Goal: Task Accomplishment & Management: Use online tool/utility

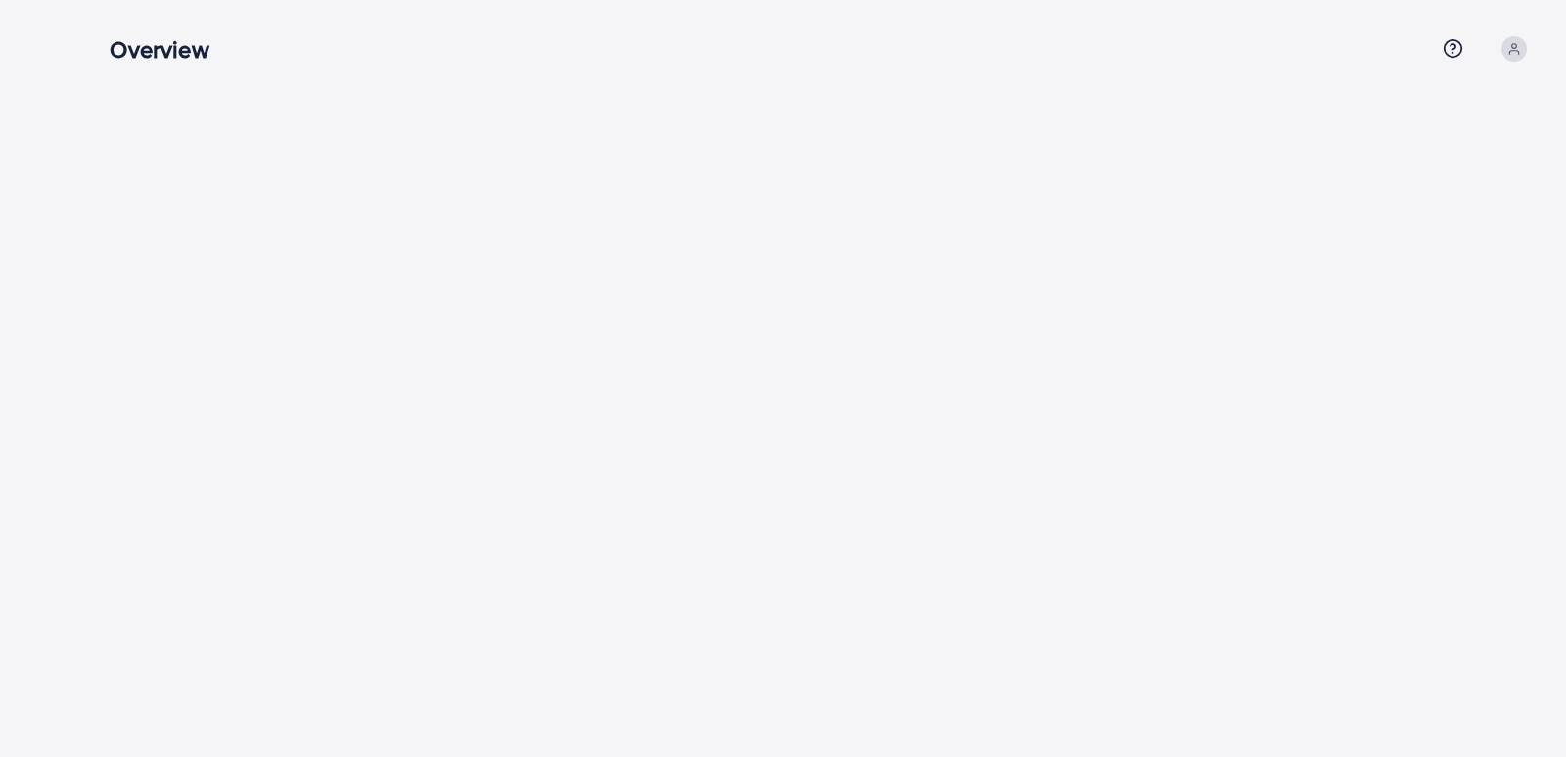
click at [1508, 45] on icon at bounding box center [1515, 49] width 14 height 14
click at [1396, 158] on span "Log out" at bounding box center [1417, 160] width 53 height 23
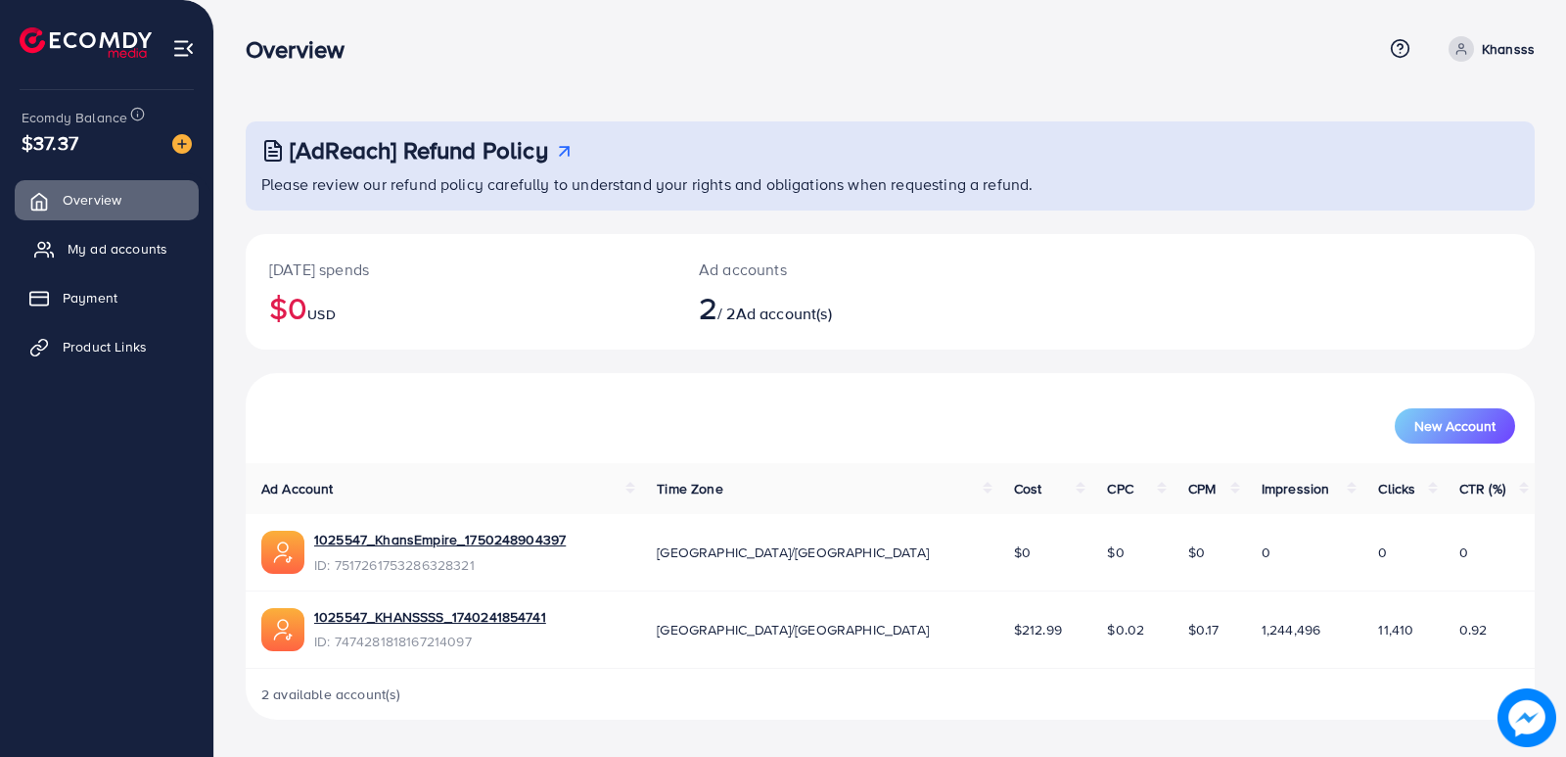
click at [75, 240] on span "My ad accounts" at bounding box center [118, 249] width 100 height 20
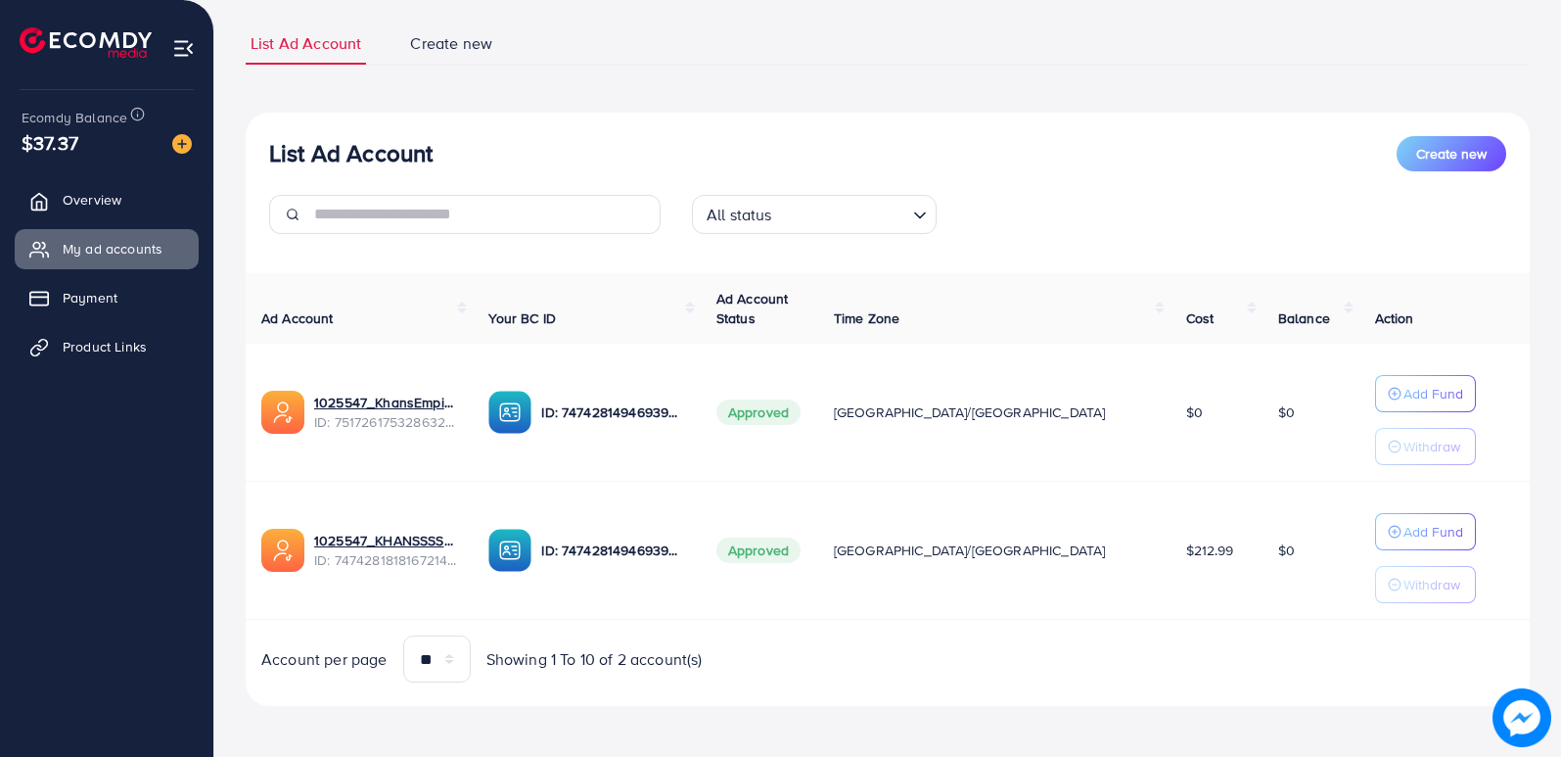
scroll to position [126, 0]
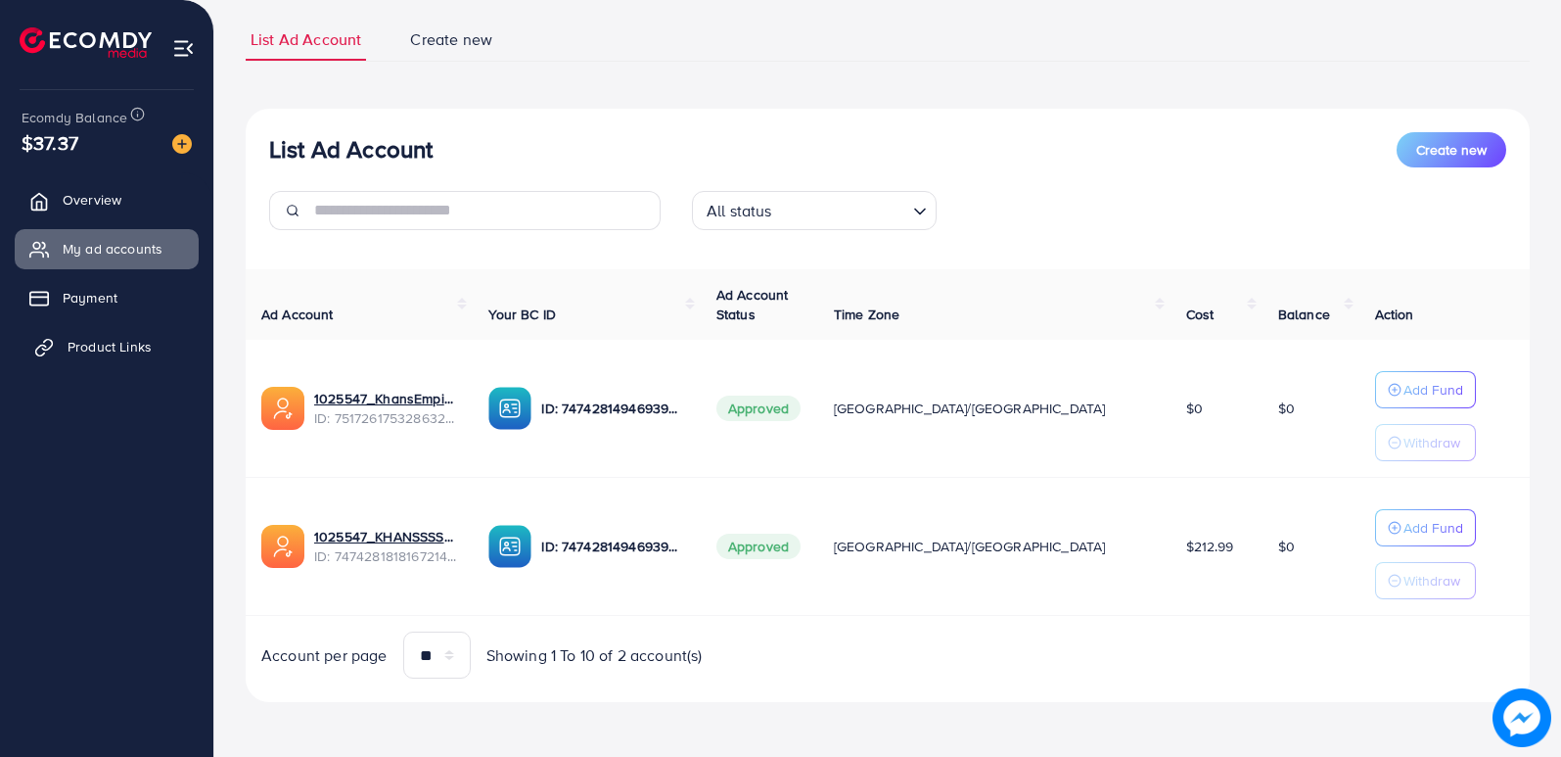
click at [114, 349] on span "Product Links" at bounding box center [110, 347] width 84 height 20
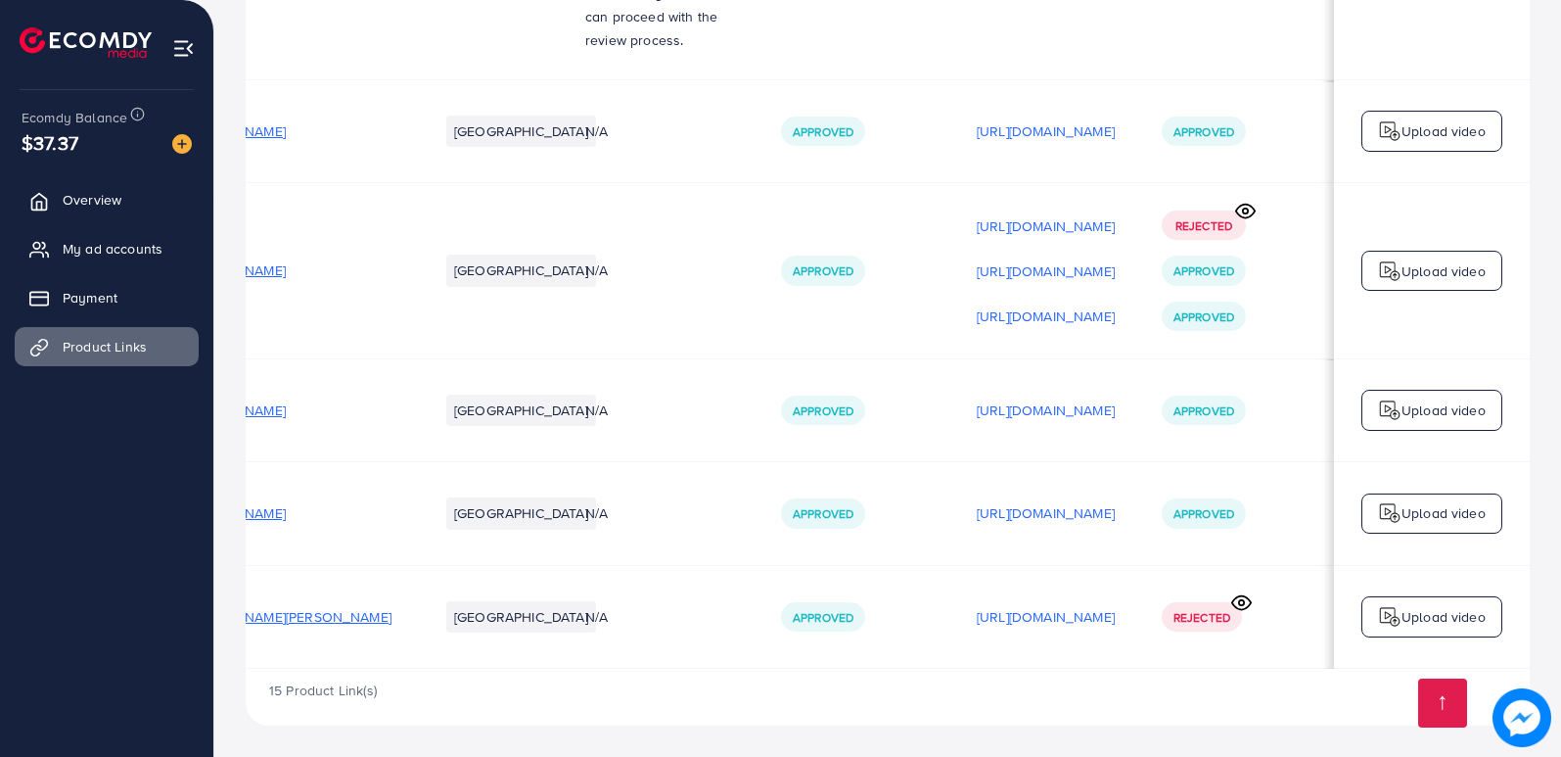
scroll to position [0, 266]
click at [981, 606] on p "[URL][DOMAIN_NAME]" at bounding box center [1046, 616] width 138 height 23
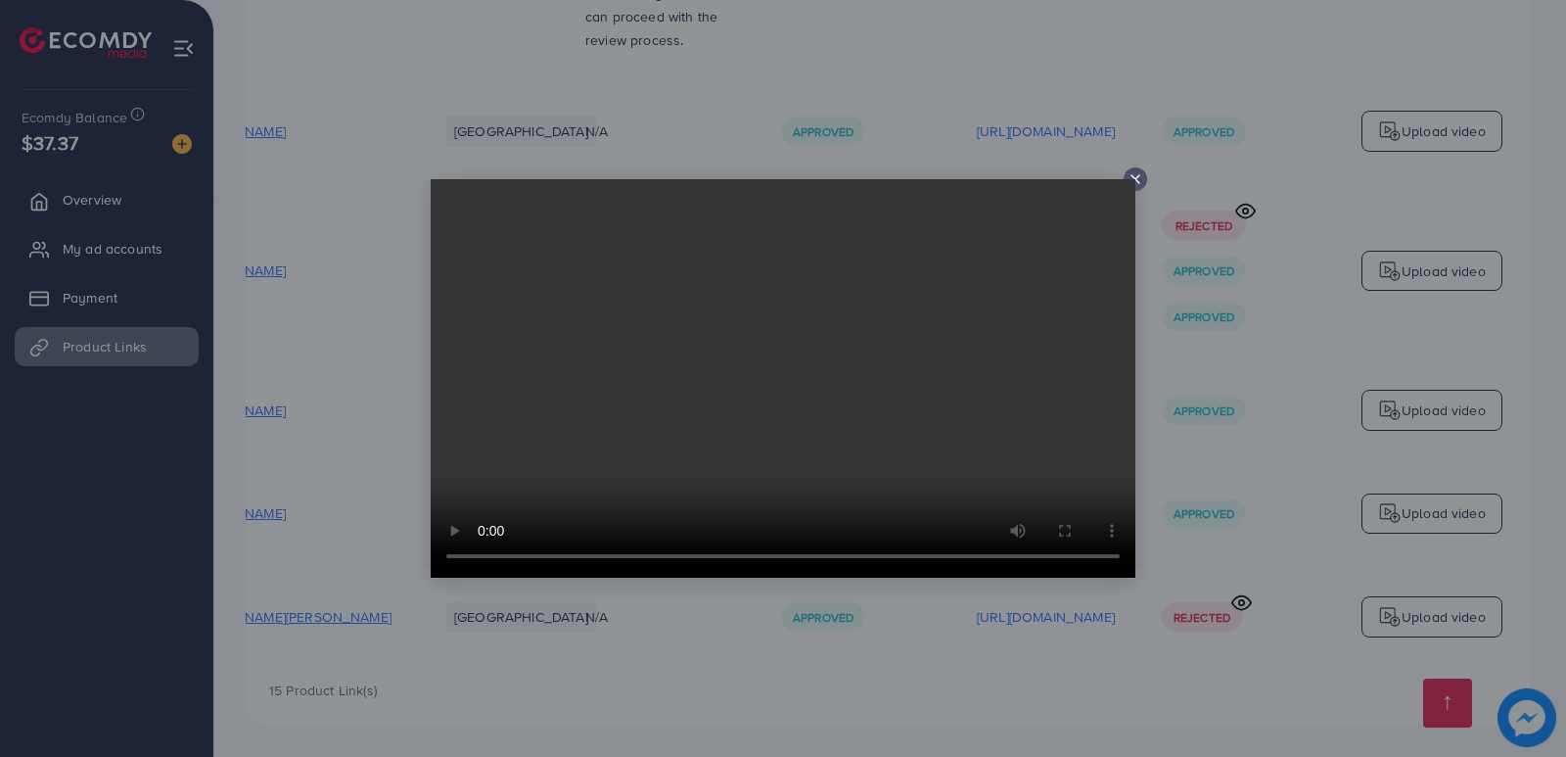
click at [1129, 178] on icon at bounding box center [1136, 179] width 16 height 16
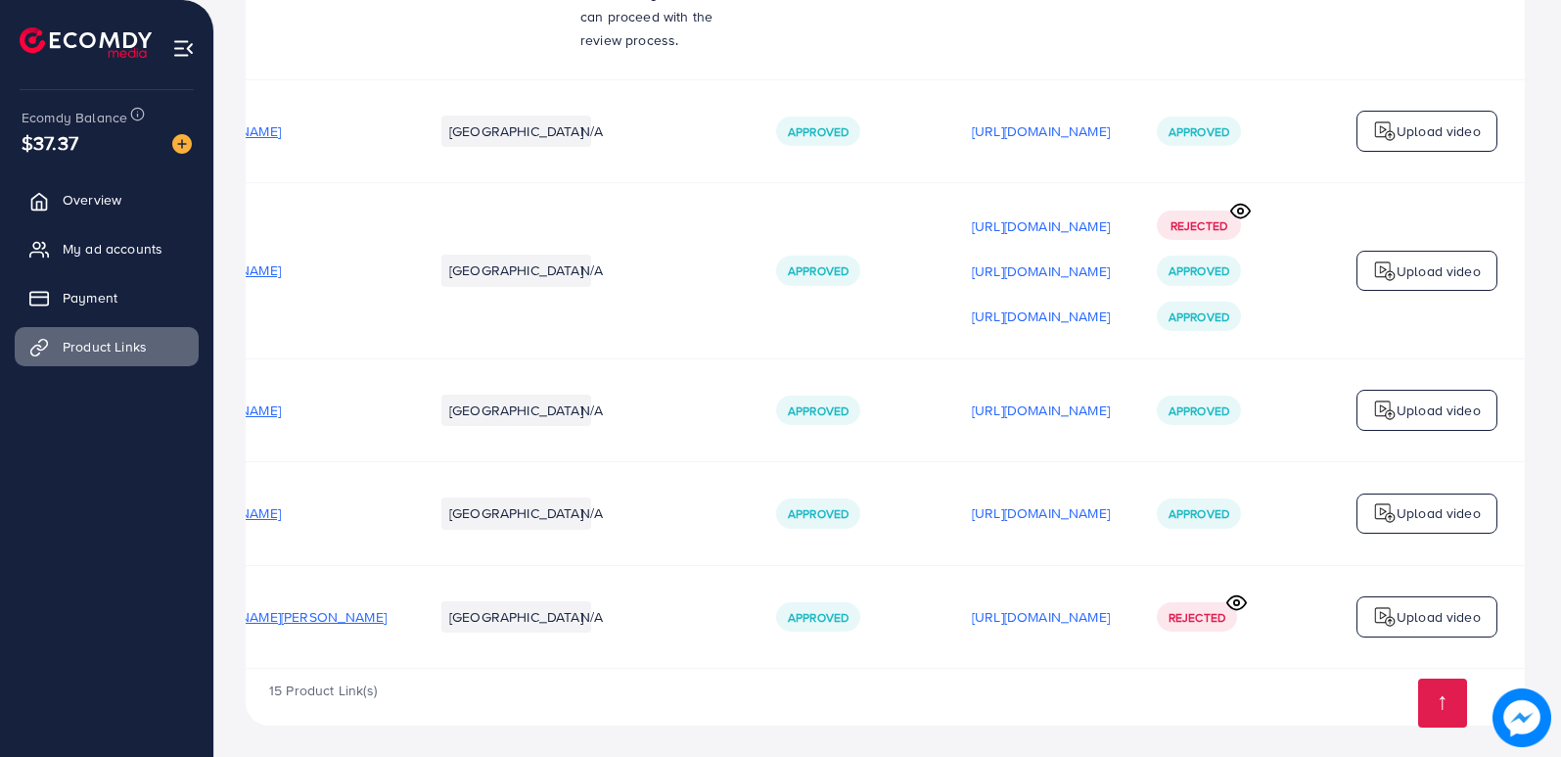
scroll to position [0, 261]
click at [991, 513] on p "[URL][DOMAIN_NAME]" at bounding box center [1046, 512] width 138 height 23
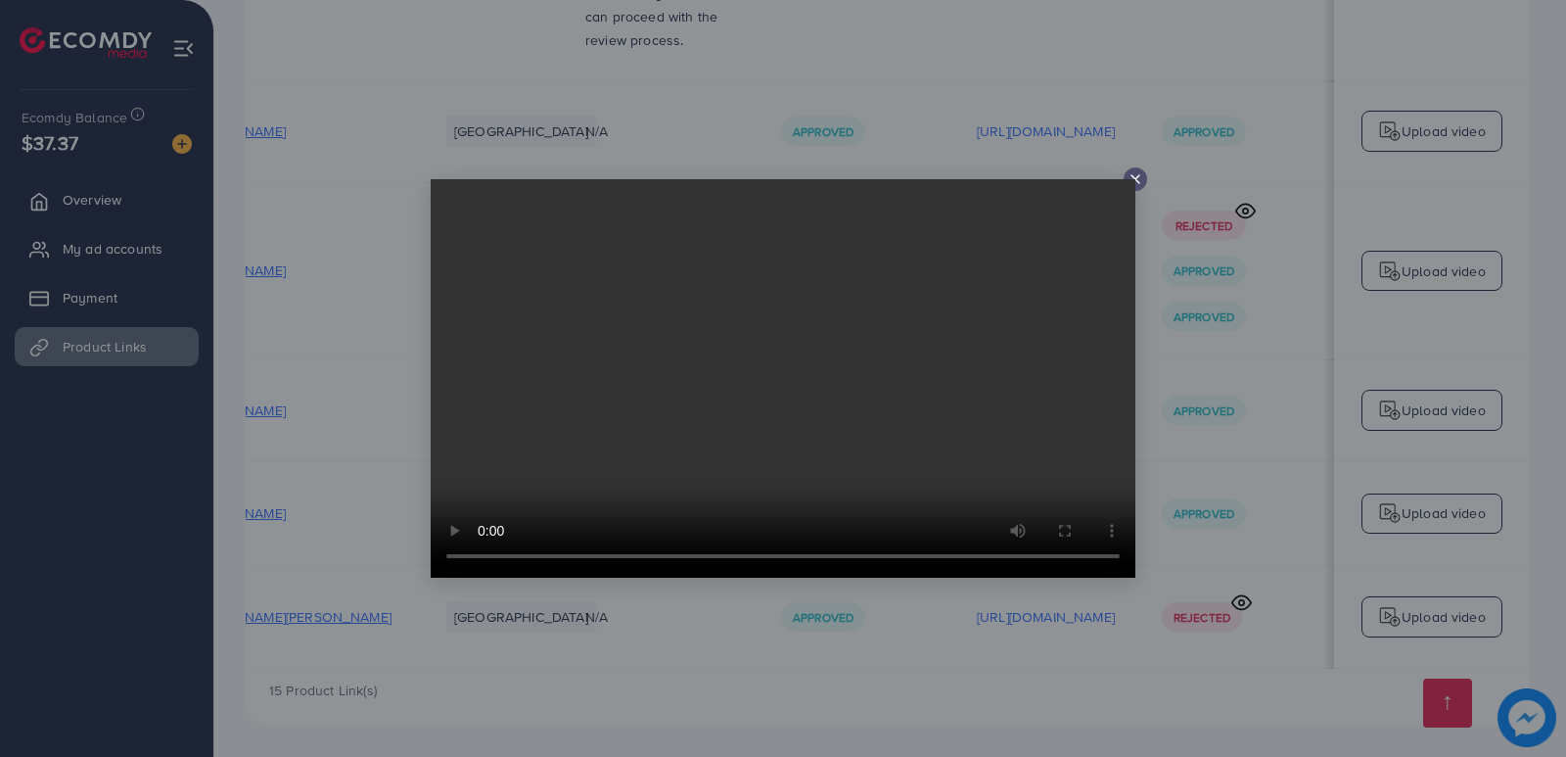
click at [1137, 175] on icon at bounding box center [1136, 179] width 16 height 16
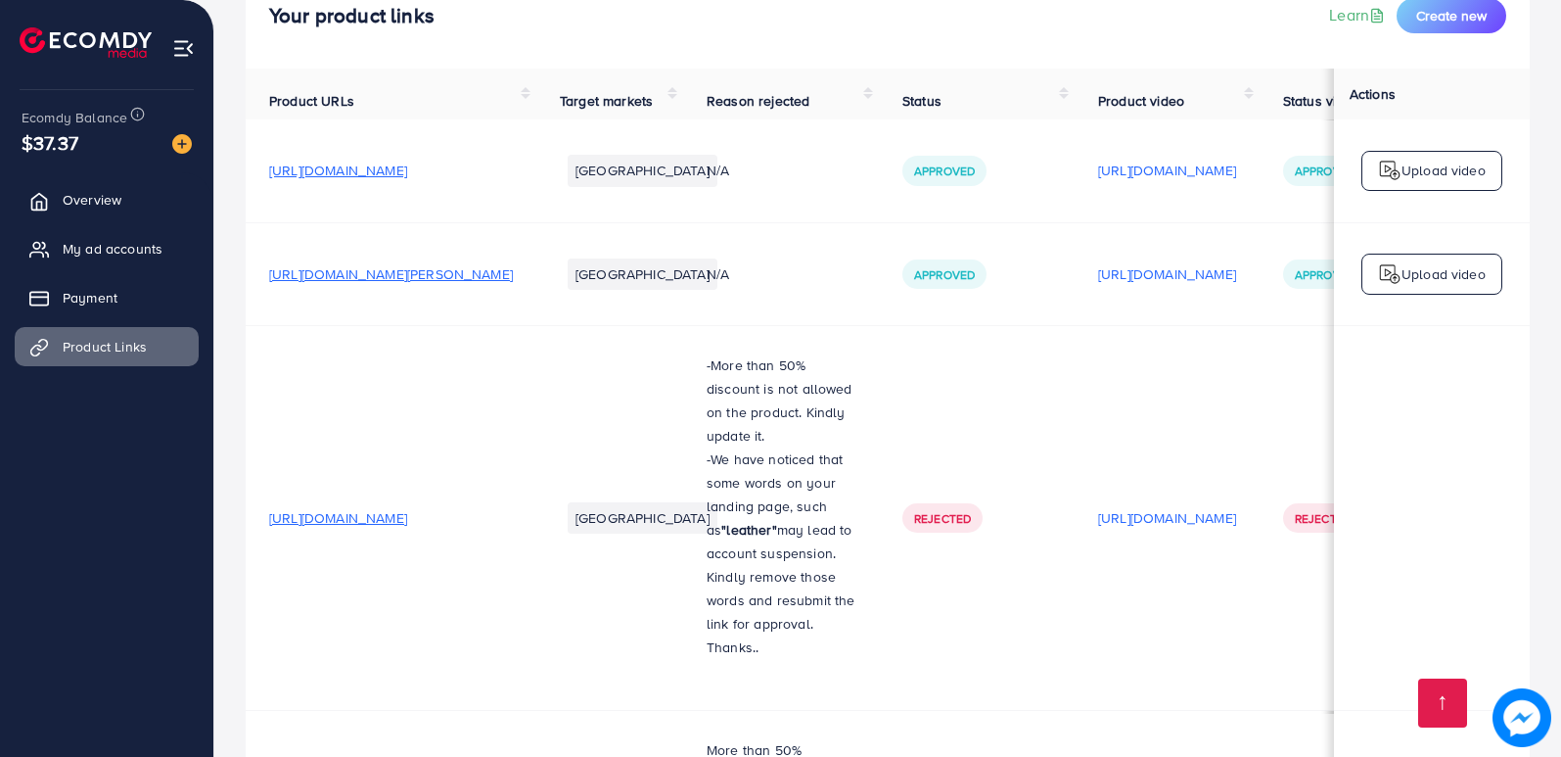
scroll to position [0, 0]
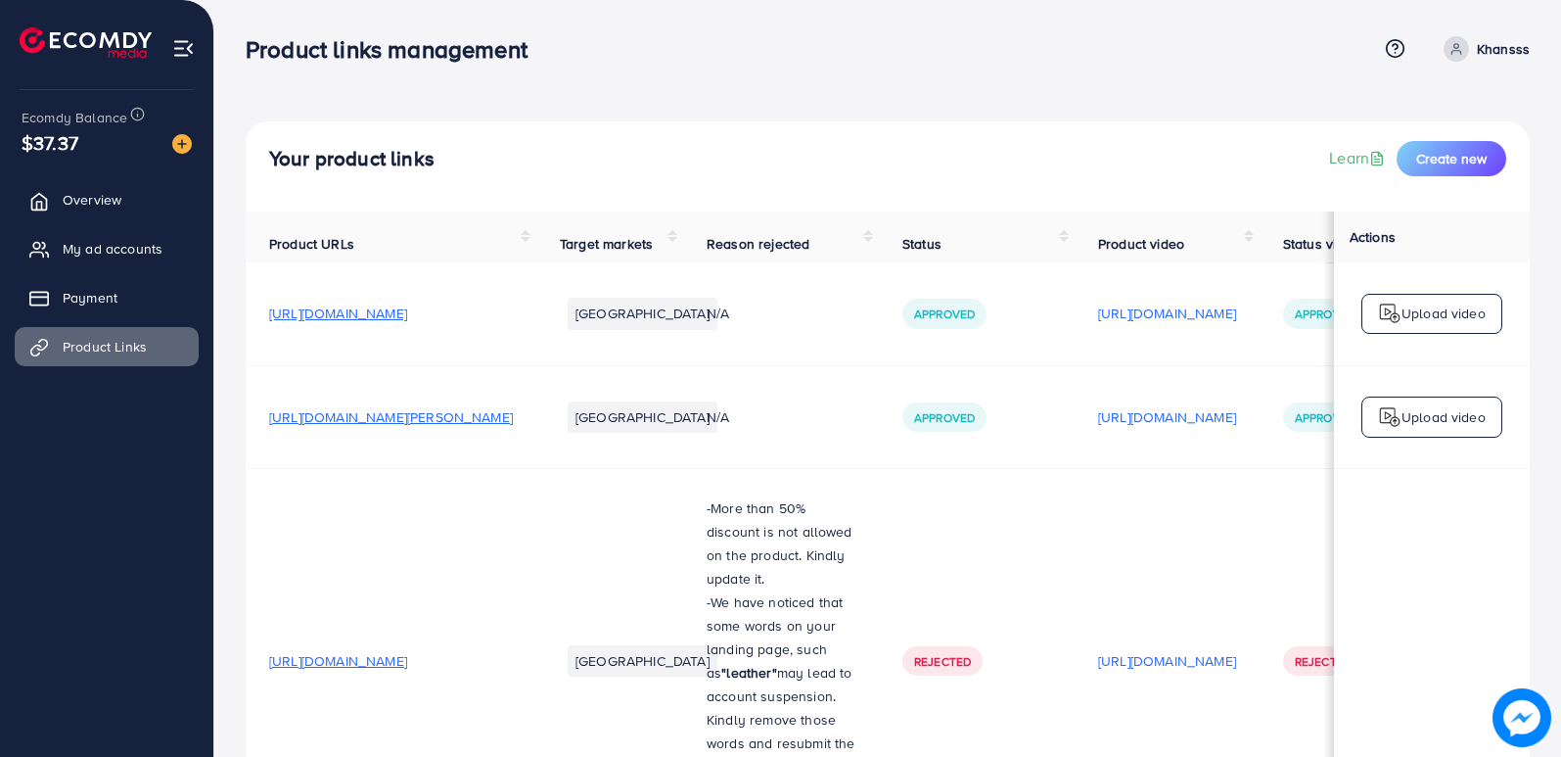
click at [1462, 176] on div "Your product links Learn Create new" at bounding box center [888, 166] width 1284 height 90
click at [1456, 161] on span "Create new" at bounding box center [1452, 159] width 70 height 20
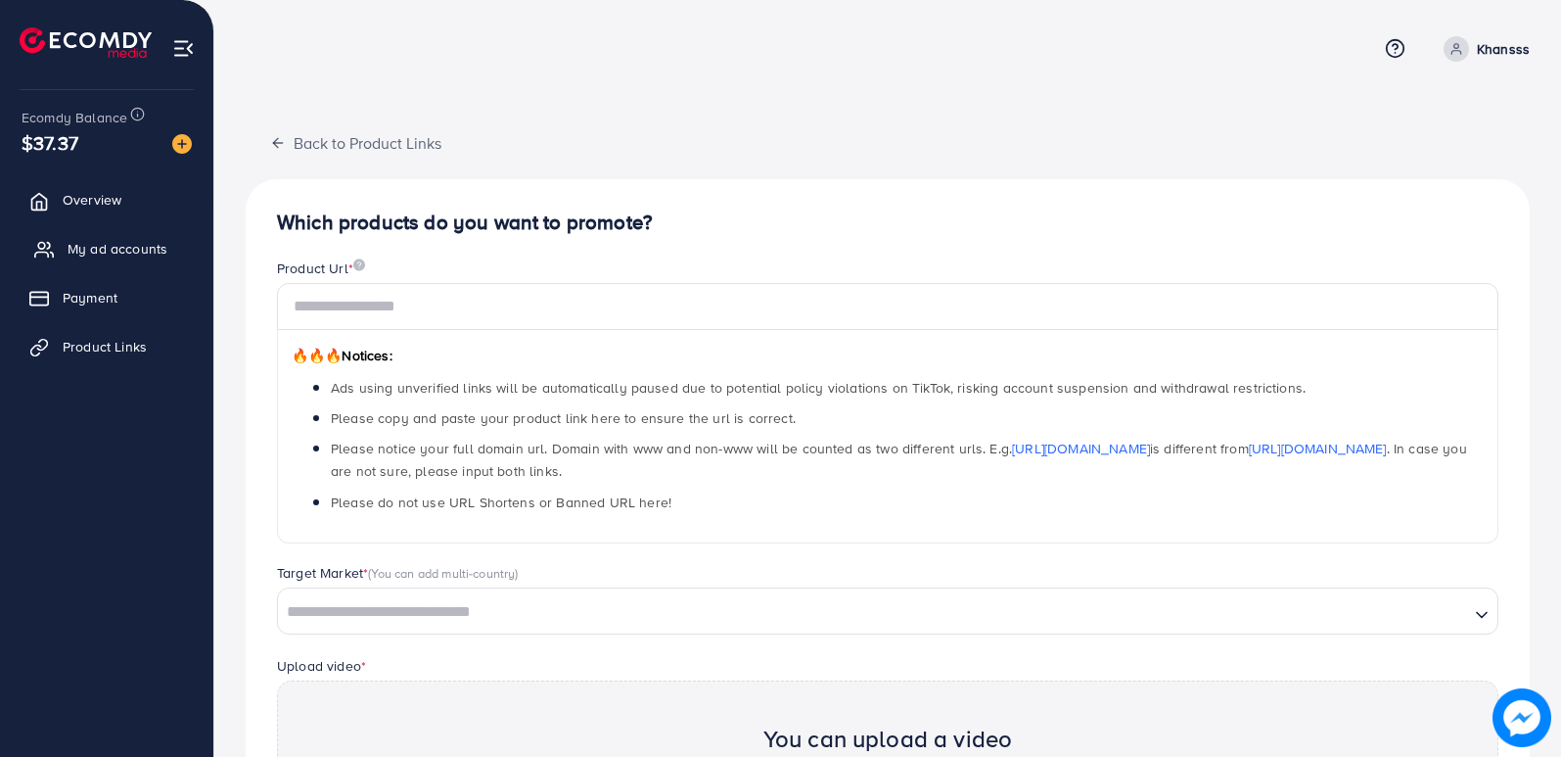
click at [84, 241] on span "My ad accounts" at bounding box center [118, 249] width 100 height 20
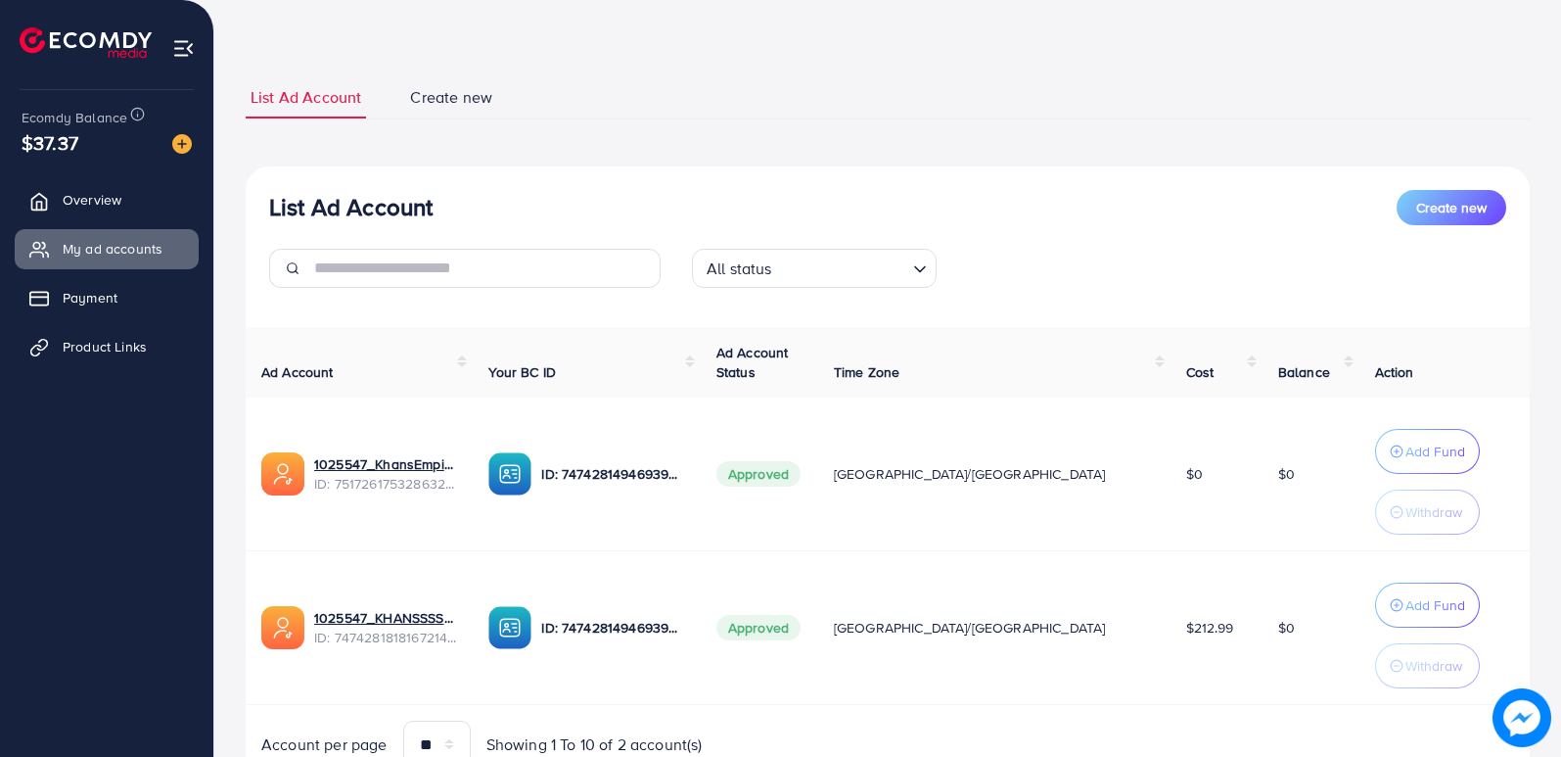
scroll to position [158, 0]
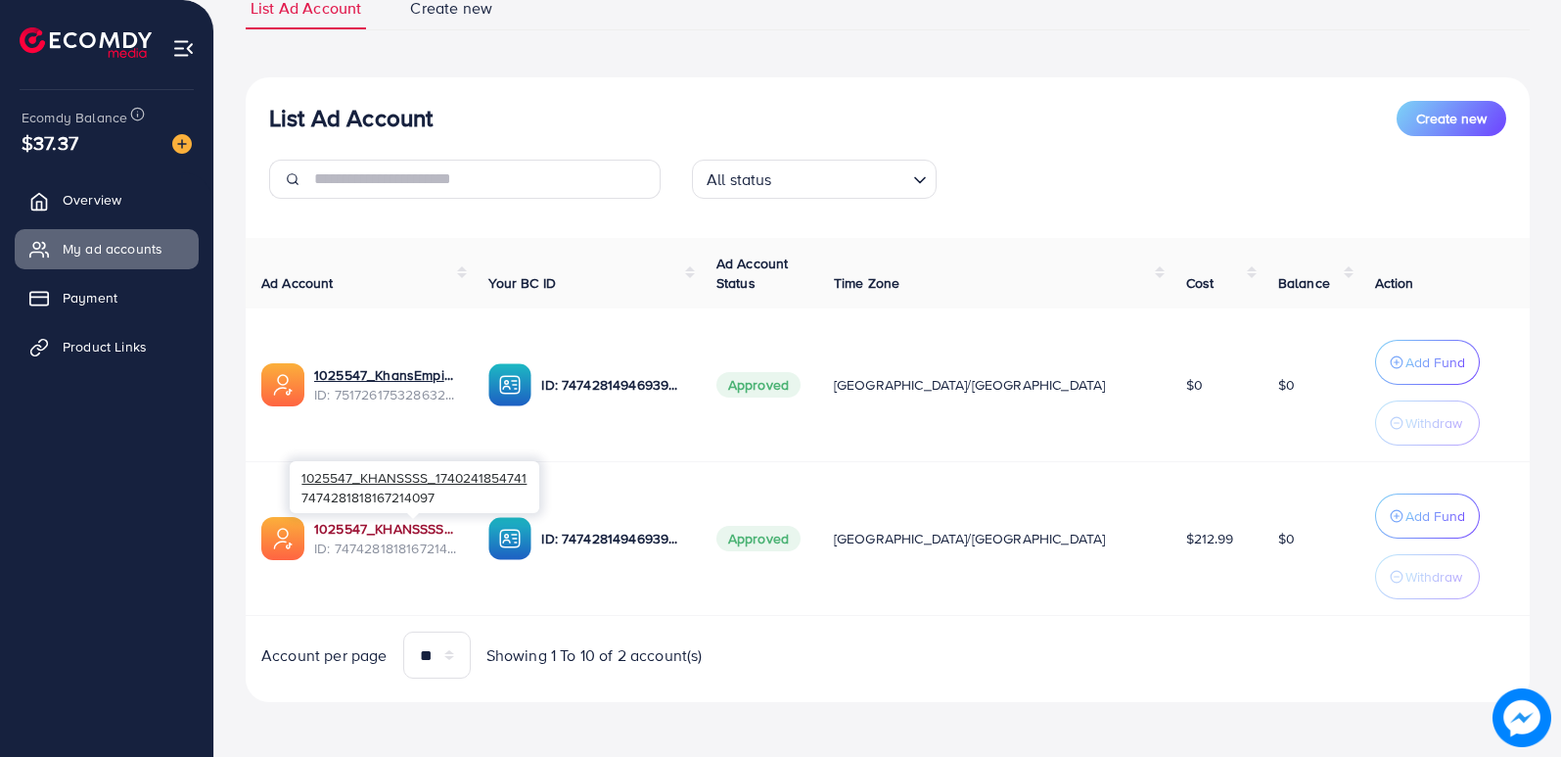
click at [423, 525] on link "1025547_KHANSSSS_1740241854741" at bounding box center [385, 529] width 143 height 20
click at [403, 527] on link "1025547_KHANSSSS_1740241854741" at bounding box center [385, 529] width 143 height 20
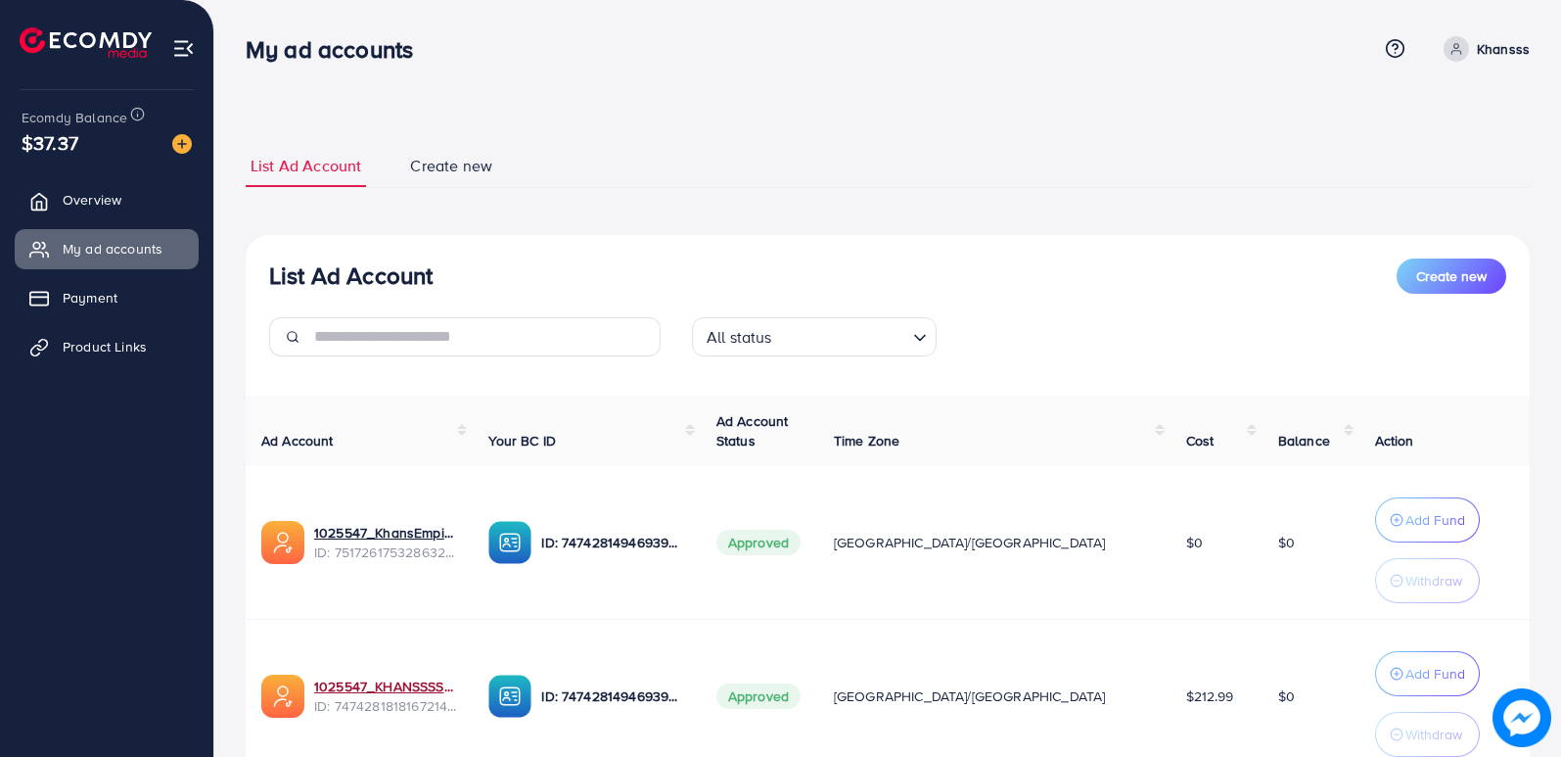
click at [1460, 51] on span at bounding box center [1456, 48] width 25 height 25
click at [1431, 110] on span "Profile" at bounding box center [1408, 116] width 45 height 23
select select "********"
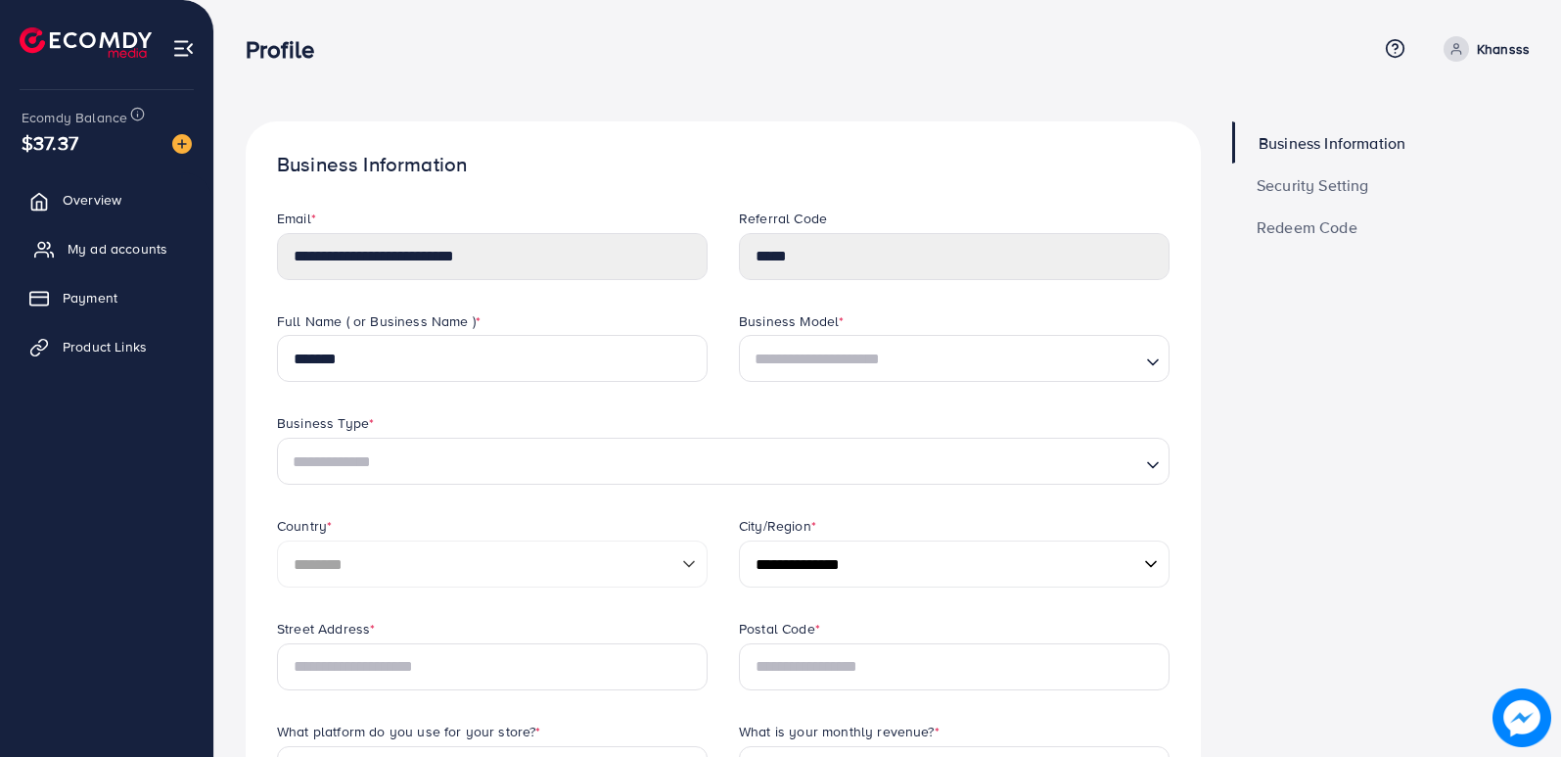
click at [97, 238] on link "My ad accounts" at bounding box center [107, 248] width 184 height 39
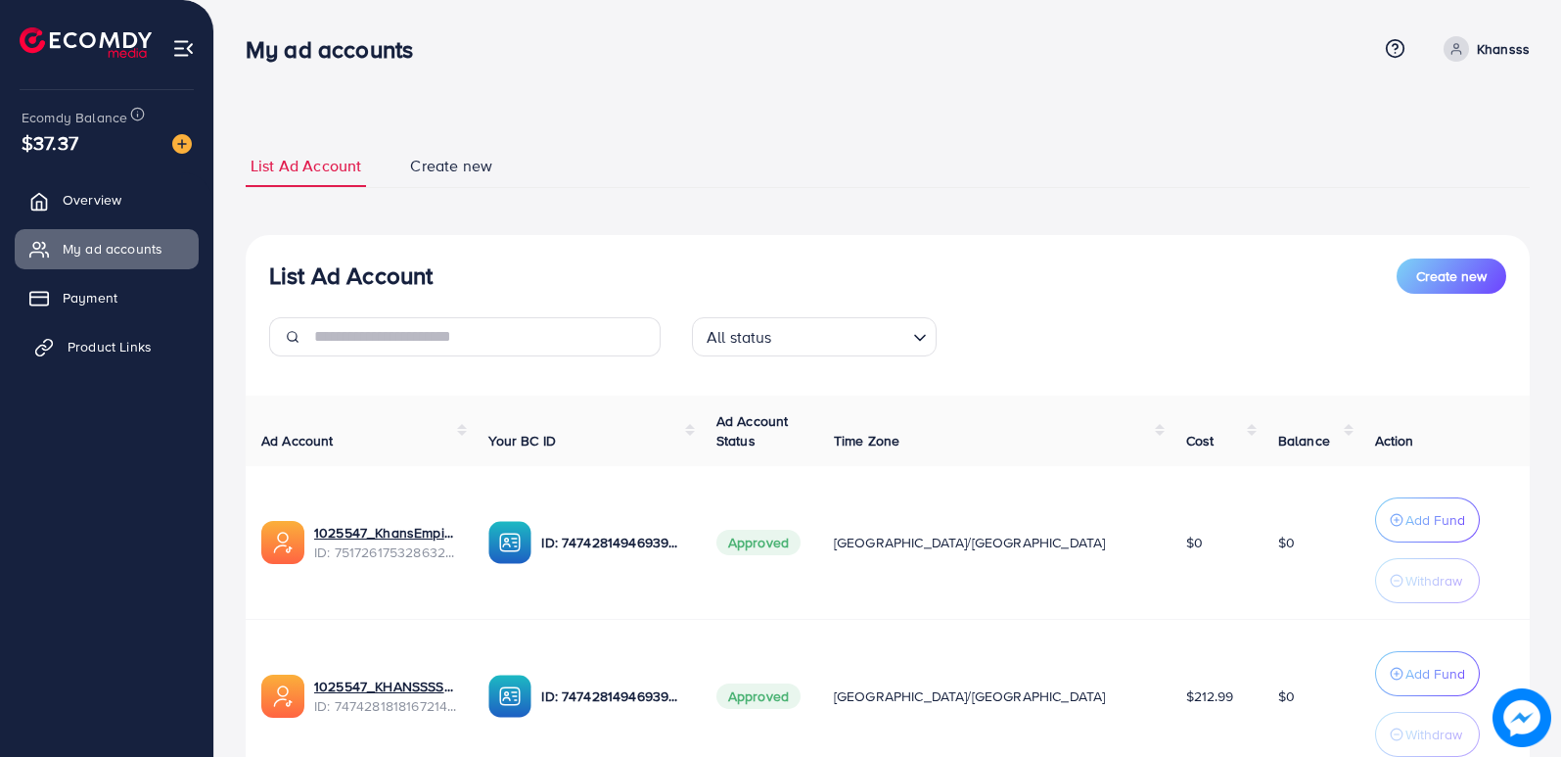
click at [114, 349] on span "Product Links" at bounding box center [110, 347] width 84 height 20
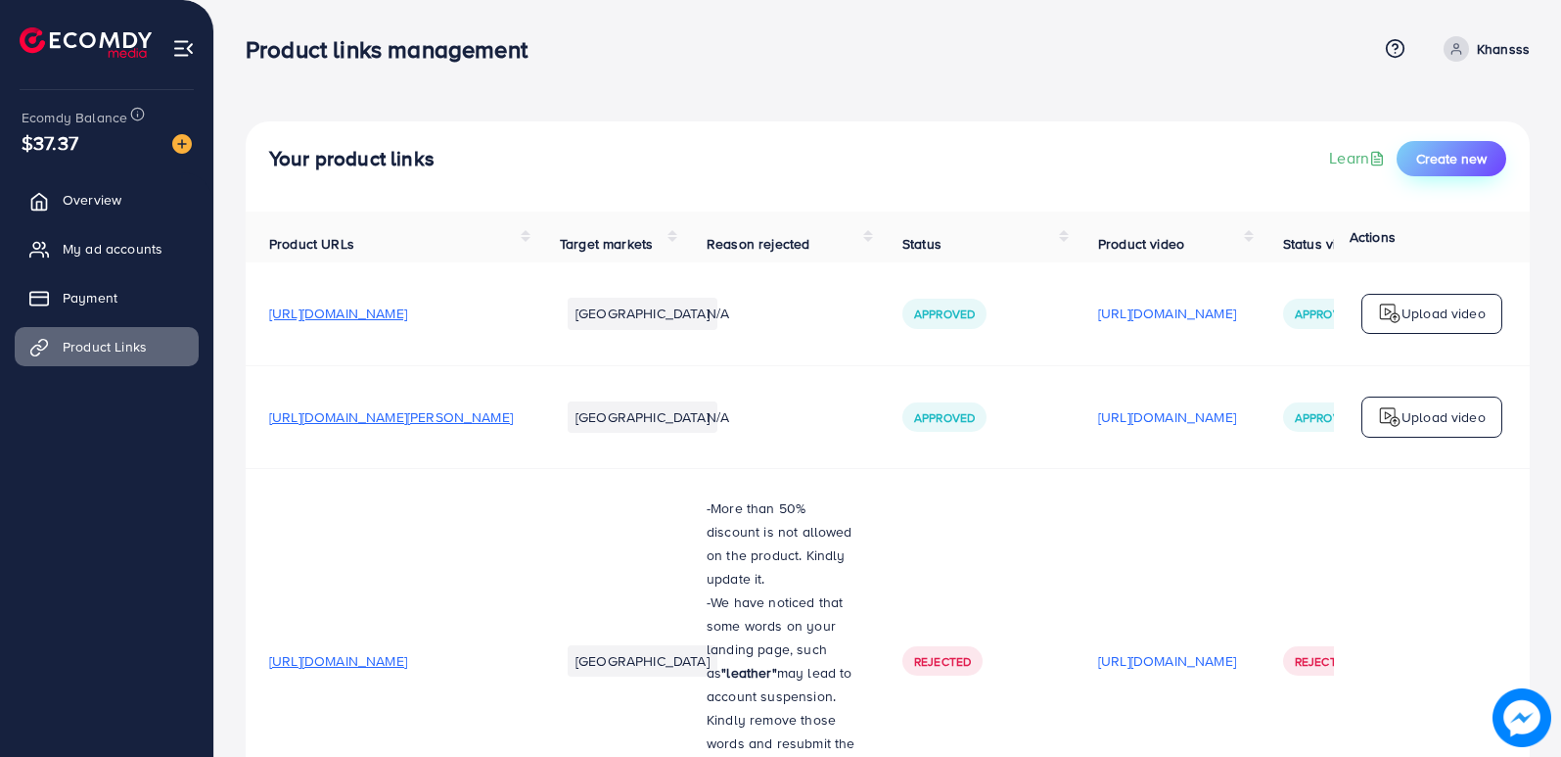
click at [1449, 149] on span "Create new" at bounding box center [1452, 159] width 70 height 20
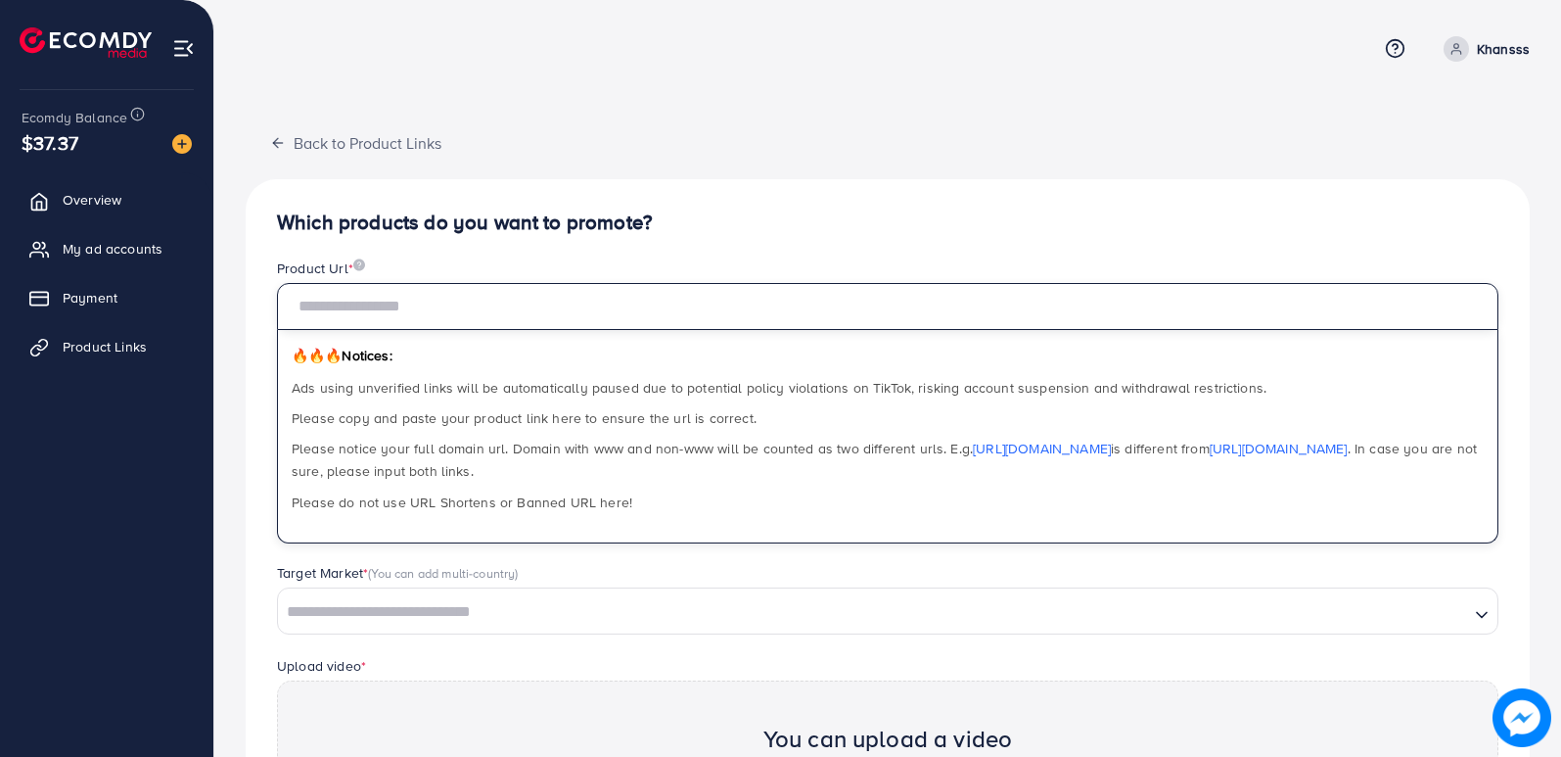
click at [489, 320] on input "text" at bounding box center [888, 306] width 1222 height 47
paste input "**********"
type input "**********"
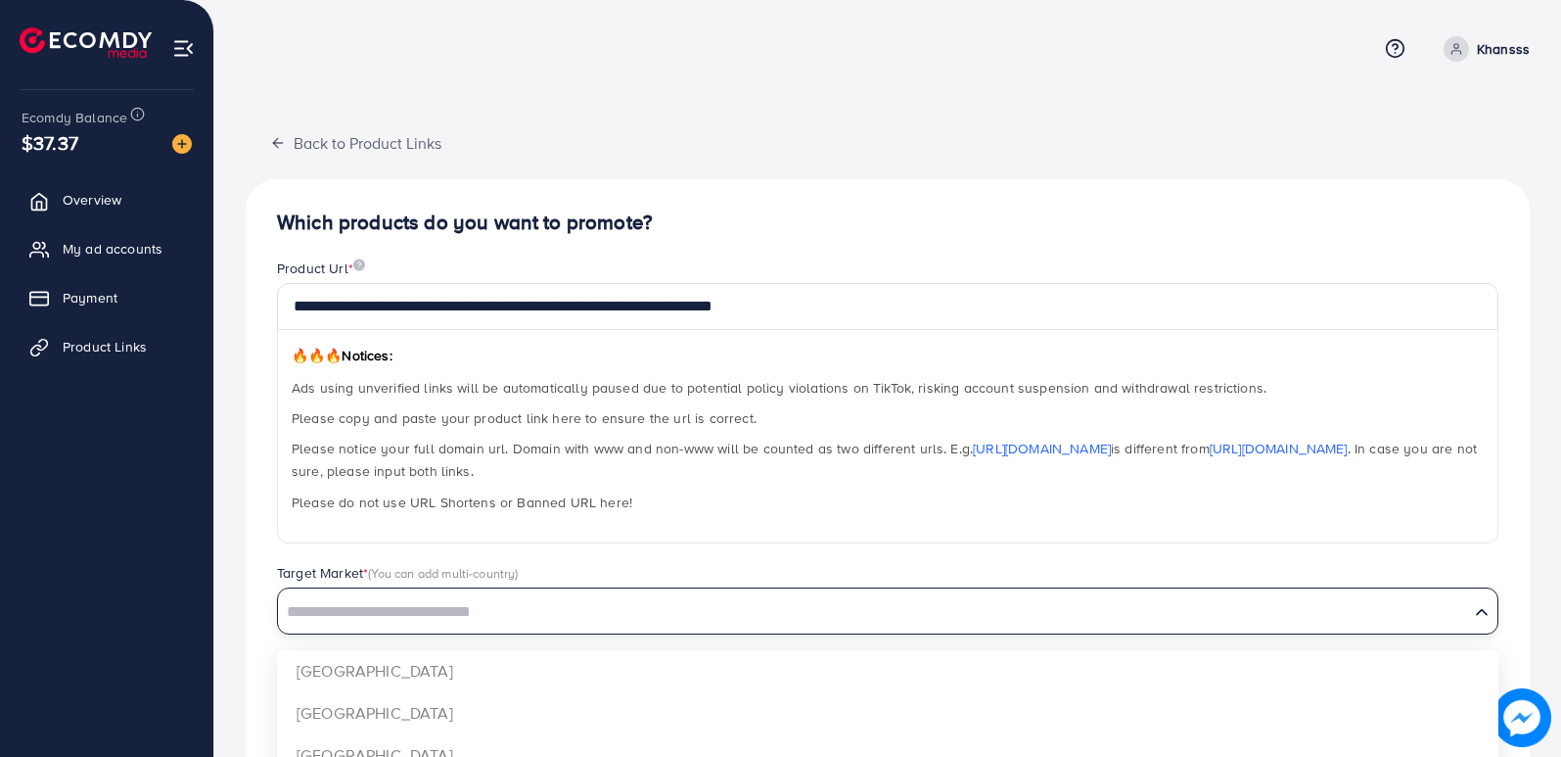
click at [364, 614] on input "Search for option" at bounding box center [873, 612] width 1187 height 30
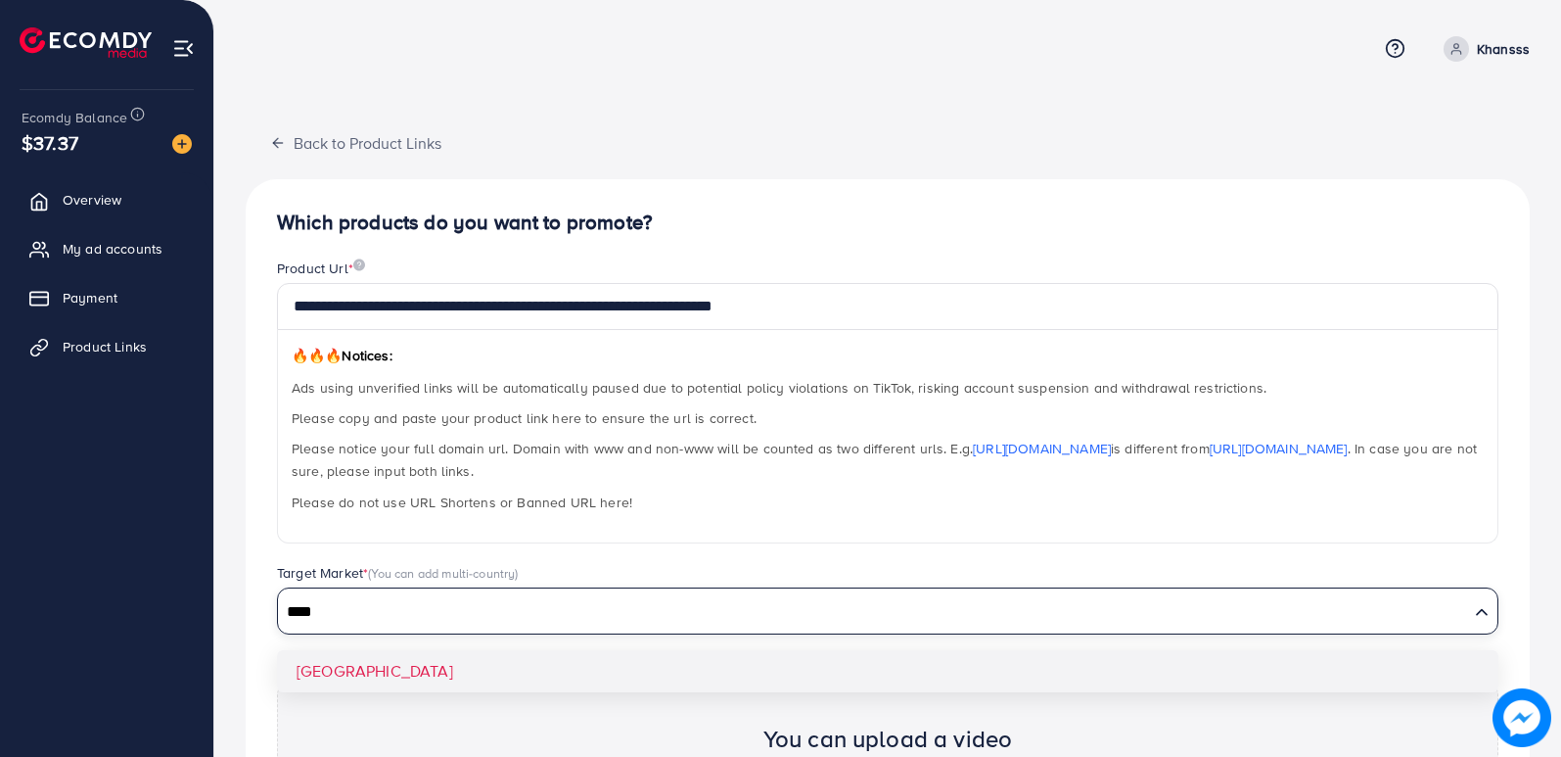
type input "****"
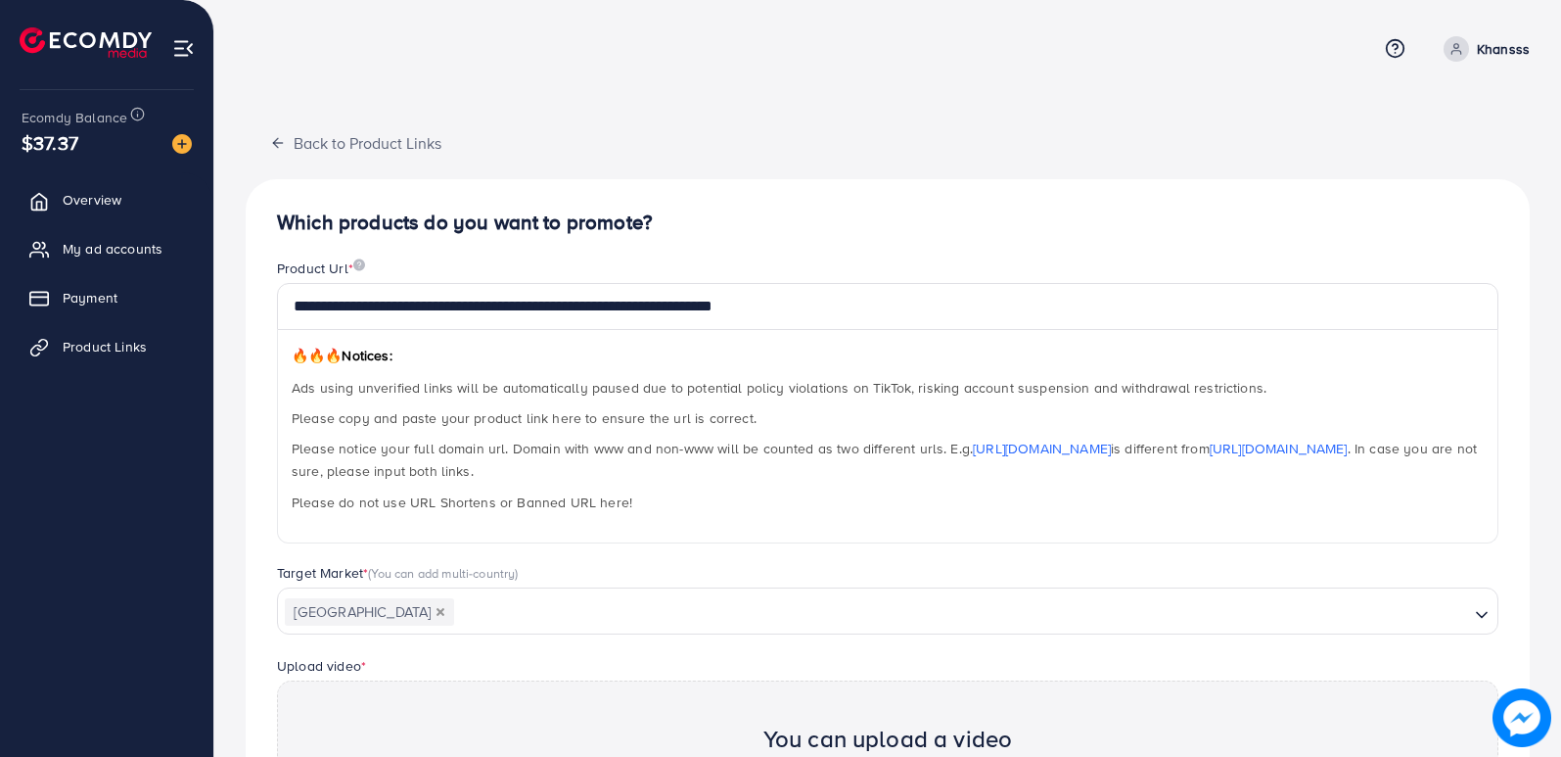
click at [356, 669] on div "**********" at bounding box center [888, 613] width 1284 height 868
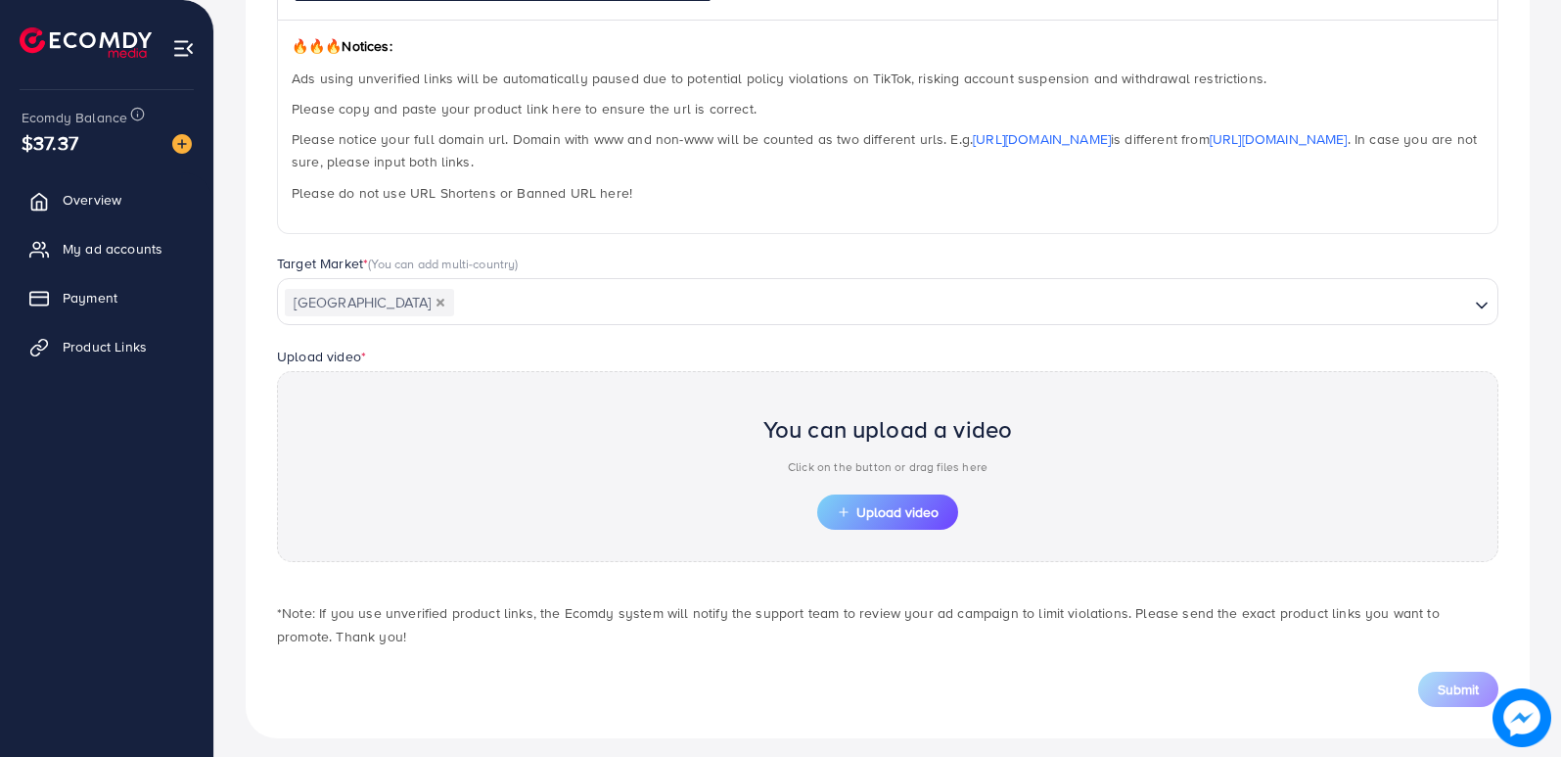
scroll to position [322, 0]
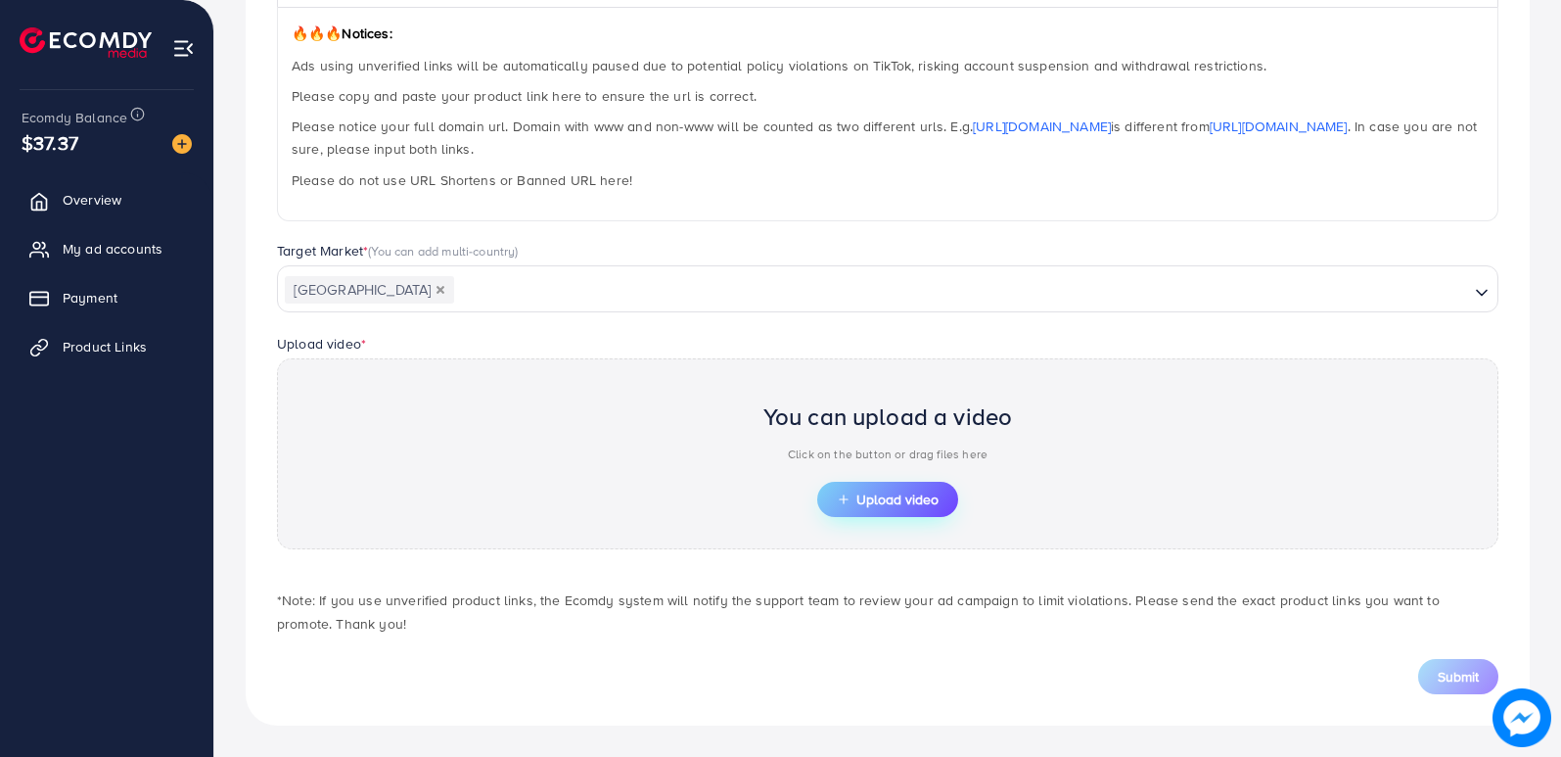
click at [864, 497] on span "Upload video" at bounding box center [888, 499] width 102 height 14
click at [865, 495] on span "Upload video" at bounding box center [888, 499] width 102 height 14
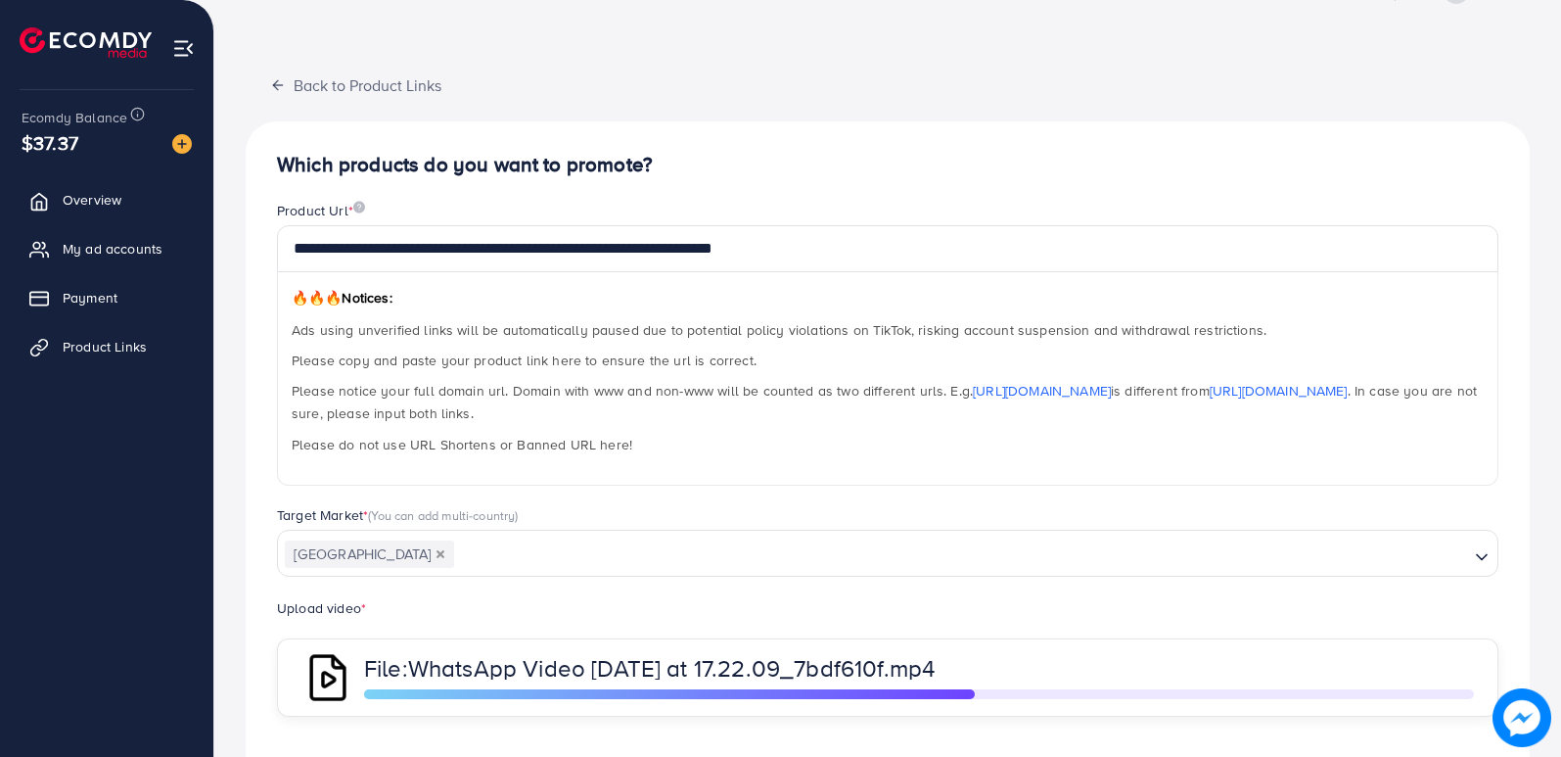
scroll to position [228, 0]
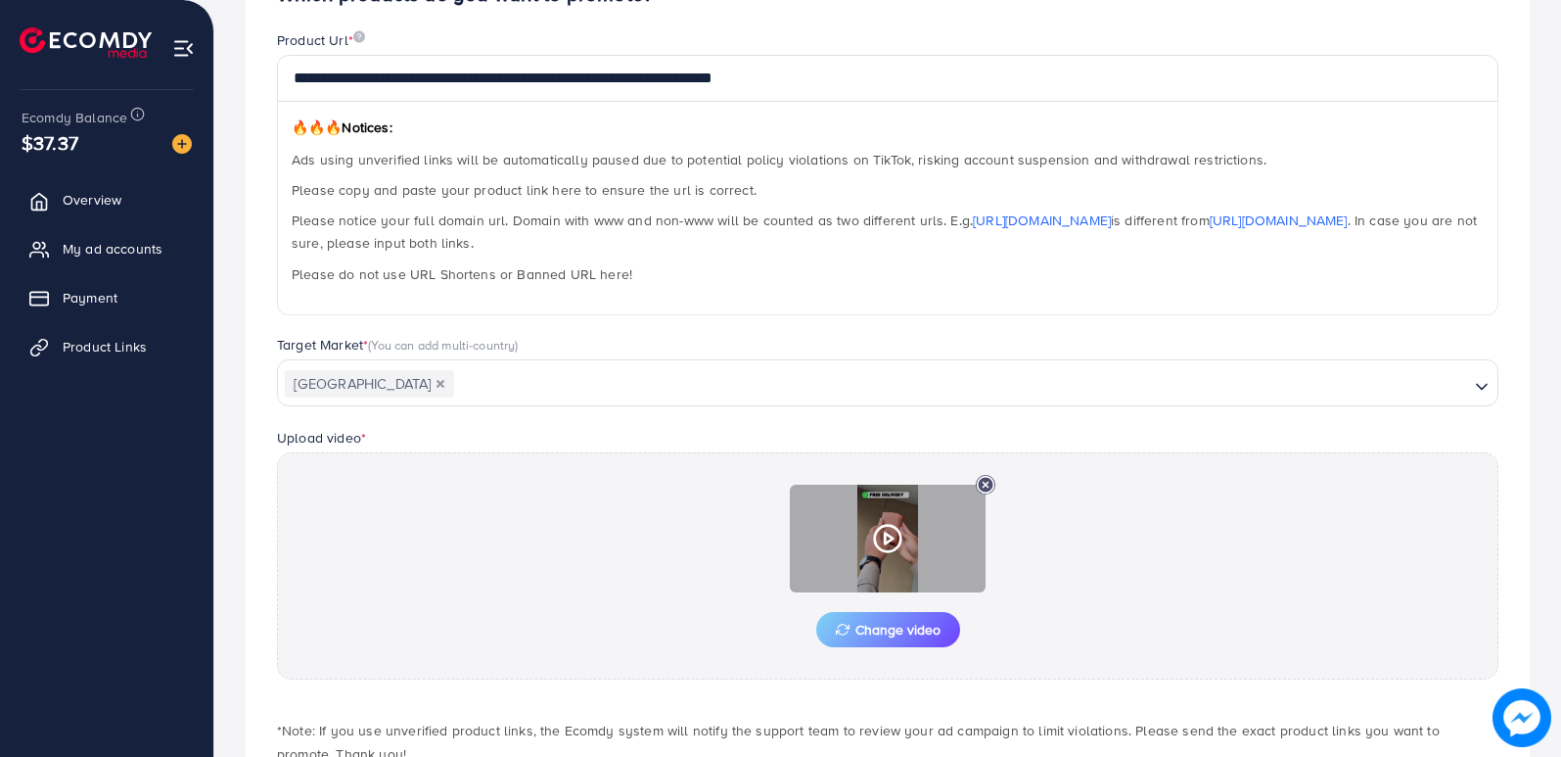
click at [883, 543] on icon at bounding box center [887, 538] width 31 height 31
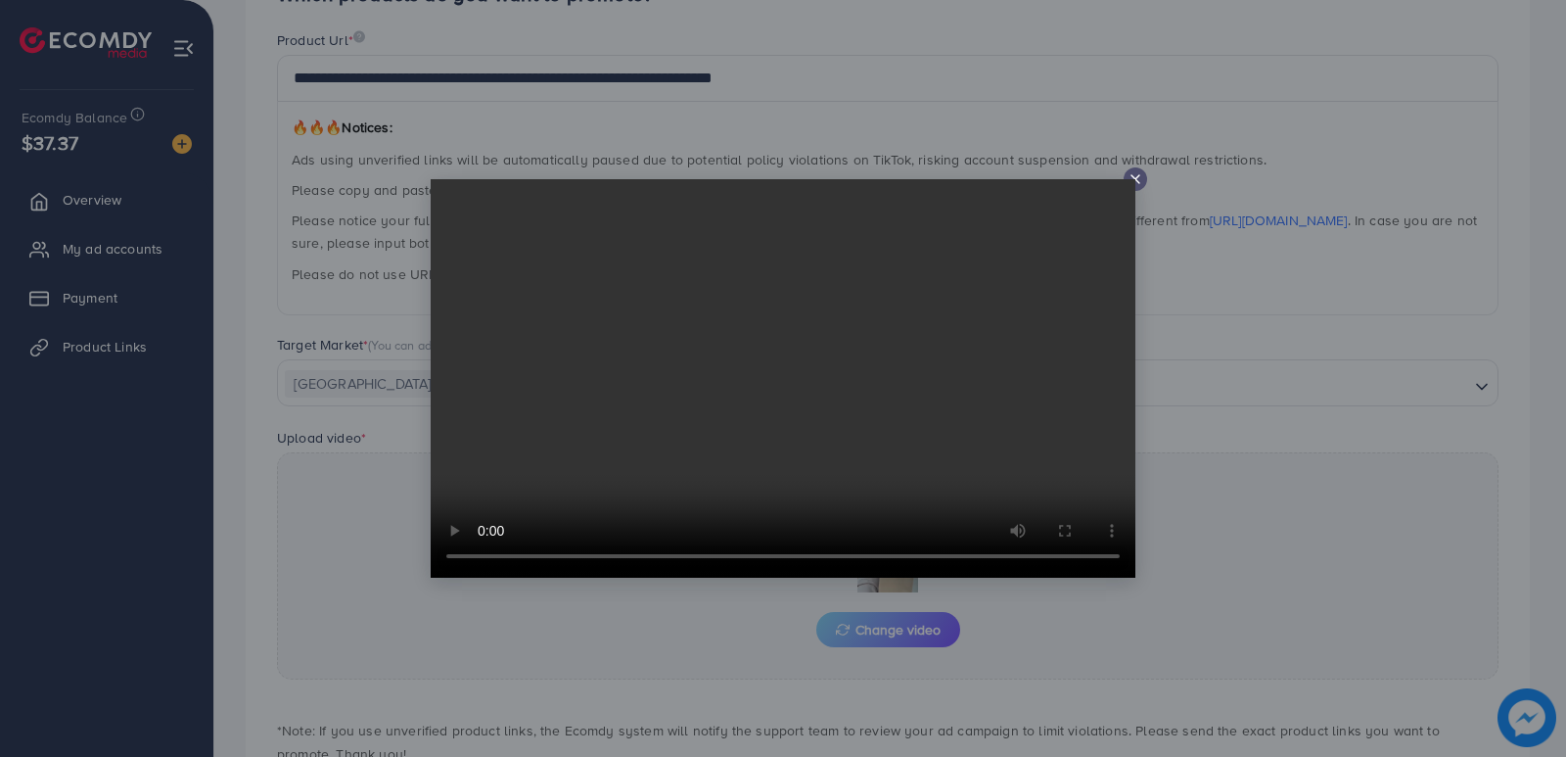
click at [1139, 176] on line at bounding box center [1136, 179] width 8 height 8
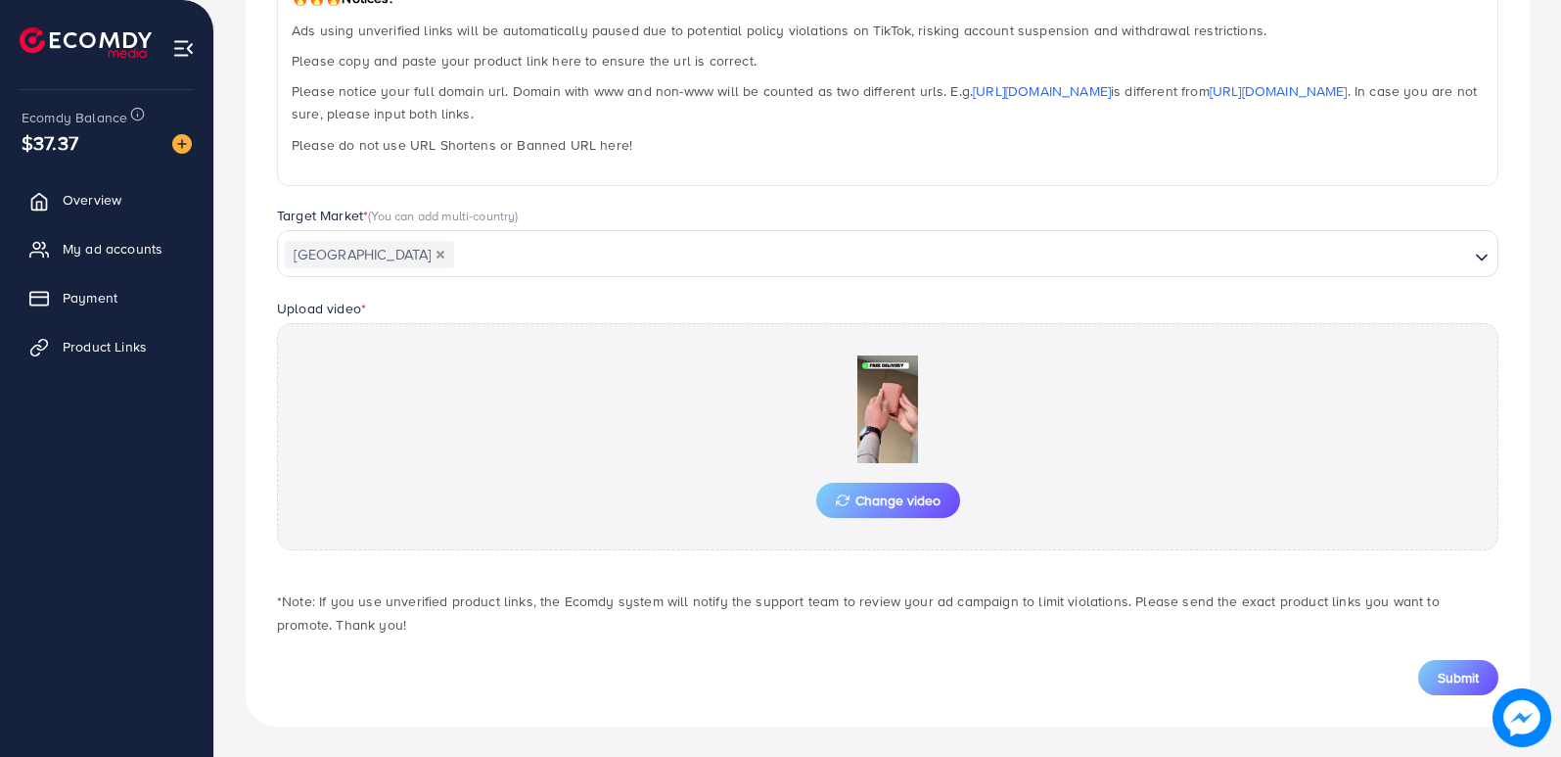
scroll to position [358, 0]
click at [1441, 685] on span "Submit" at bounding box center [1458, 677] width 41 height 20
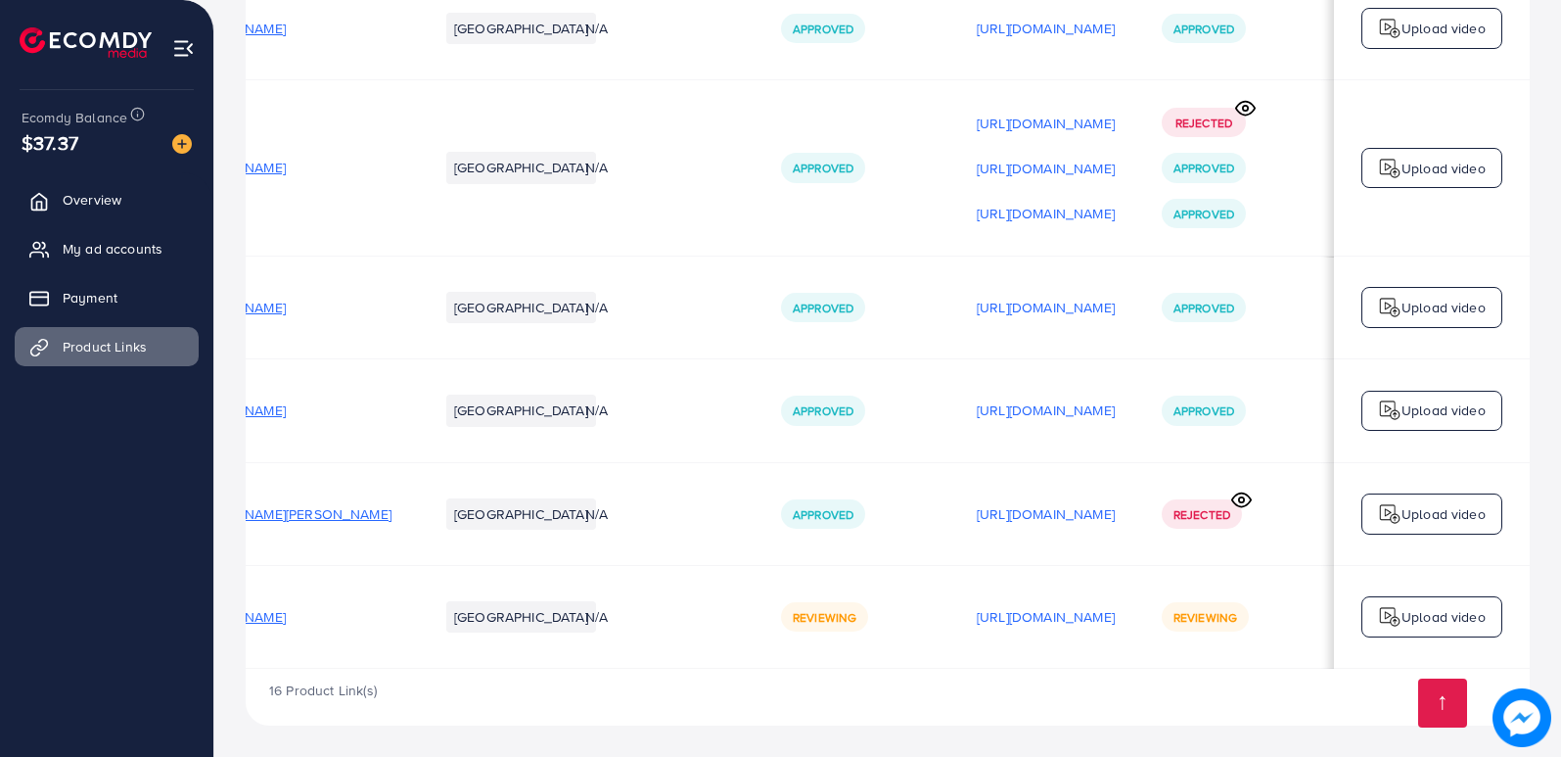
scroll to position [0, 266]
click at [1425, 610] on p "Upload video" at bounding box center [1444, 616] width 84 height 23
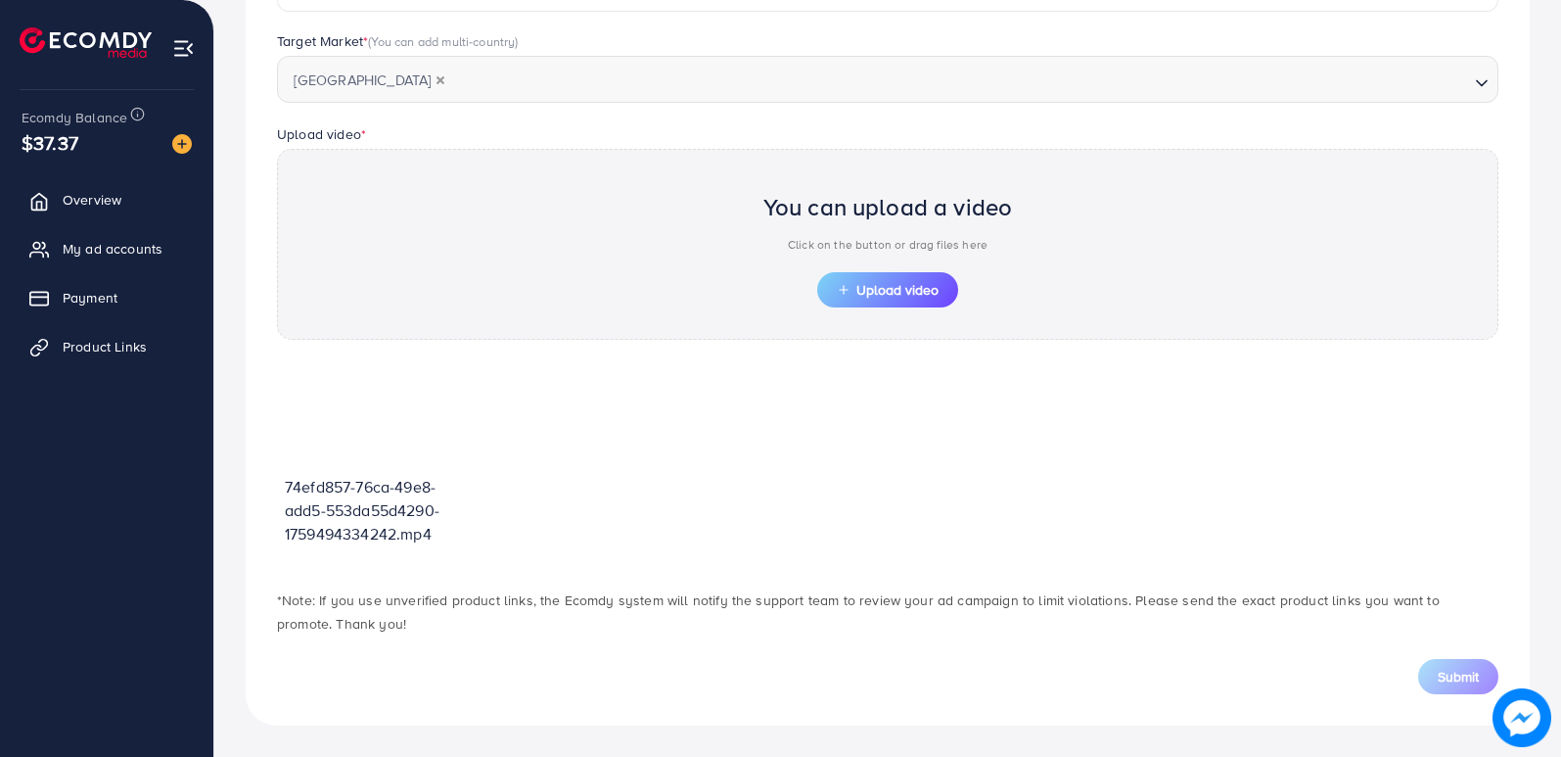
scroll to position [532, 0]
click at [858, 296] on span "Upload video" at bounding box center [888, 290] width 102 height 14
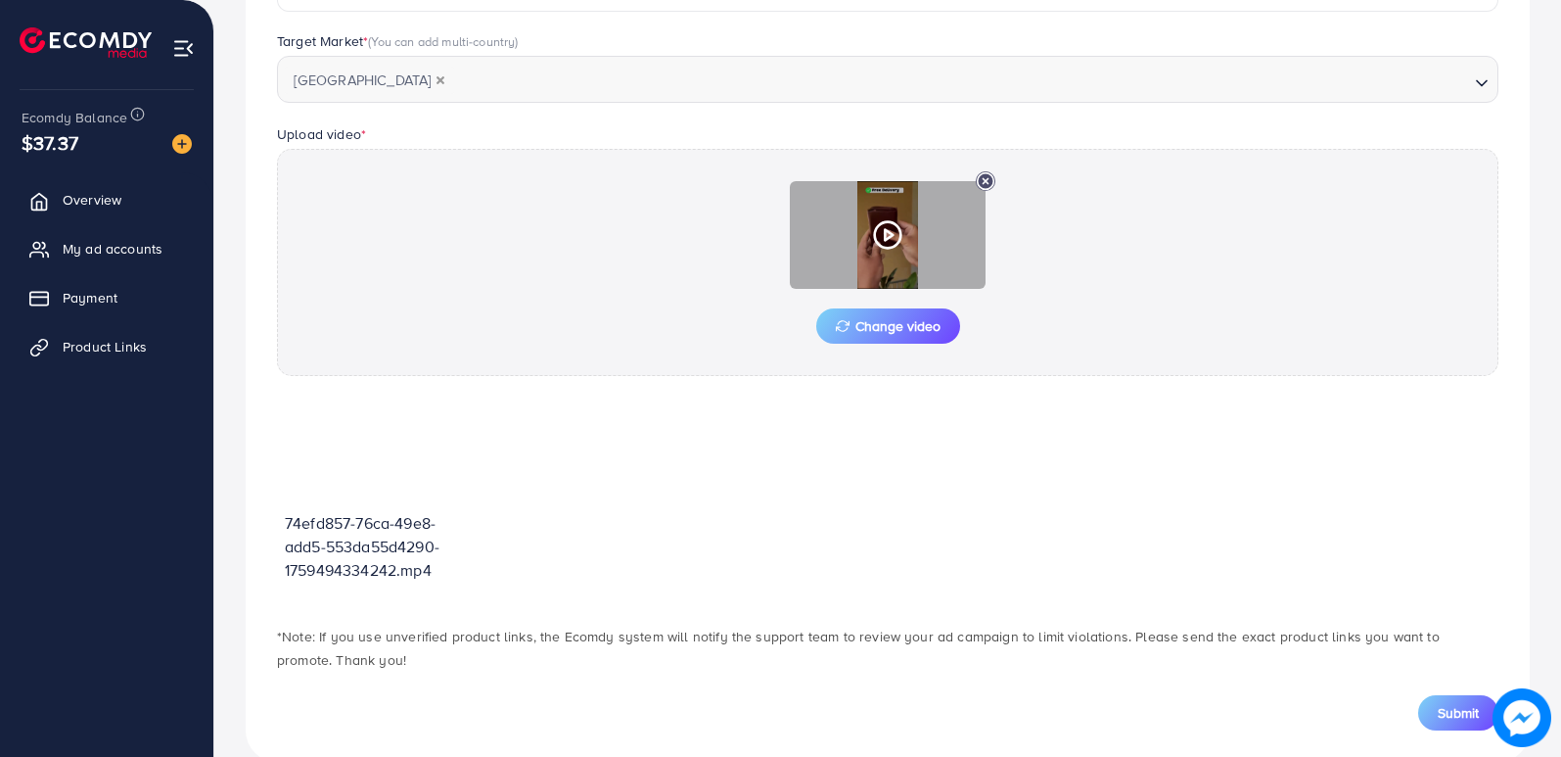
click at [898, 230] on icon at bounding box center [887, 234] width 31 height 31
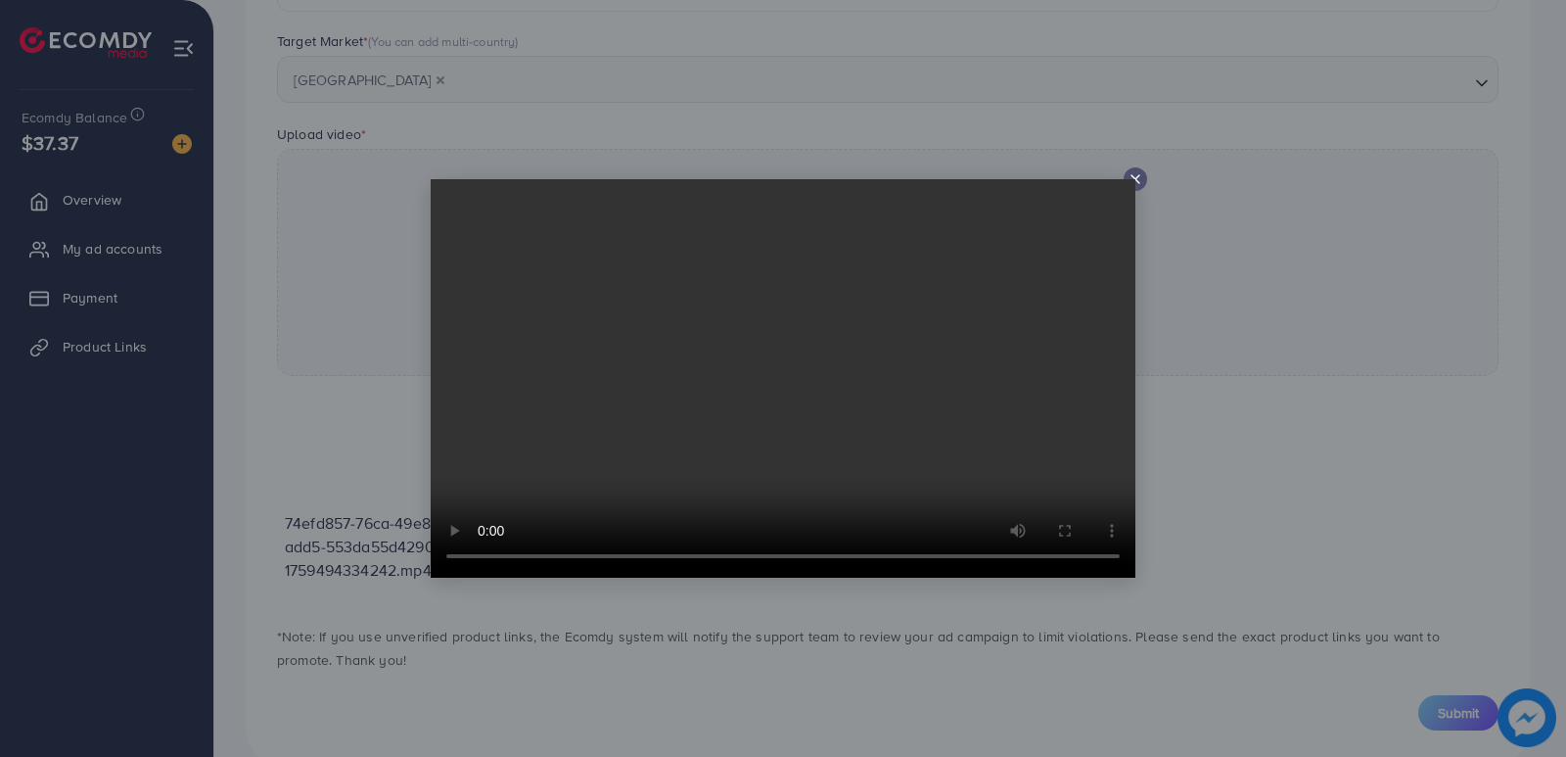
click at [1136, 174] on icon at bounding box center [1136, 179] width 16 height 16
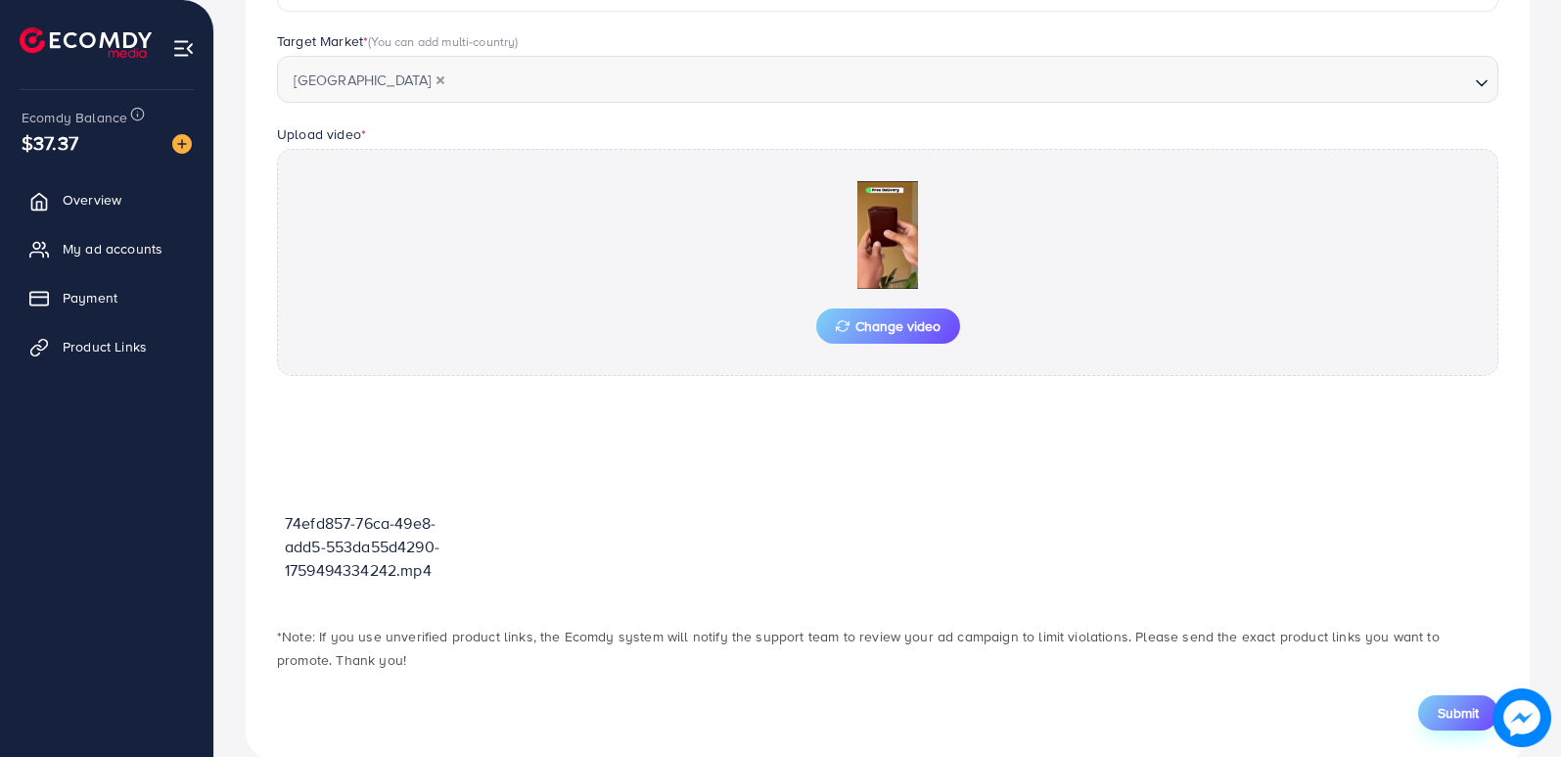
click at [1455, 723] on button "Submit" at bounding box center [1458, 712] width 80 height 35
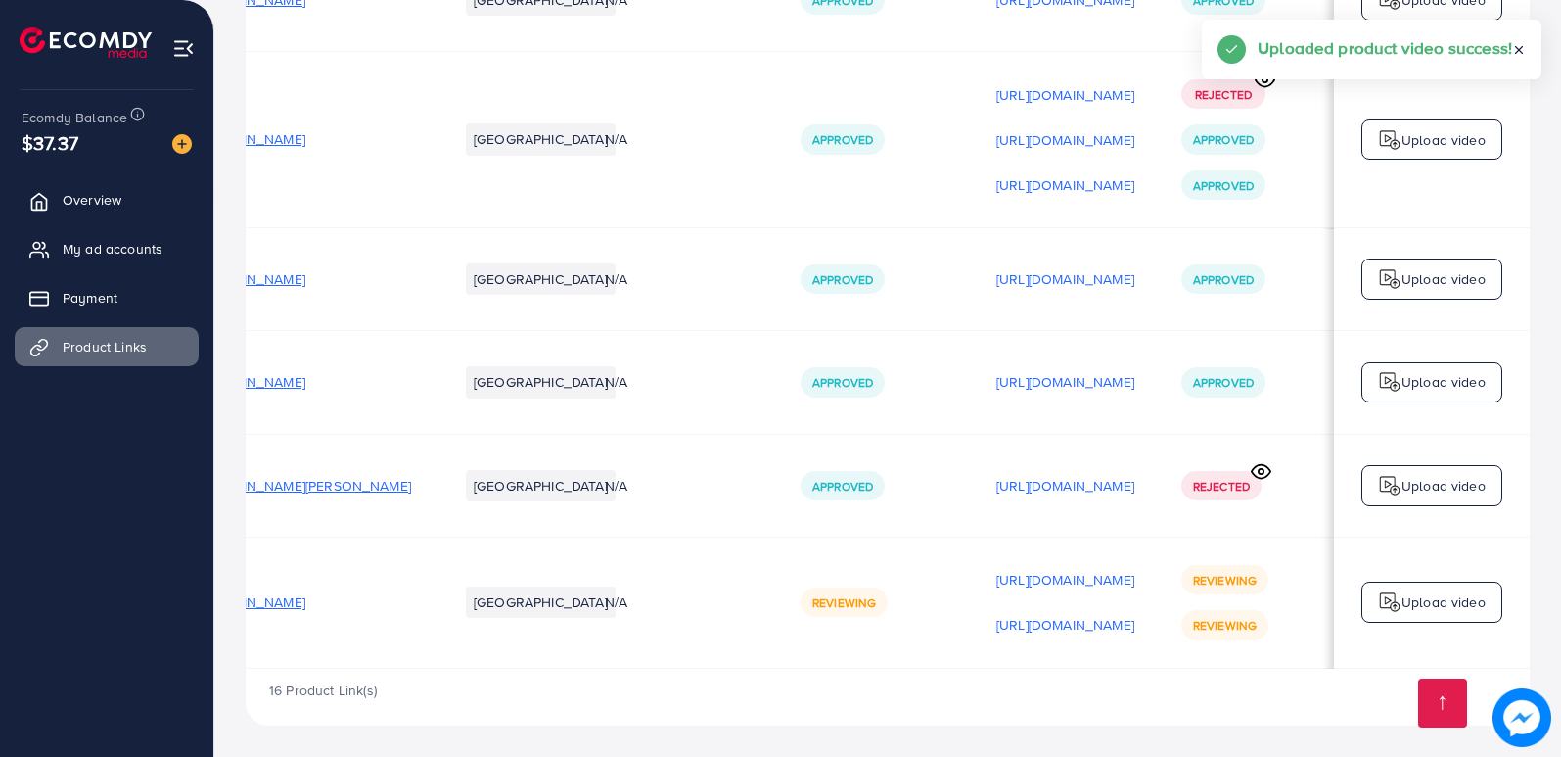
scroll to position [0, 266]
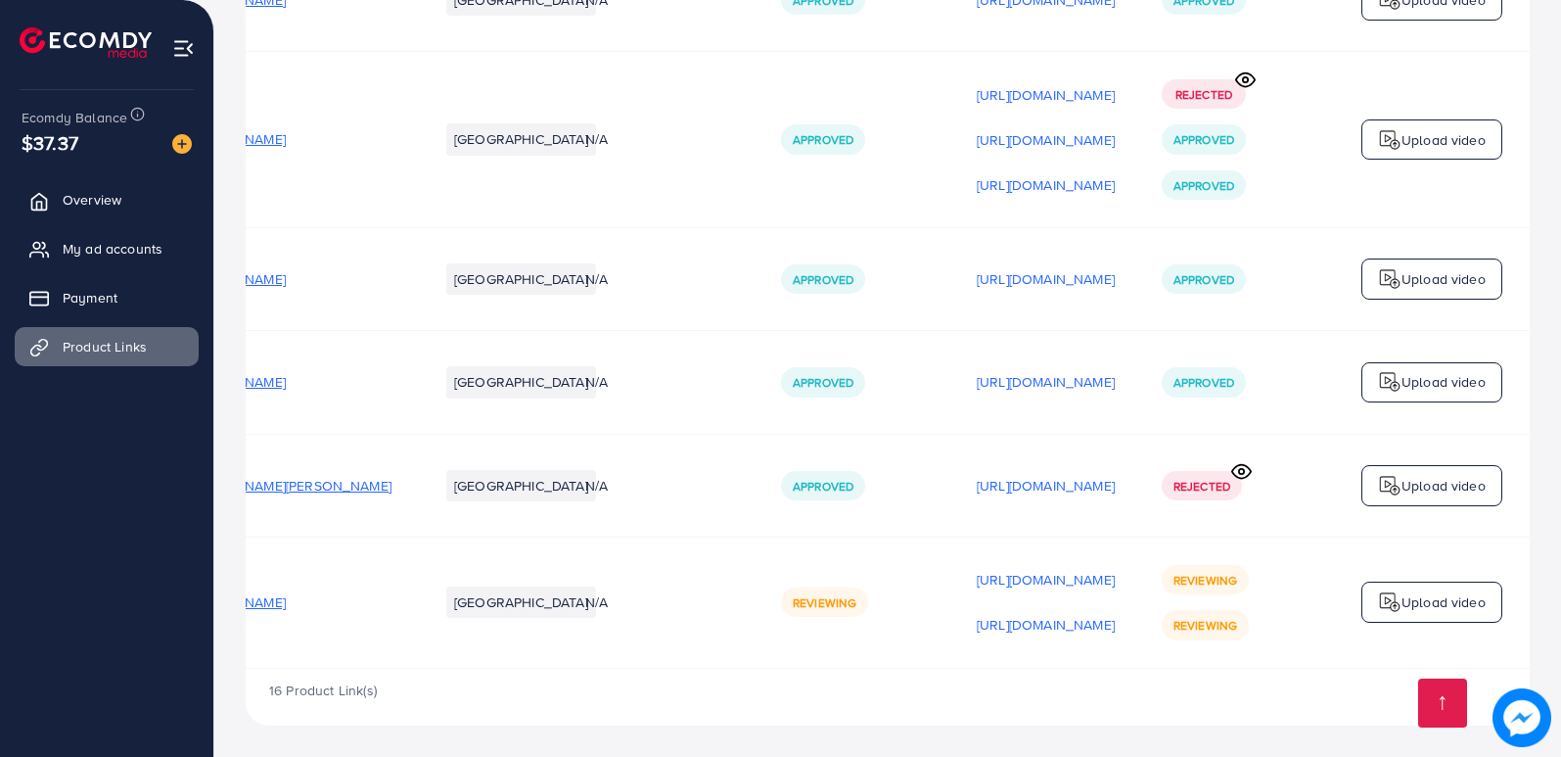
click at [1412, 582] on div "Upload video" at bounding box center [1432, 601] width 141 height 41
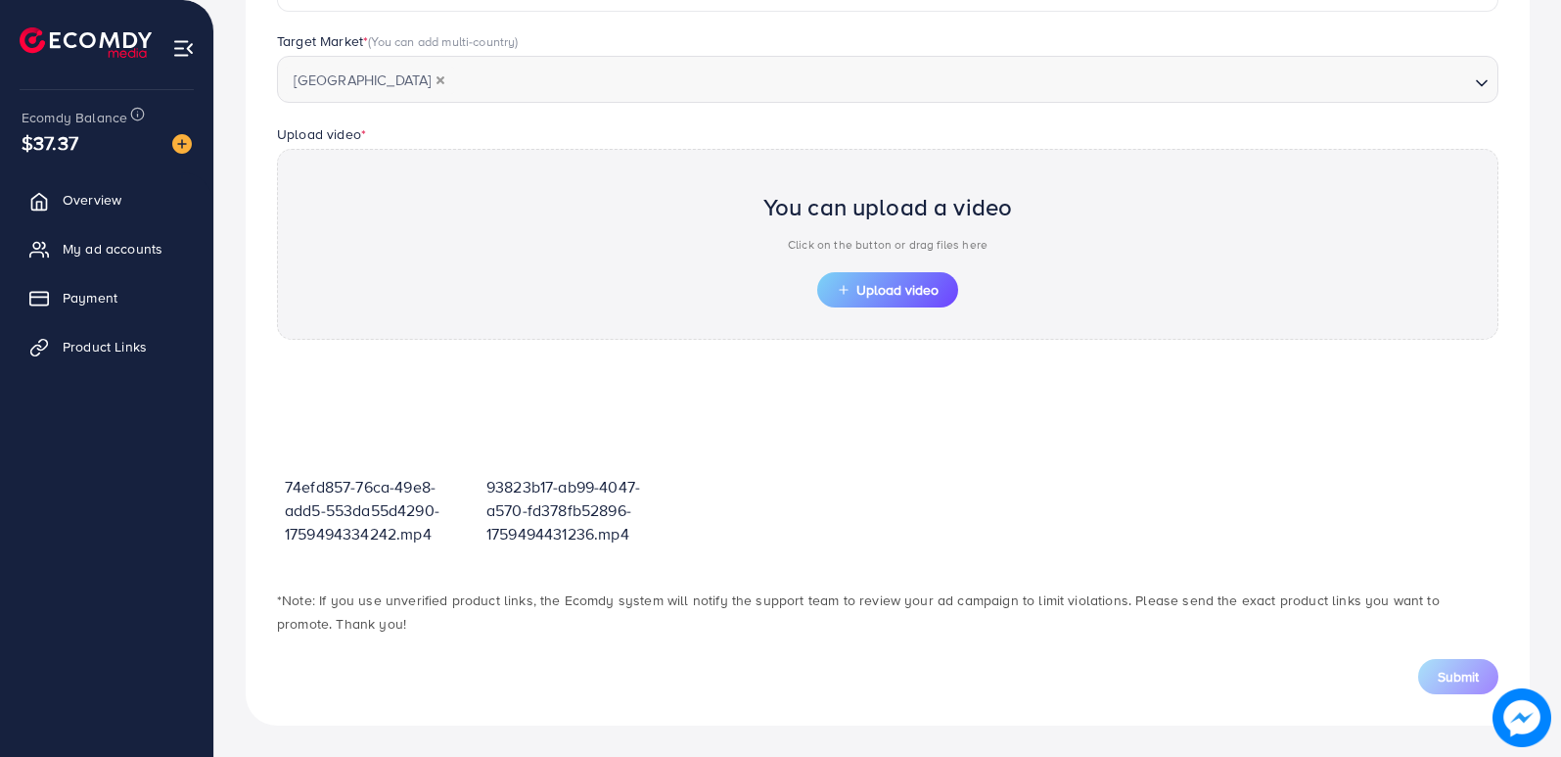
scroll to position [532, 0]
click at [886, 297] on span "Upload video" at bounding box center [888, 290] width 102 height 14
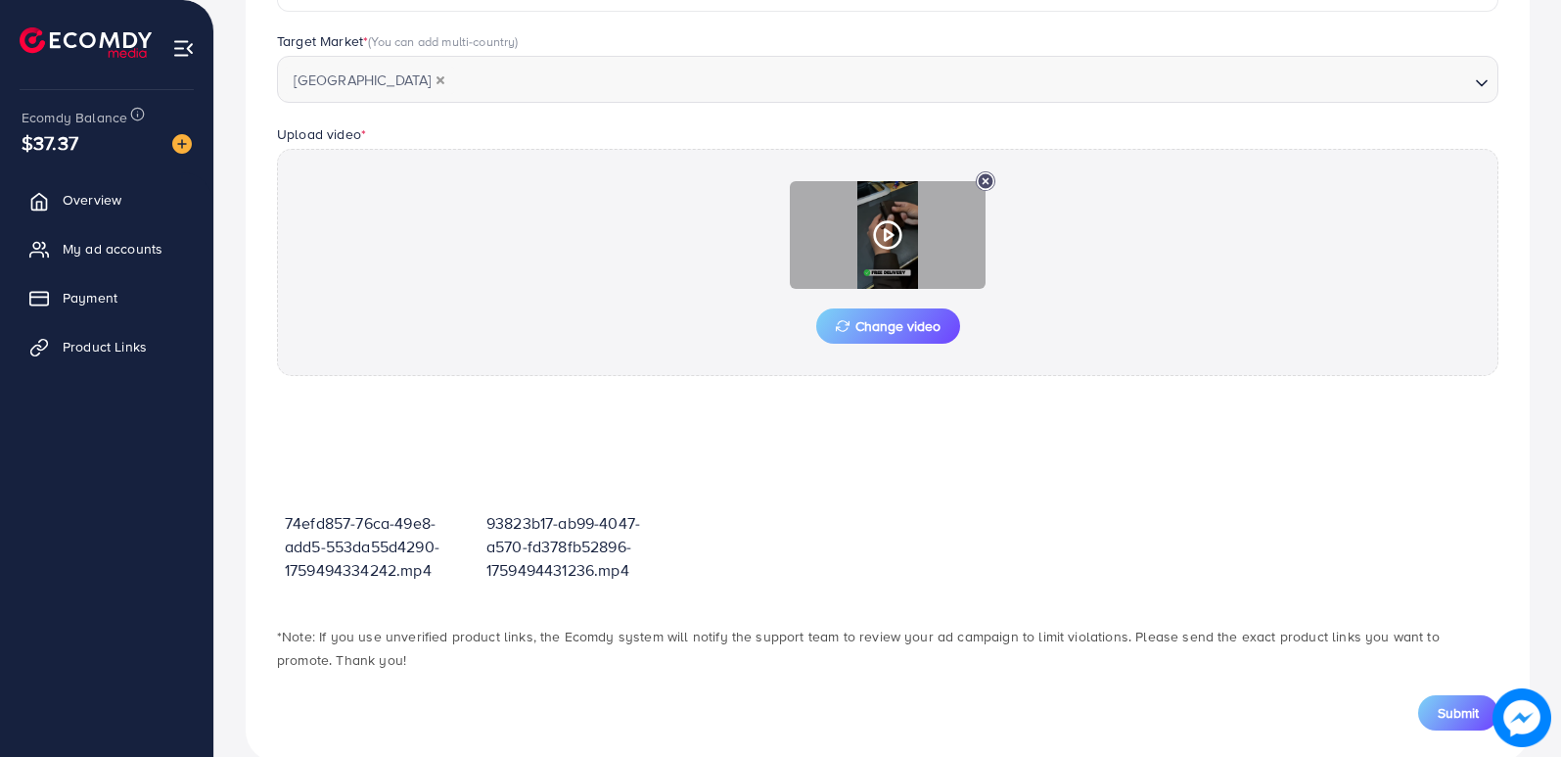
click at [888, 262] on div at bounding box center [888, 235] width 196 height 108
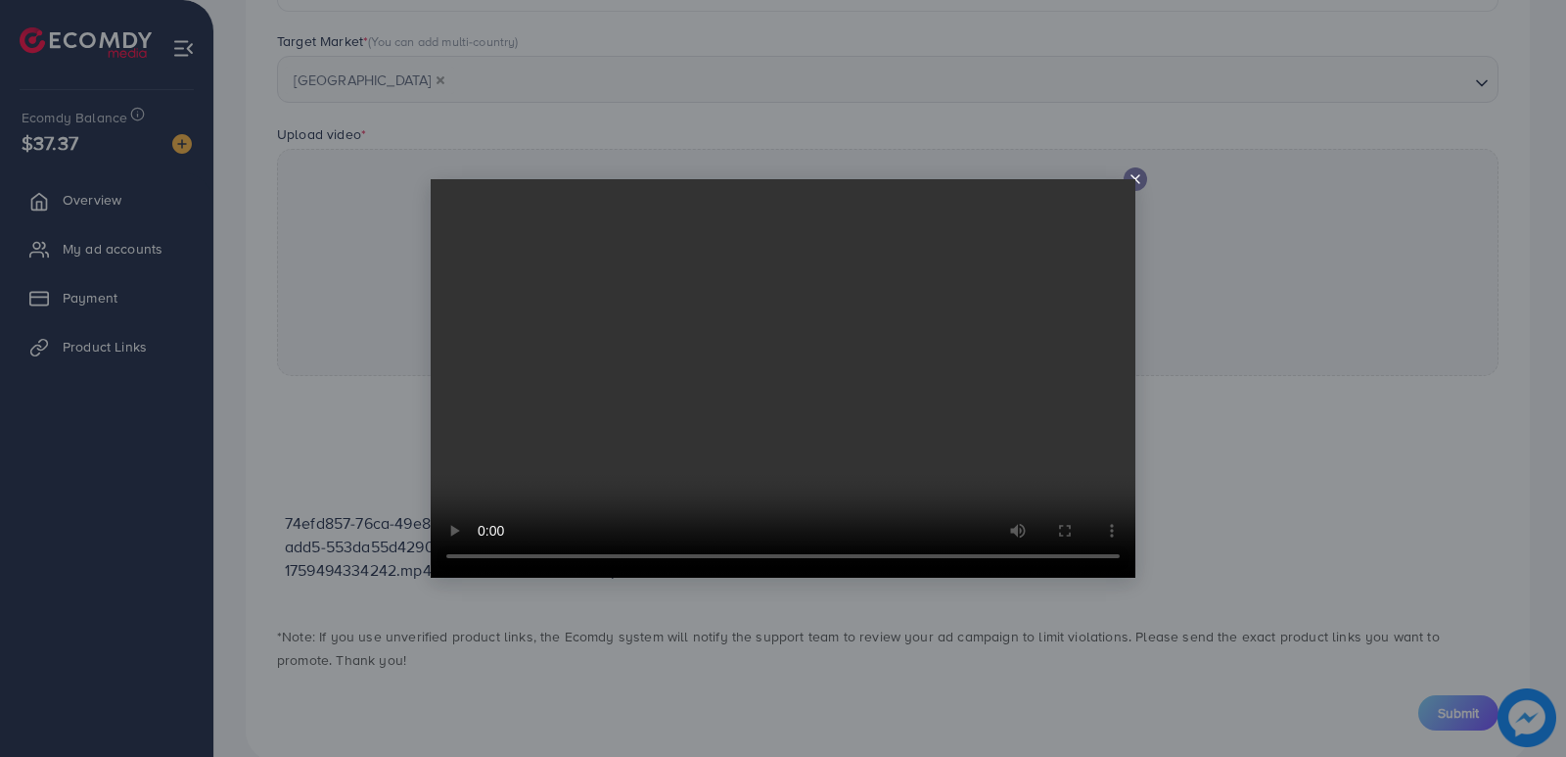
click at [1139, 176] on icon at bounding box center [1136, 179] width 16 height 16
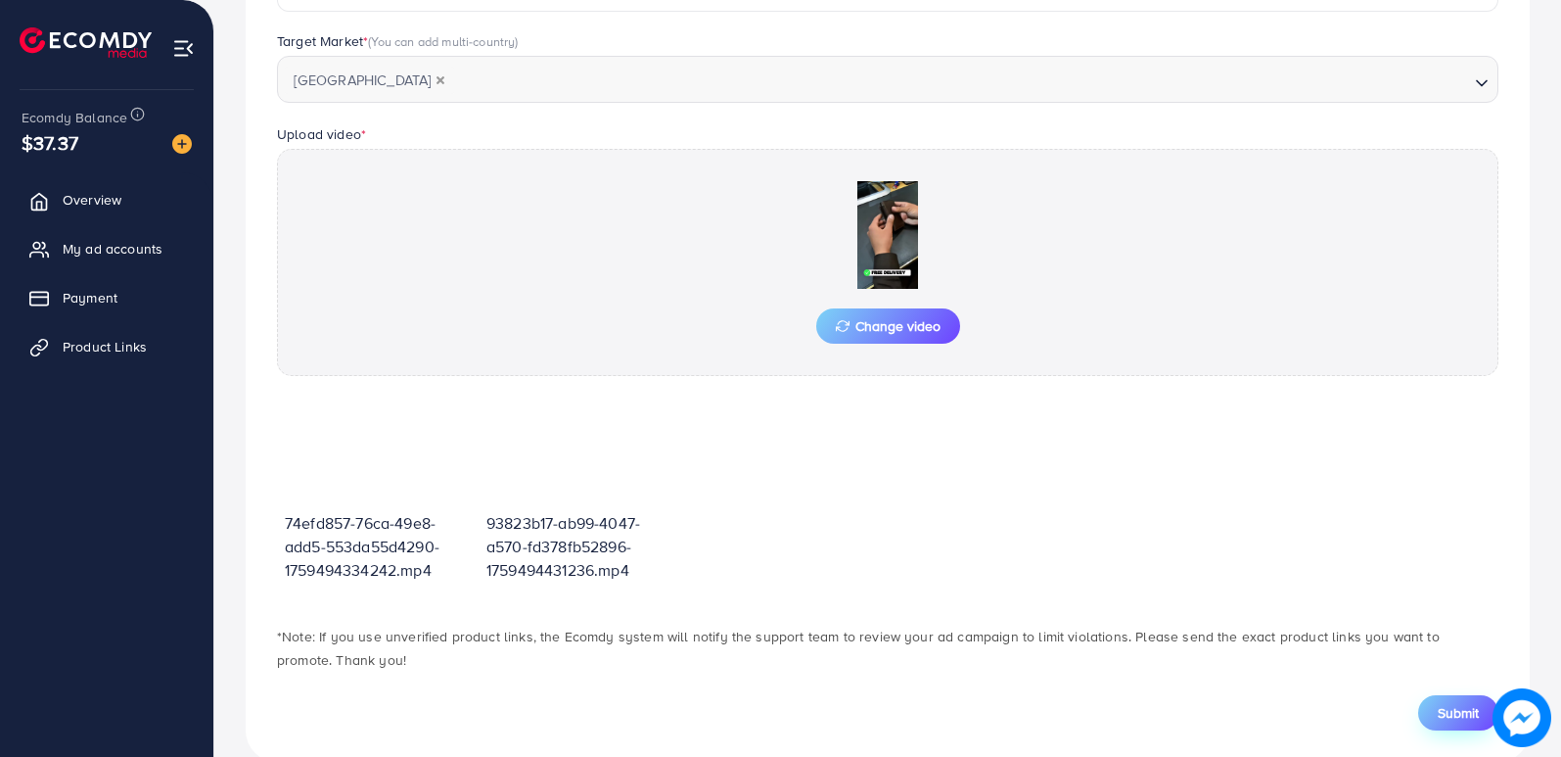
click at [1462, 710] on span "Submit" at bounding box center [1458, 713] width 41 height 20
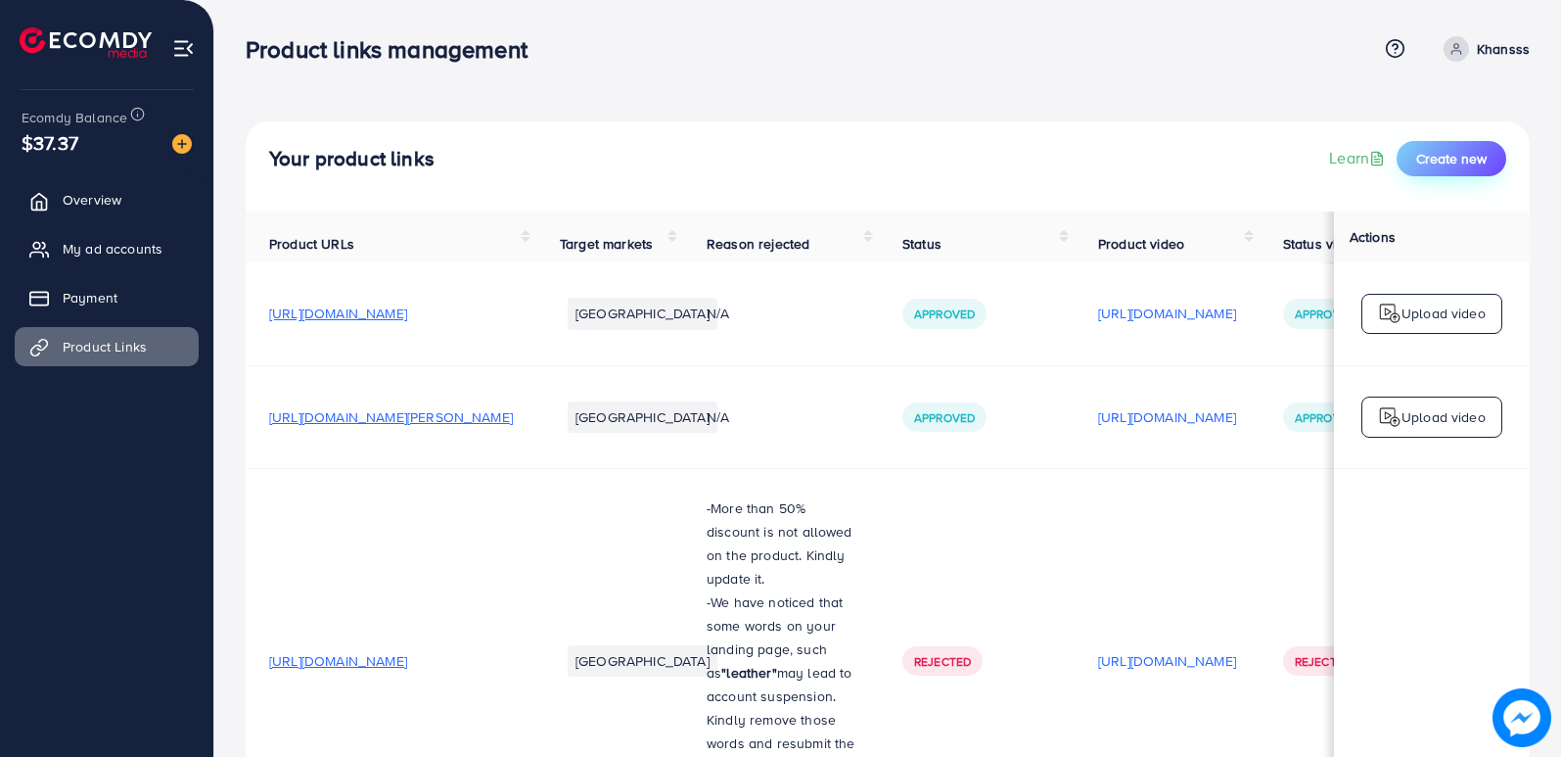
click at [1446, 157] on span "Create new" at bounding box center [1452, 159] width 70 height 20
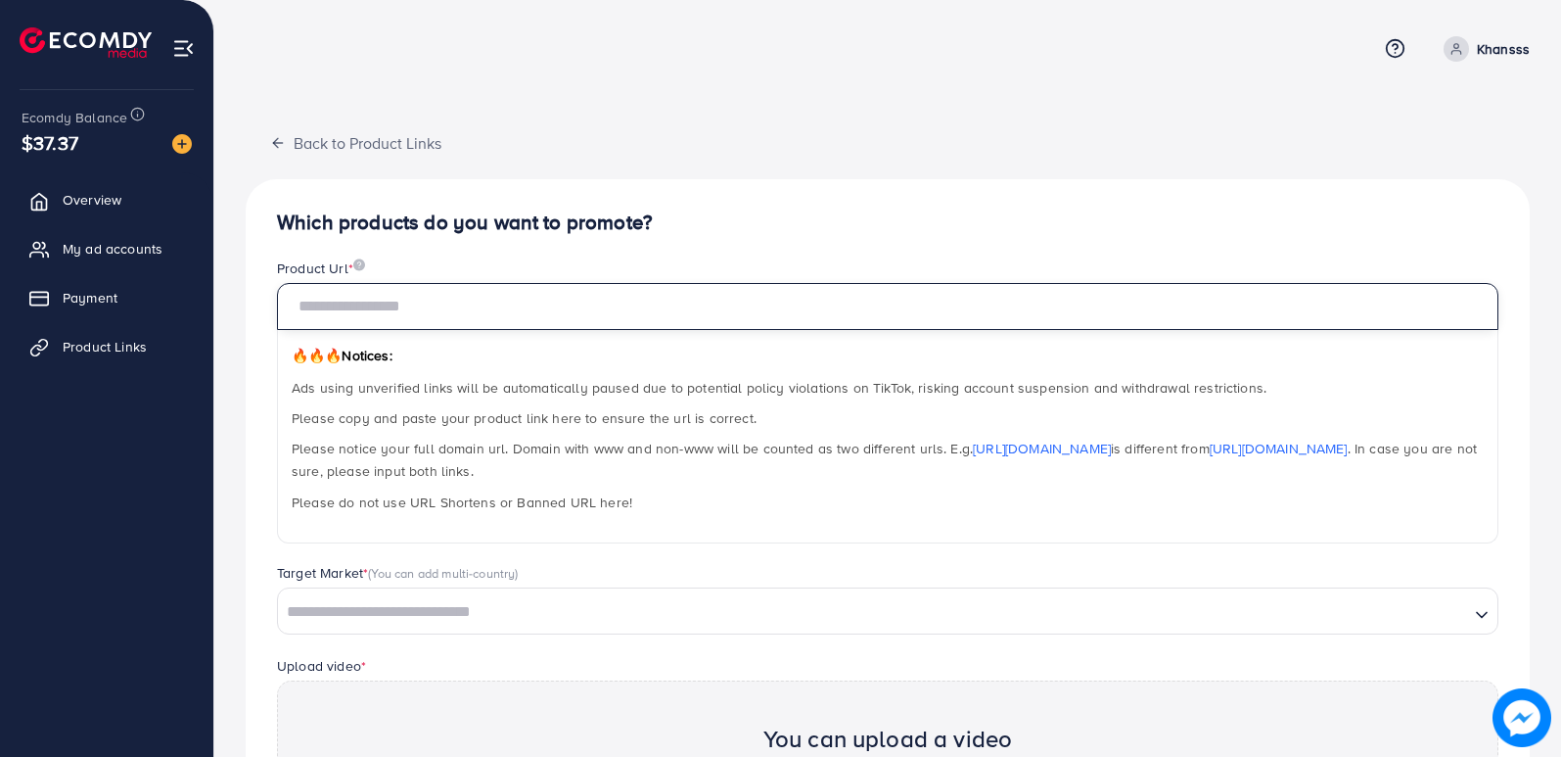
click at [404, 313] on input "text" at bounding box center [888, 306] width 1222 height 47
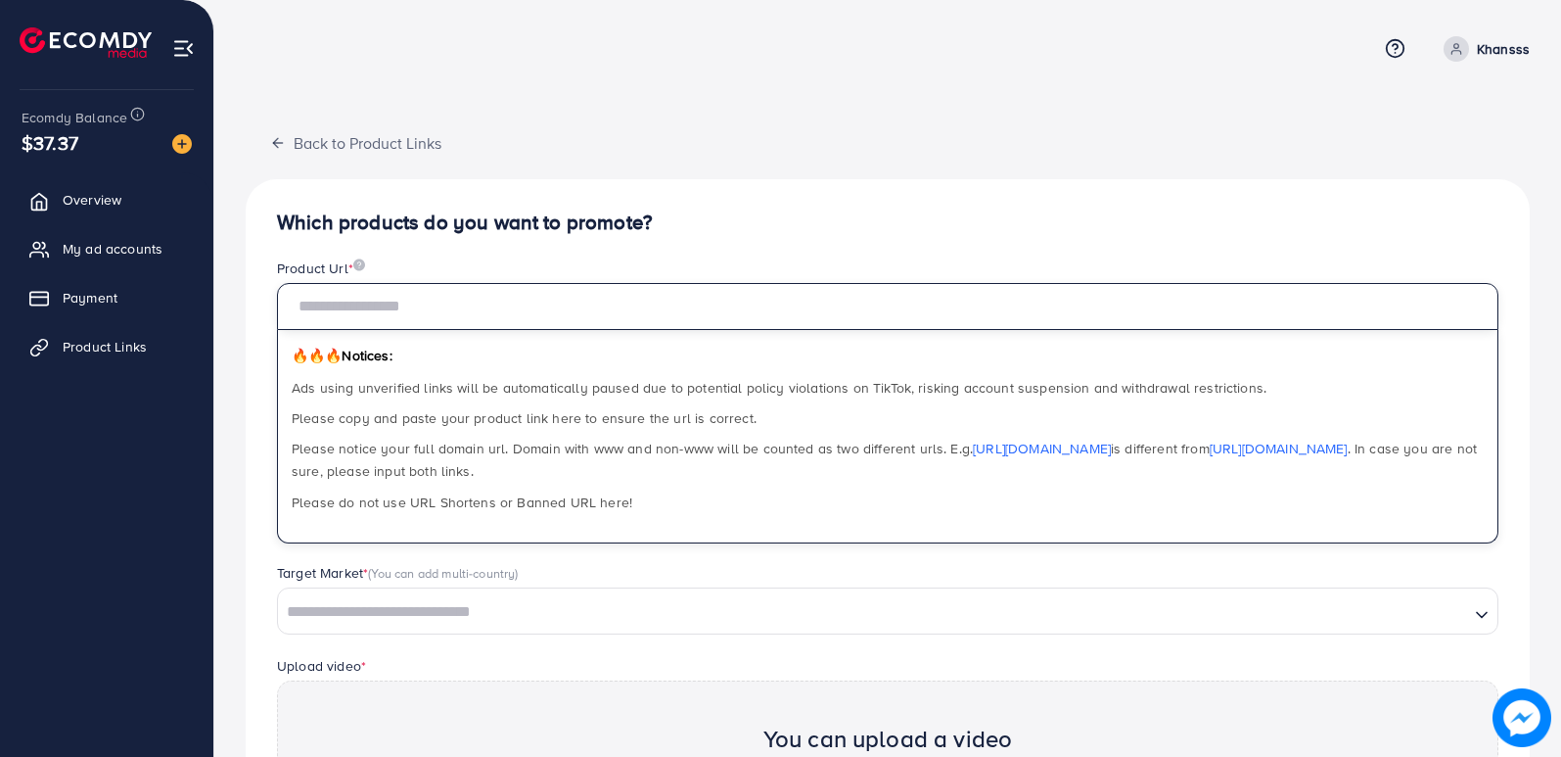
paste input "**********"
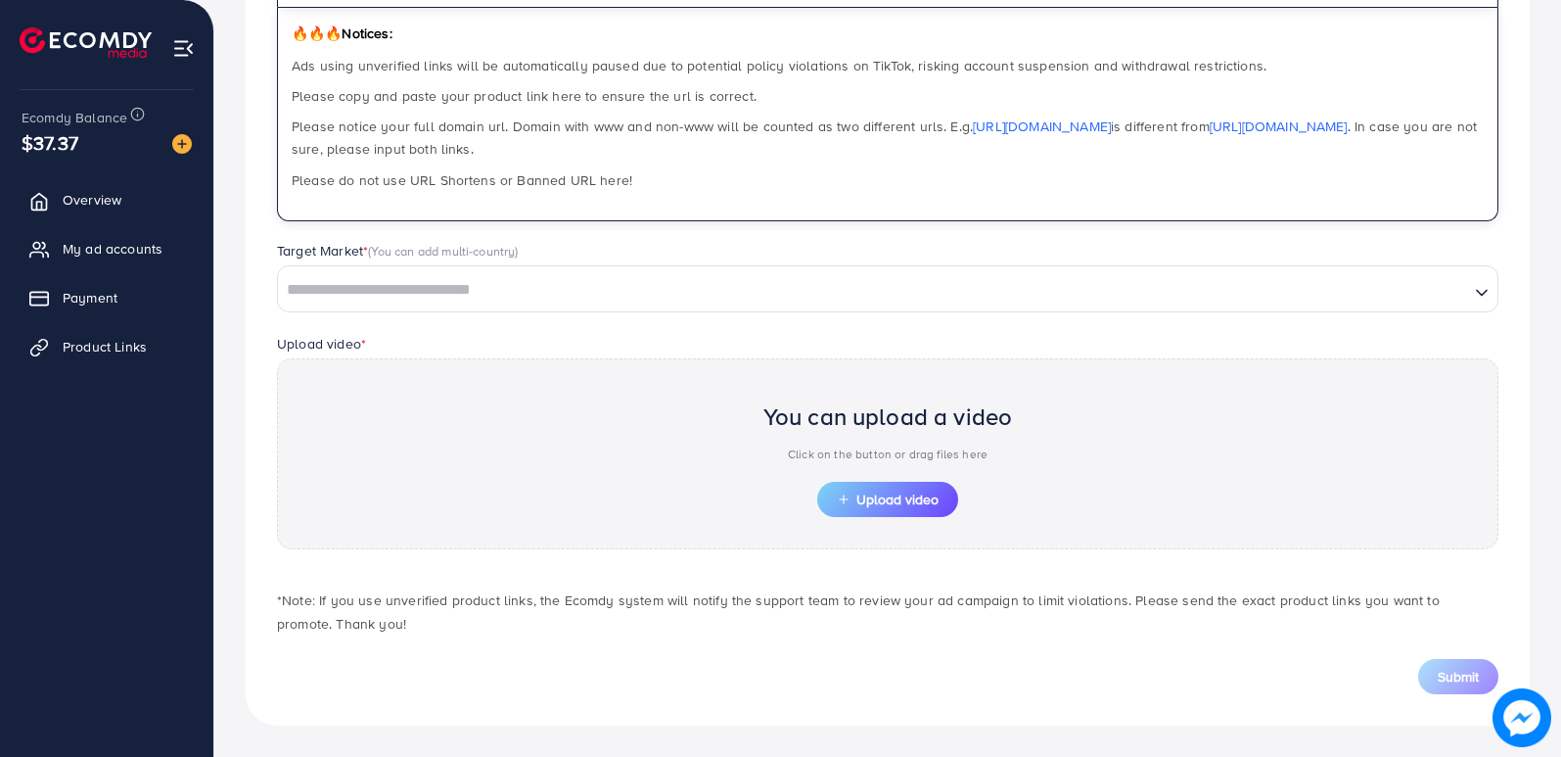
type input "**********"
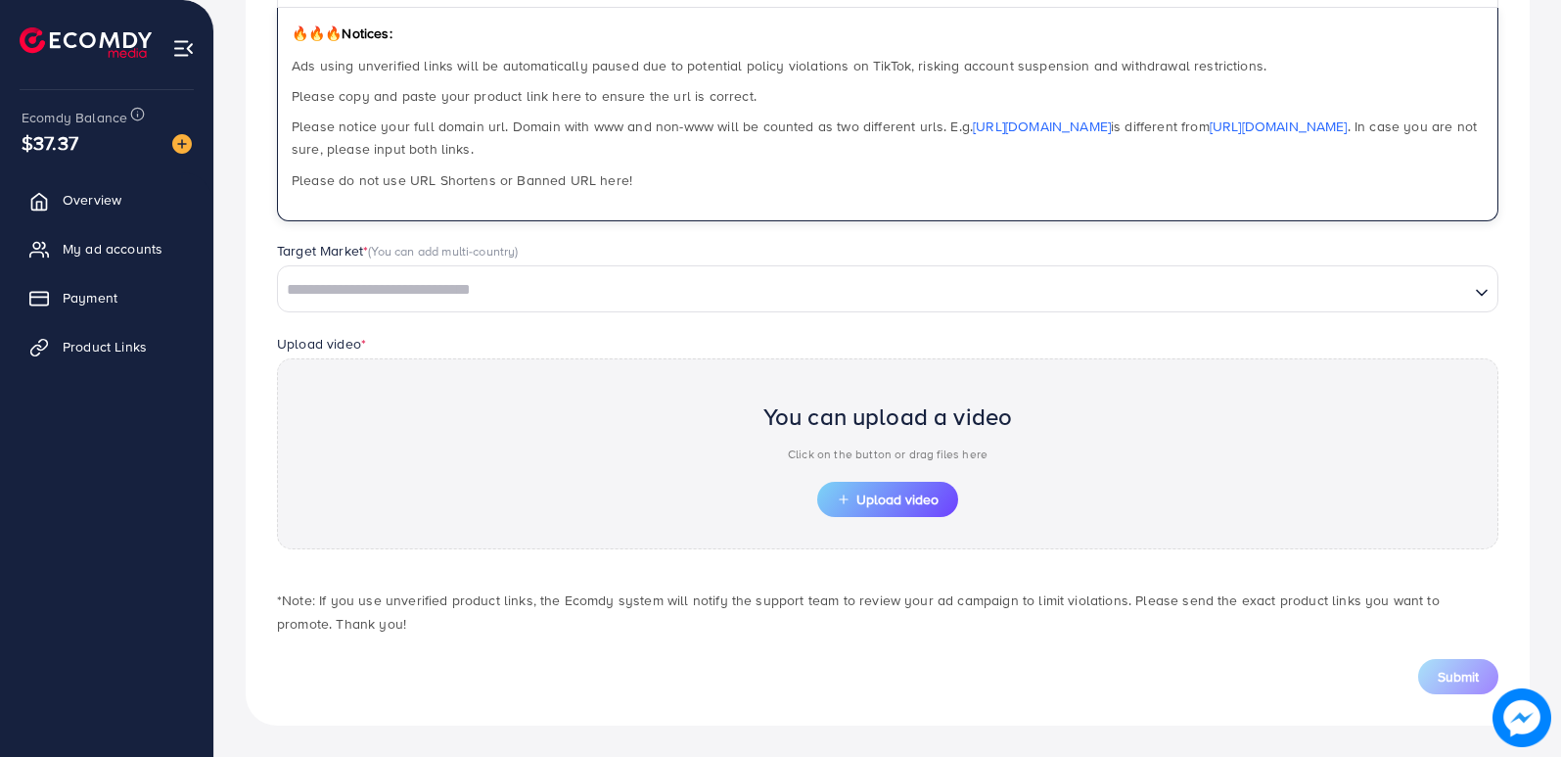
click at [484, 284] on input "Search for option" at bounding box center [873, 290] width 1187 height 30
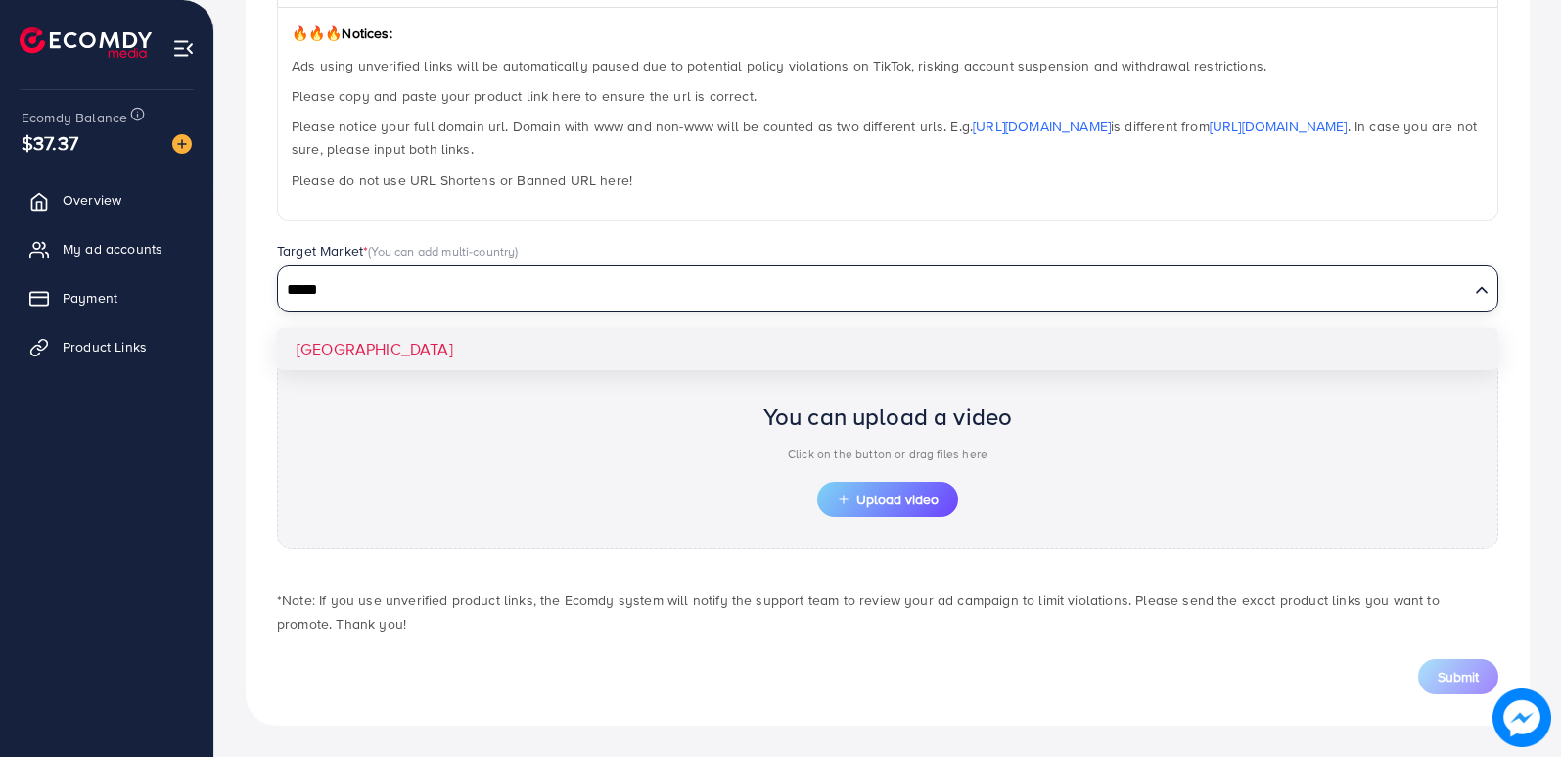
type input "*****"
click at [424, 337] on div "**********" at bounding box center [888, 291] width 1284 height 868
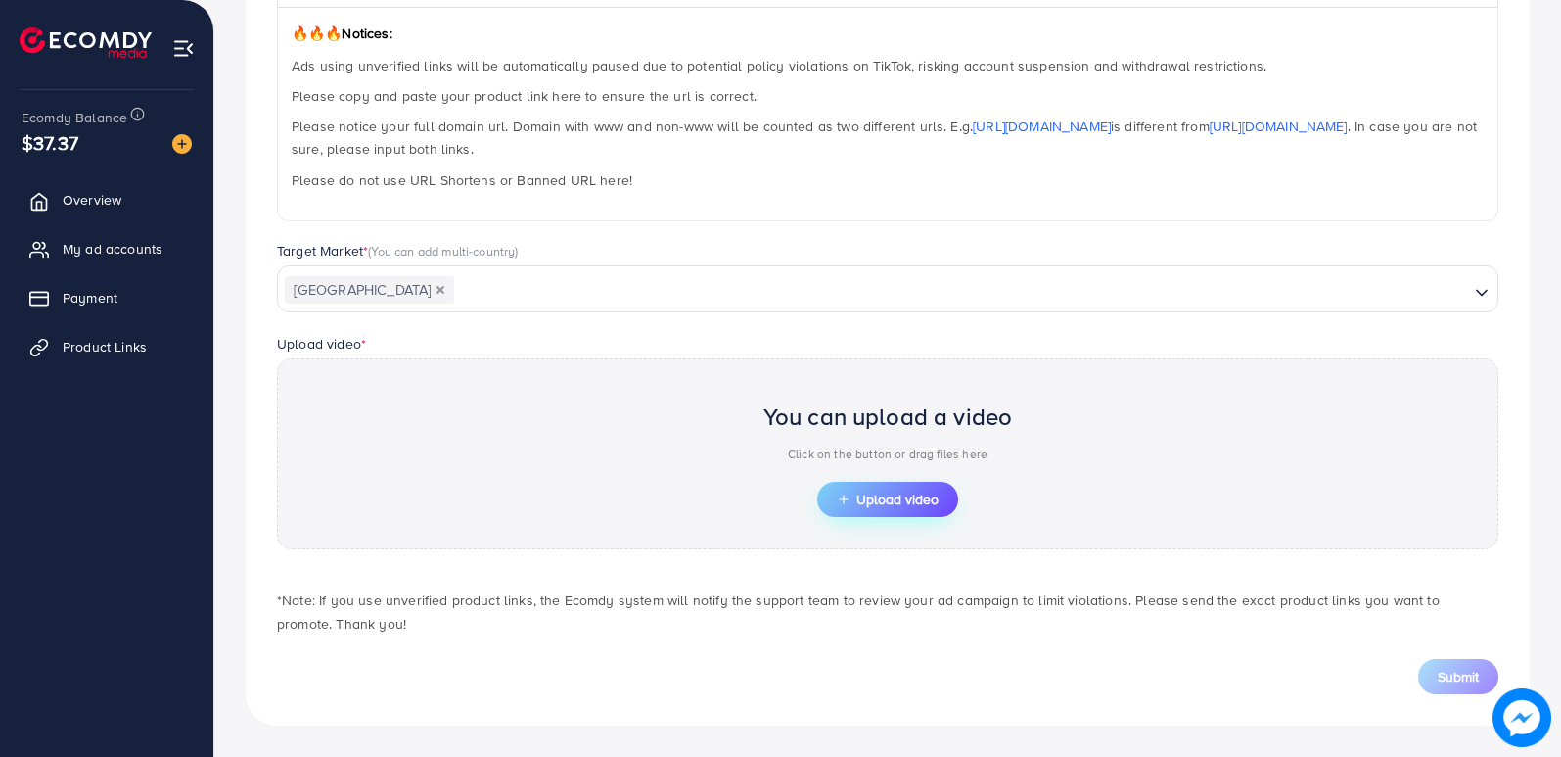
click at [835, 511] on button "Upload video" at bounding box center [887, 499] width 141 height 35
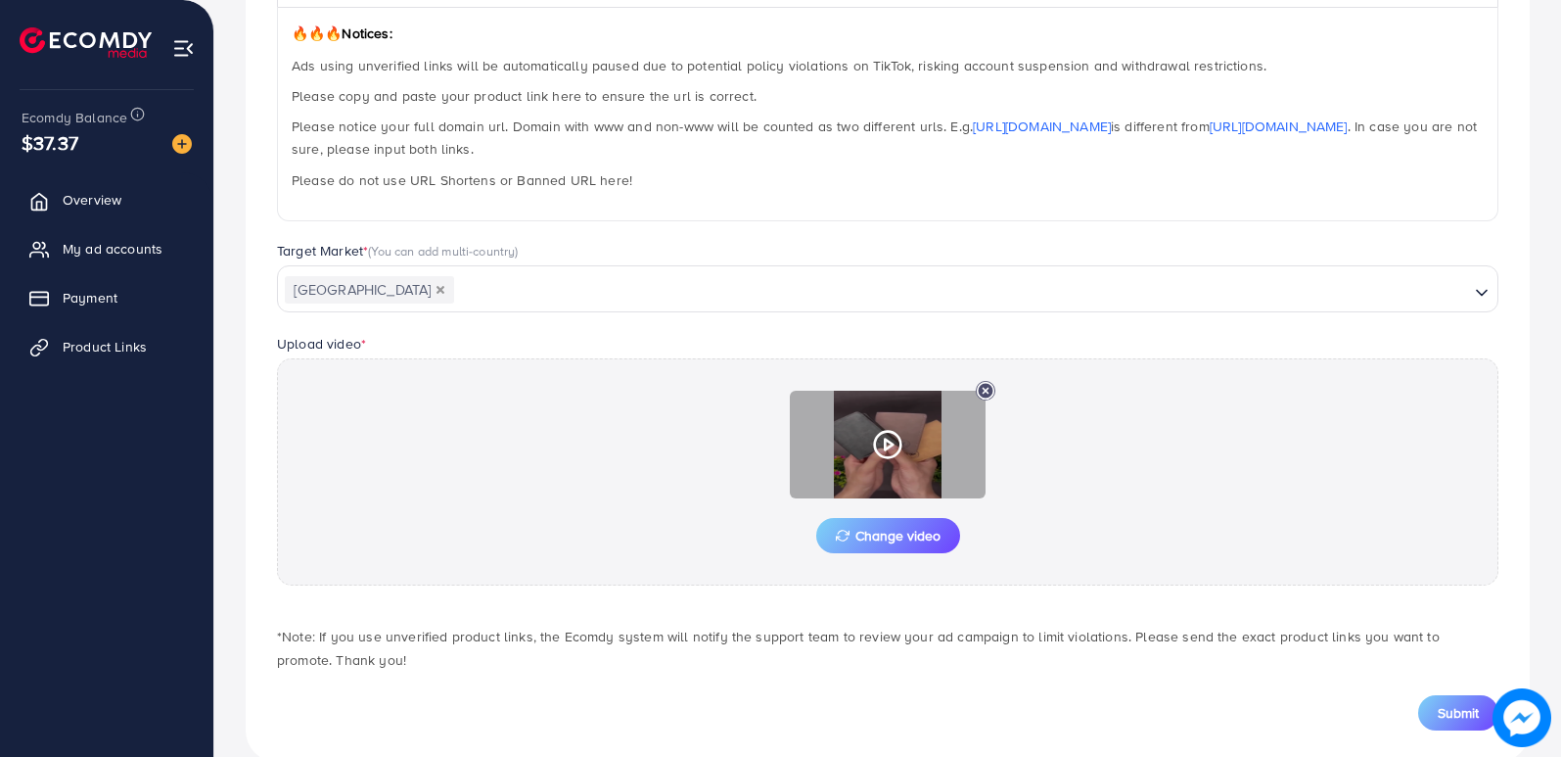
click at [885, 460] on div at bounding box center [888, 445] width 196 height 108
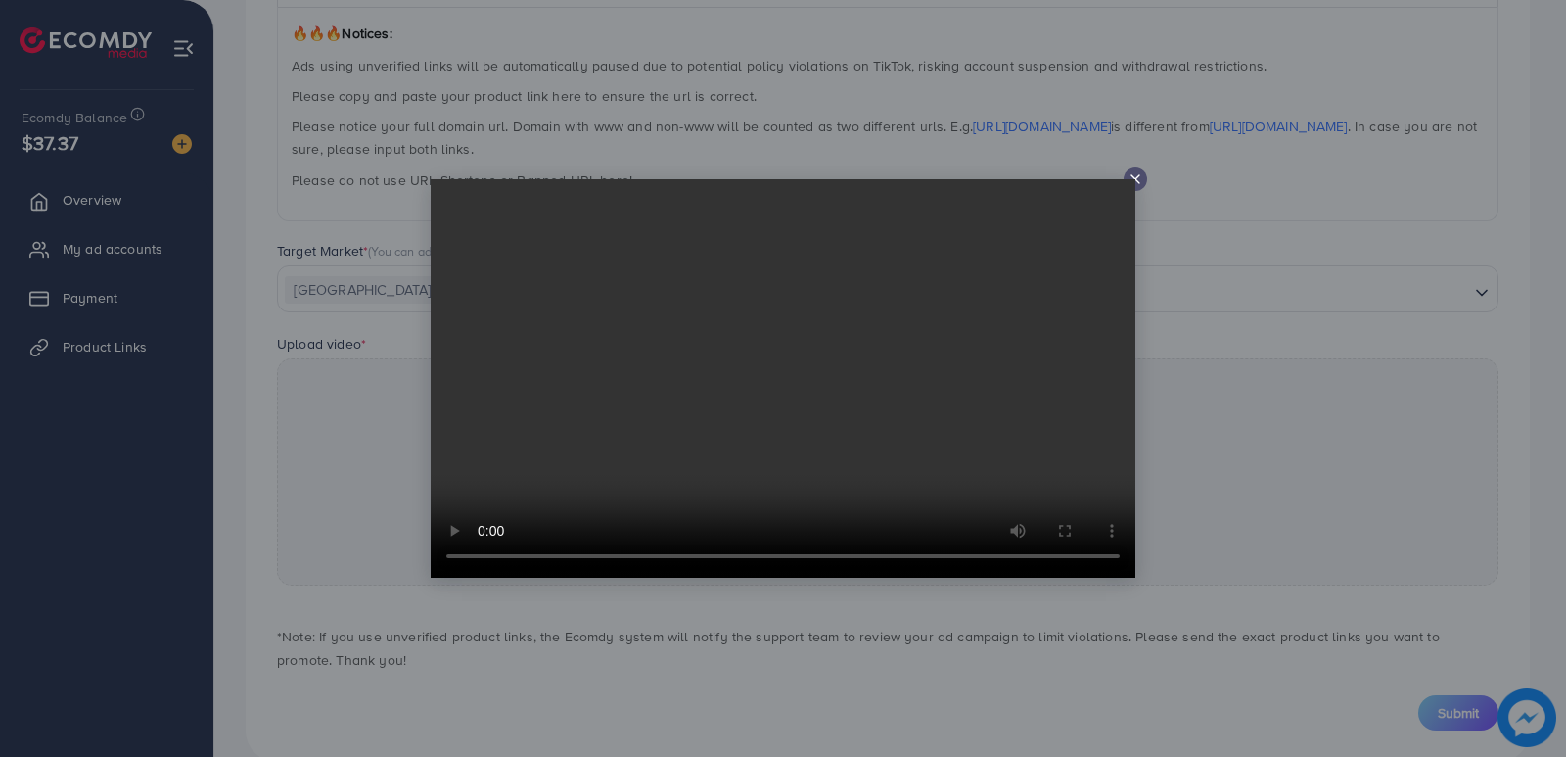
click at [1137, 178] on line at bounding box center [1136, 179] width 8 height 8
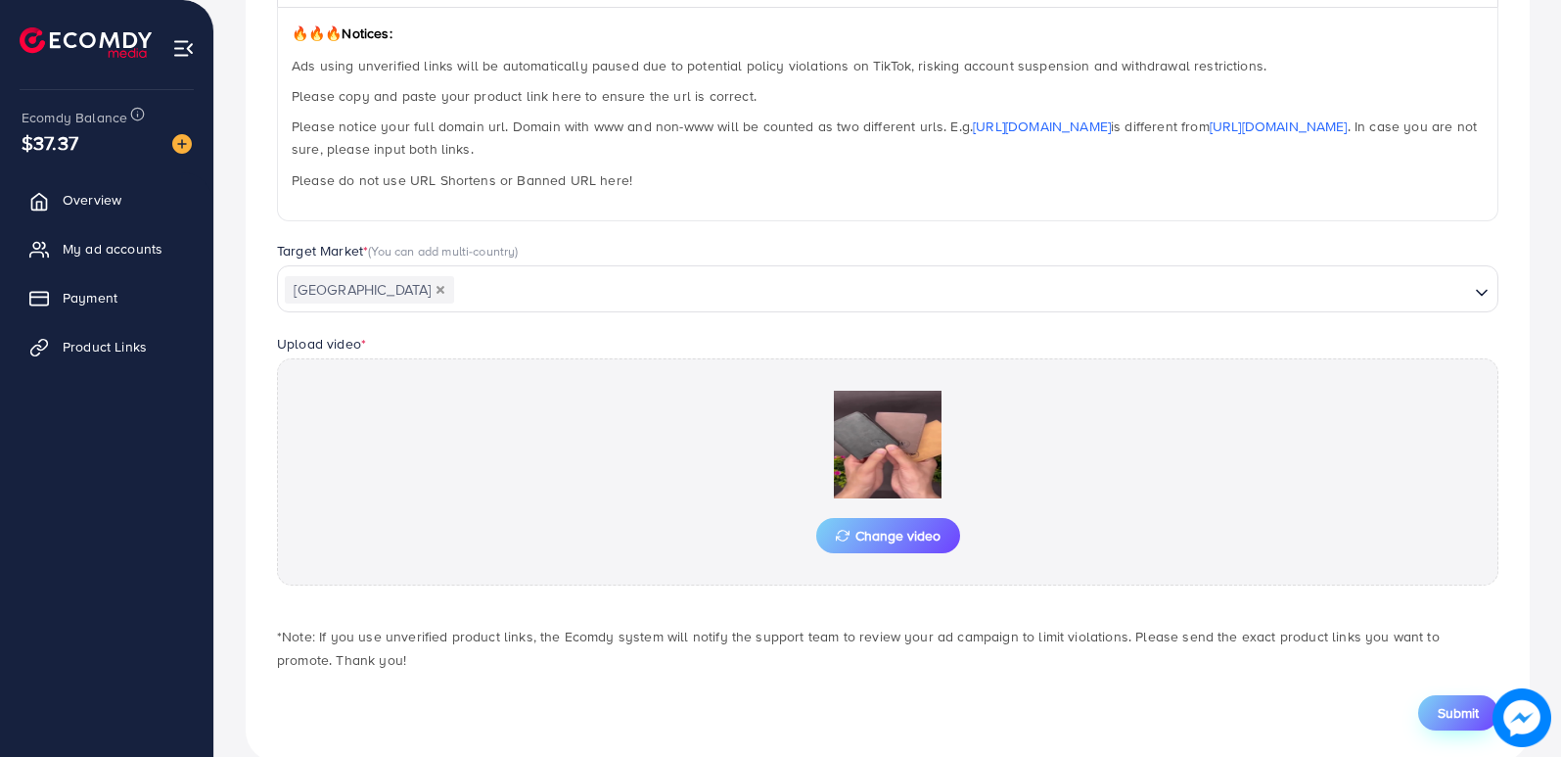
click at [1443, 706] on span "Submit" at bounding box center [1458, 713] width 41 height 20
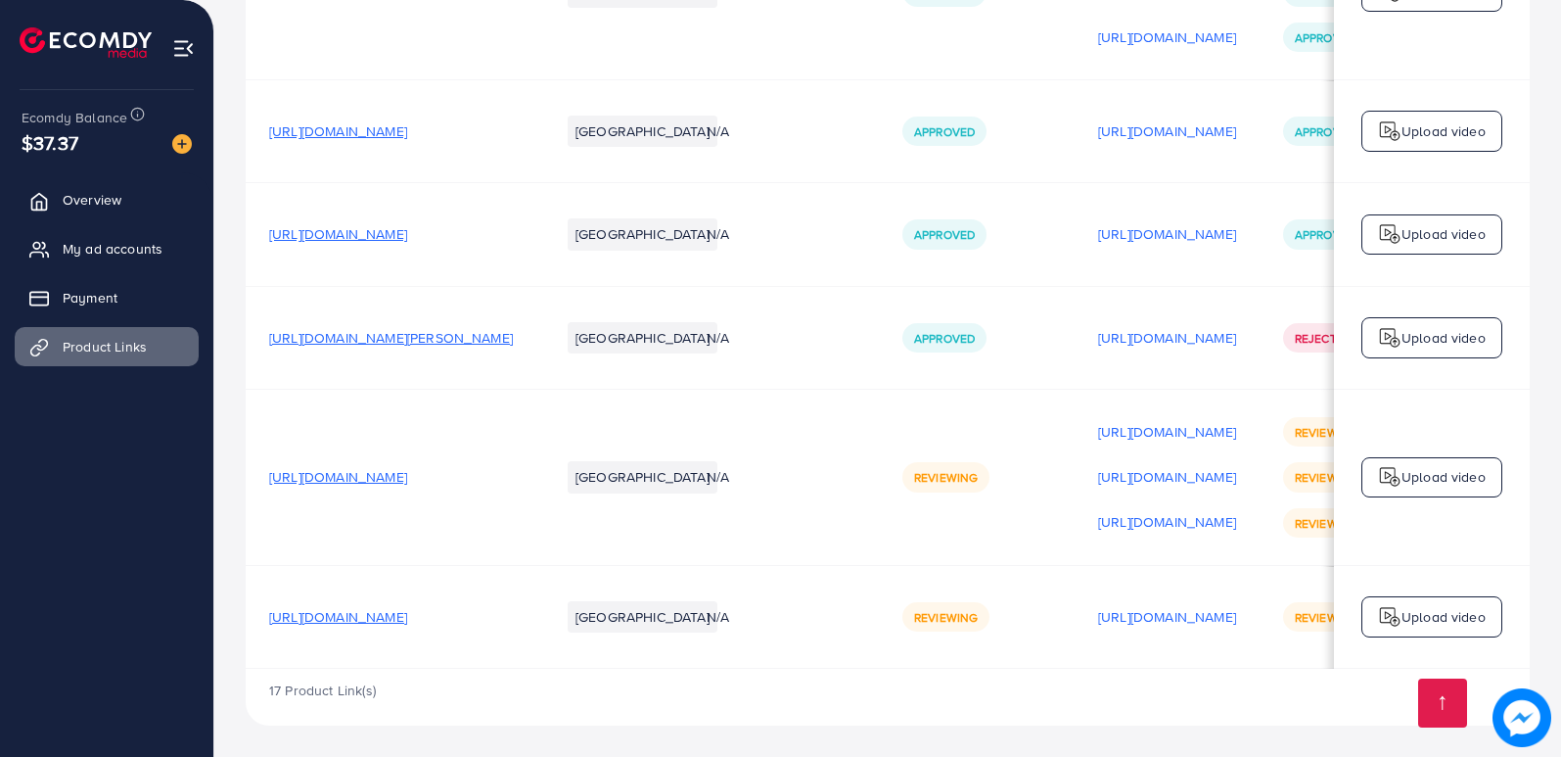
scroll to position [0, 266]
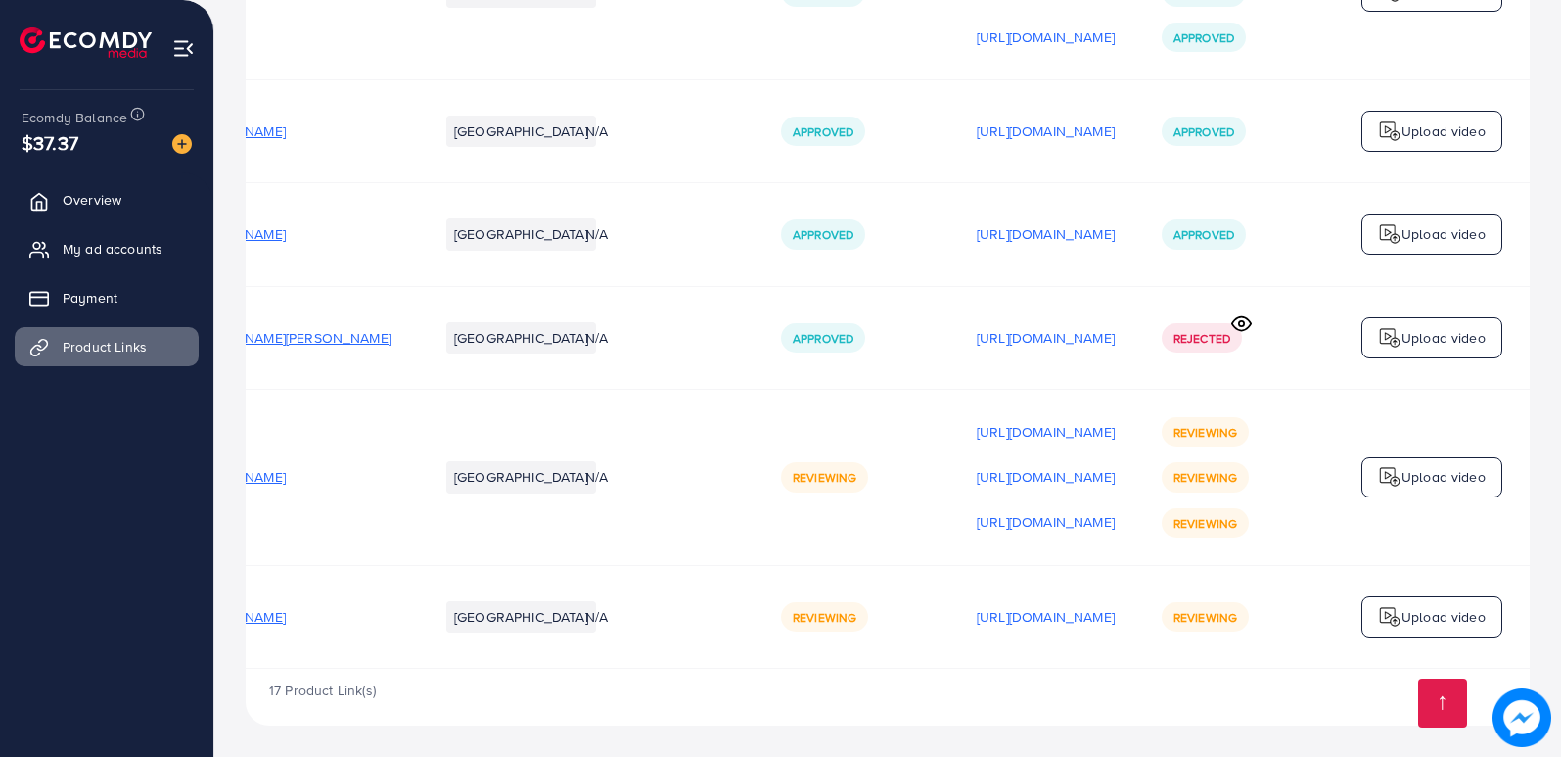
click at [1437, 612] on p "Upload video" at bounding box center [1444, 616] width 84 height 23
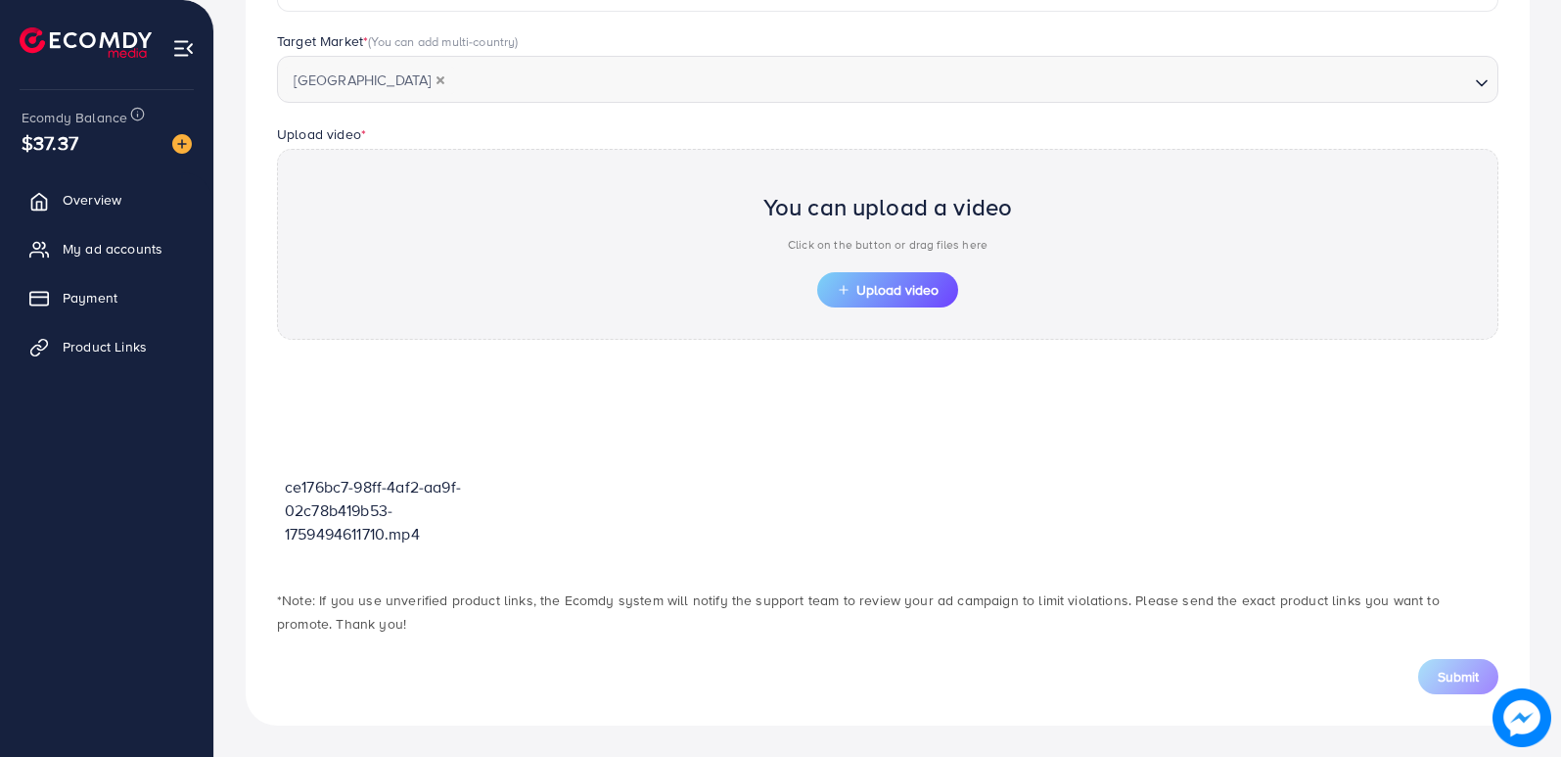
scroll to position [532, 0]
click at [888, 293] on span "Upload video" at bounding box center [888, 290] width 102 height 14
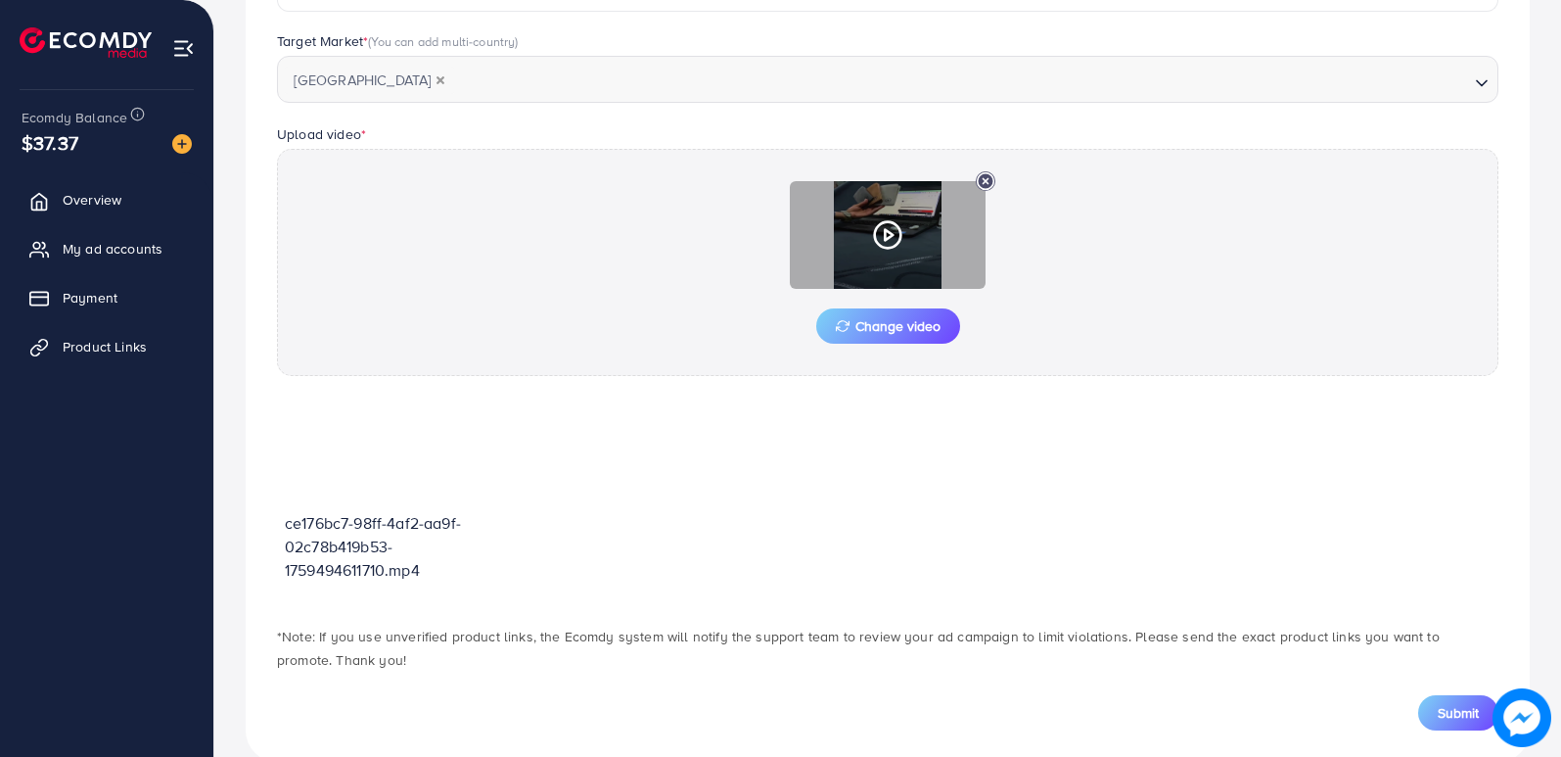
click at [894, 244] on icon at bounding box center [887, 234] width 31 height 31
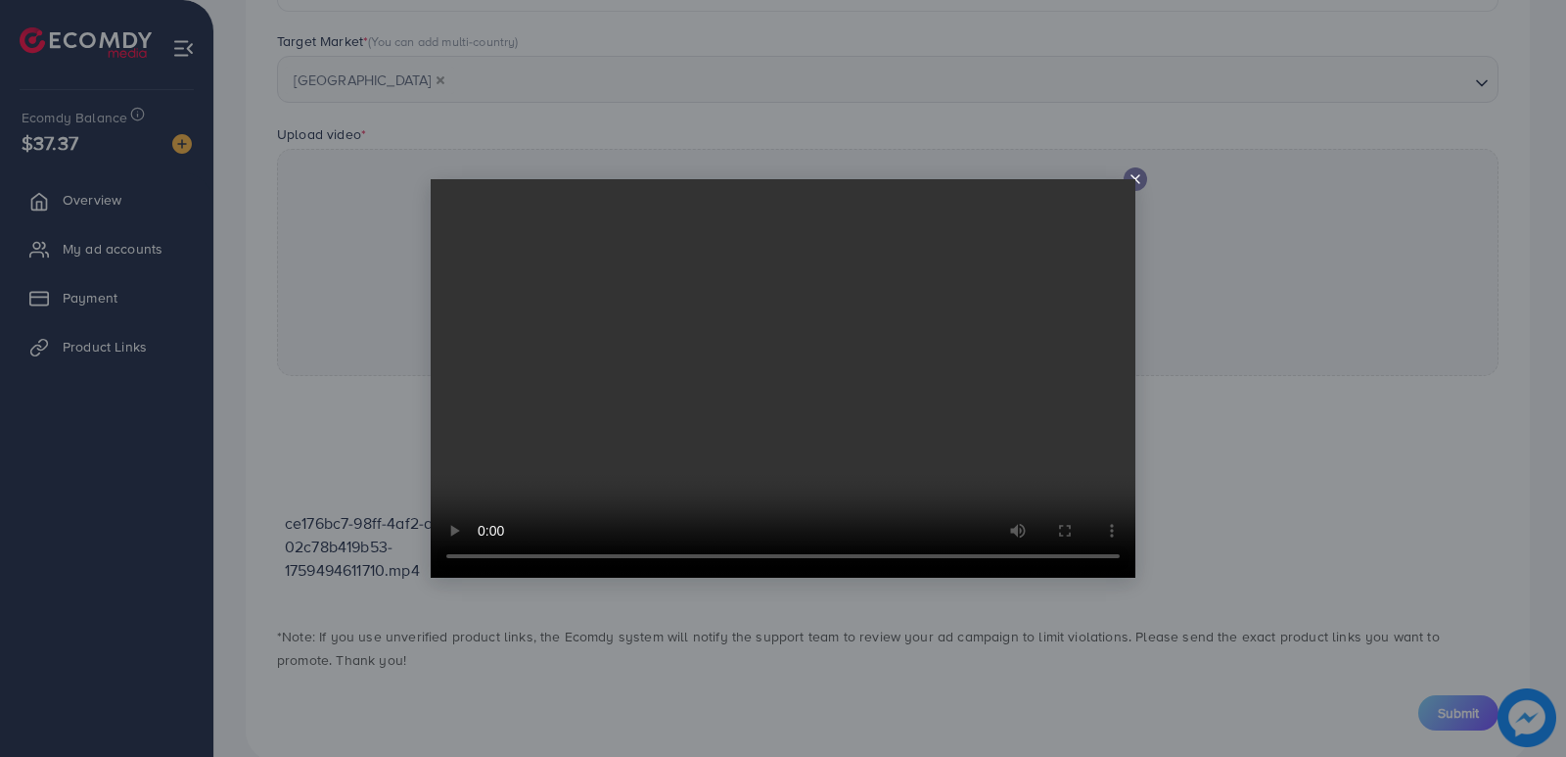
click at [1138, 182] on icon at bounding box center [1136, 179] width 16 height 16
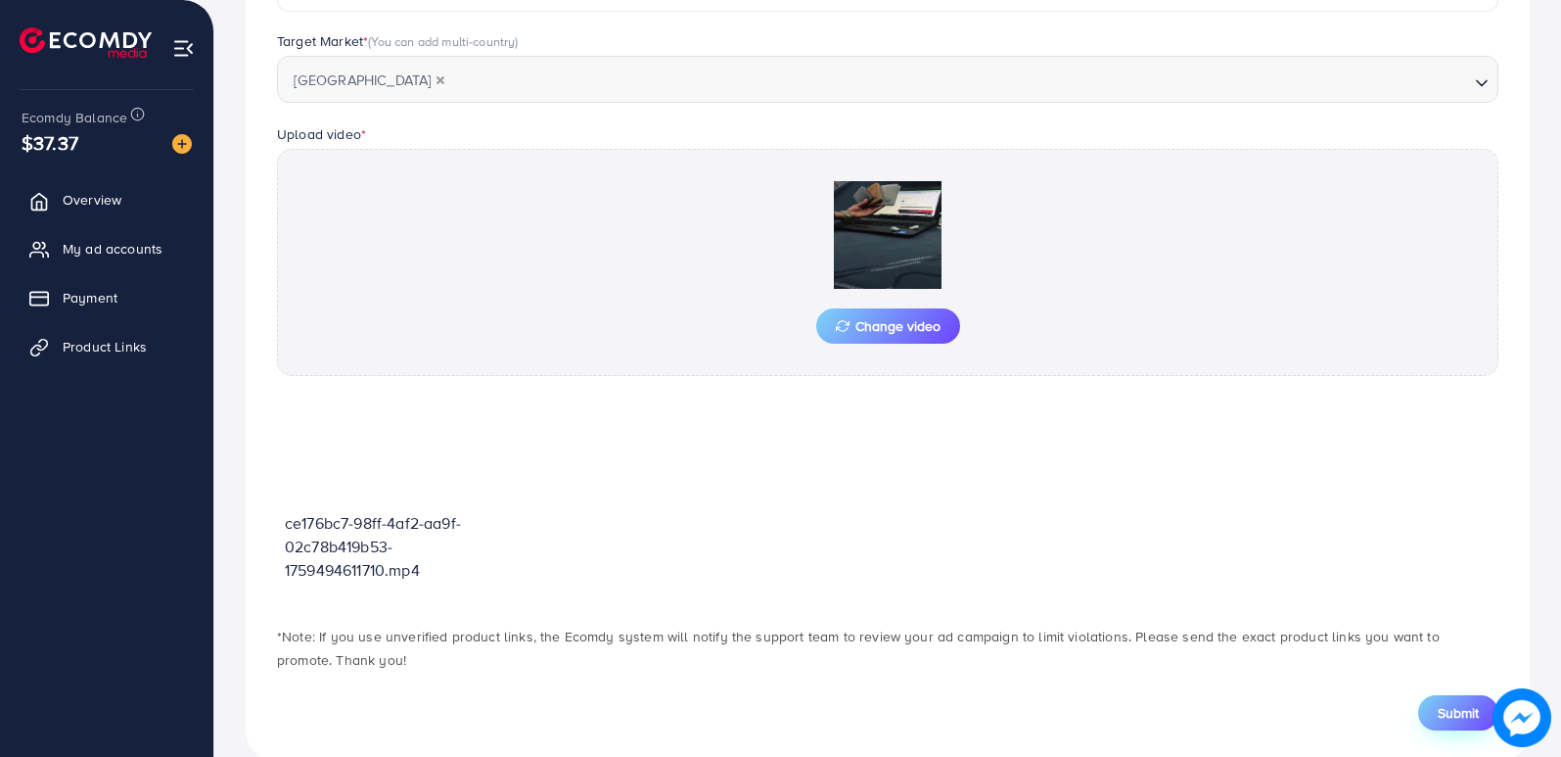
click at [1431, 707] on button "Submit" at bounding box center [1458, 712] width 80 height 35
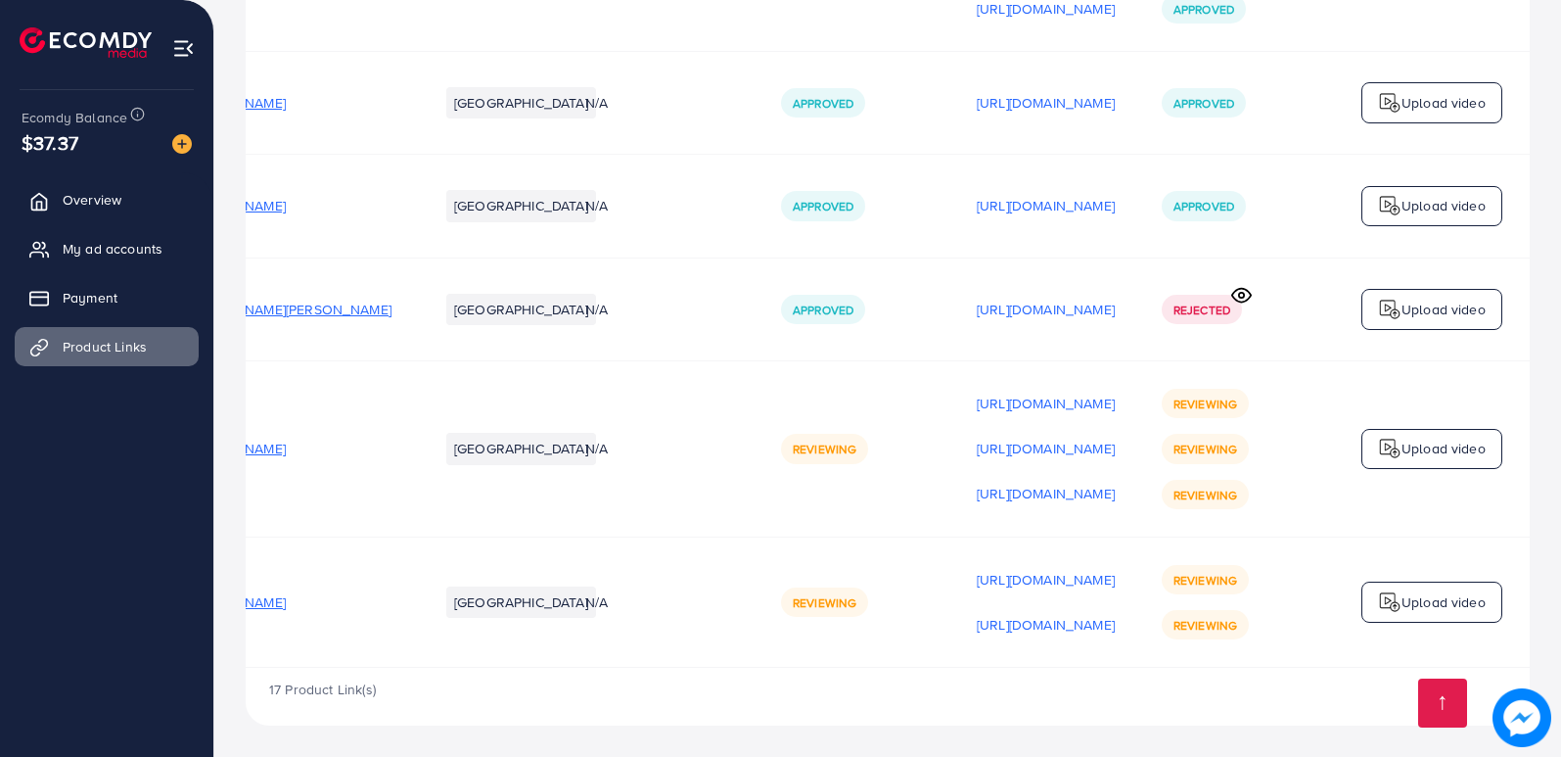
scroll to position [0, 266]
click at [1437, 590] on p "Upload video" at bounding box center [1444, 601] width 84 height 23
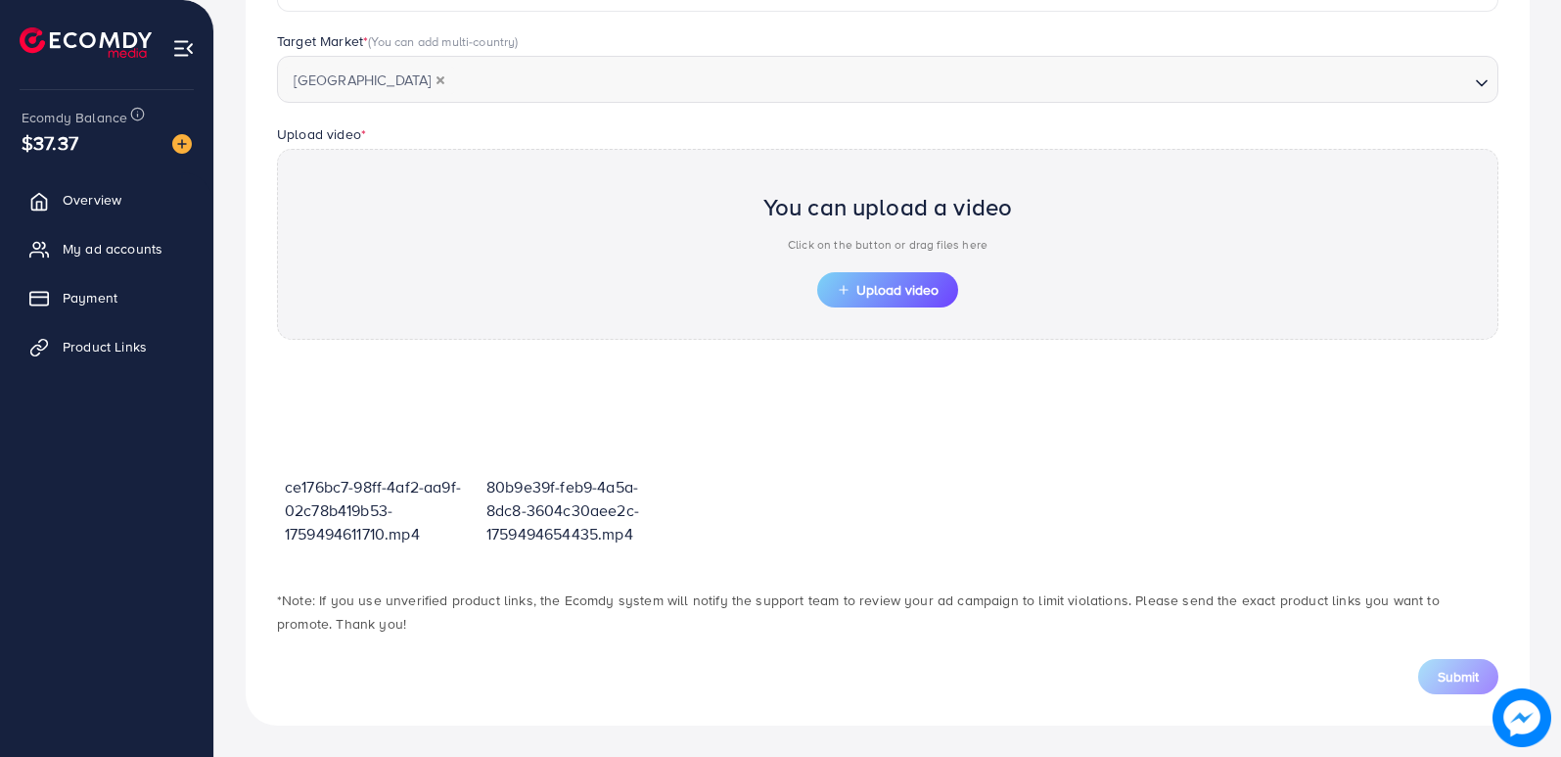
scroll to position [532, 0]
click at [871, 297] on span "Upload video" at bounding box center [888, 290] width 102 height 14
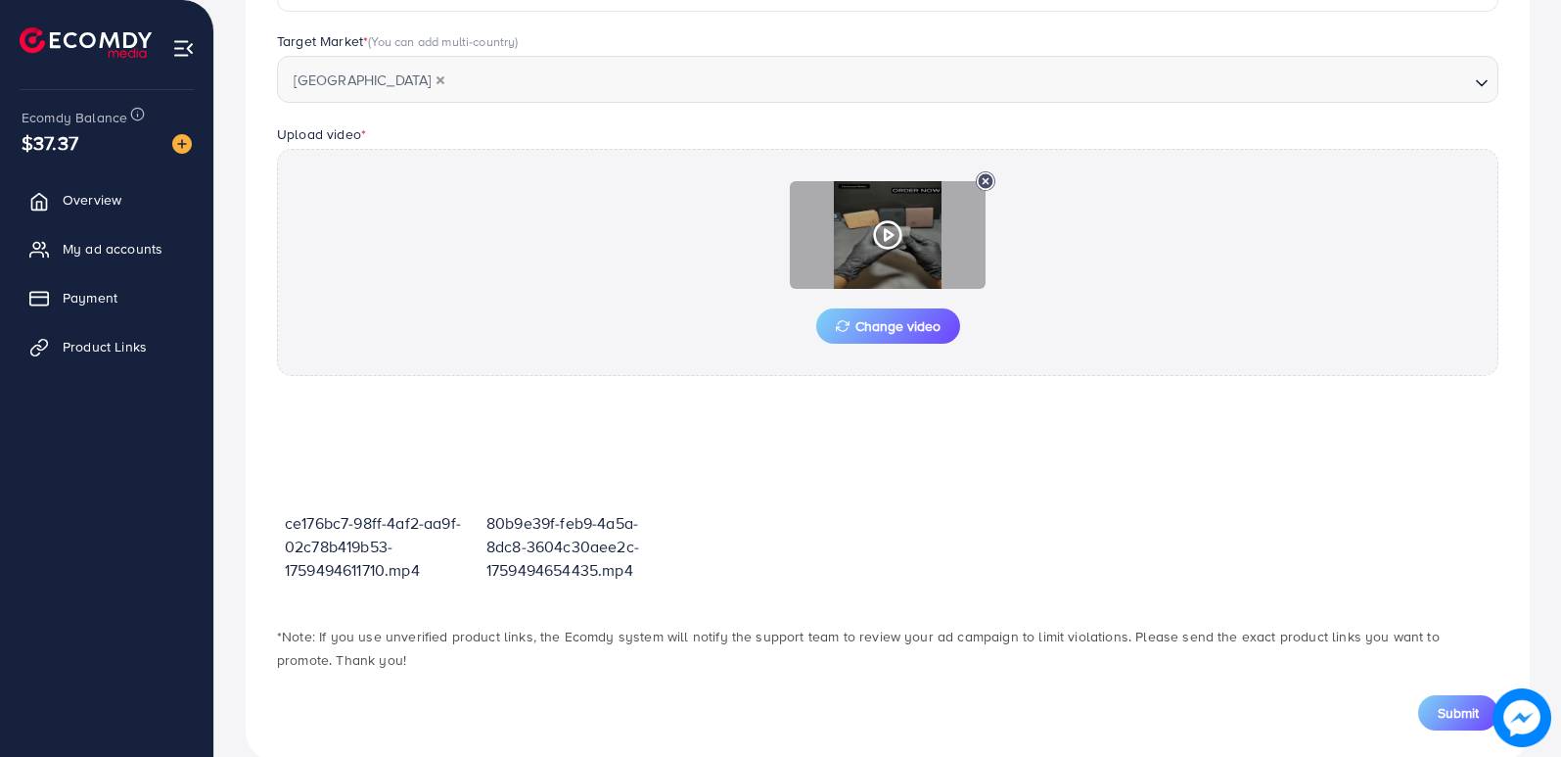
click at [883, 241] on icon at bounding box center [887, 234] width 31 height 31
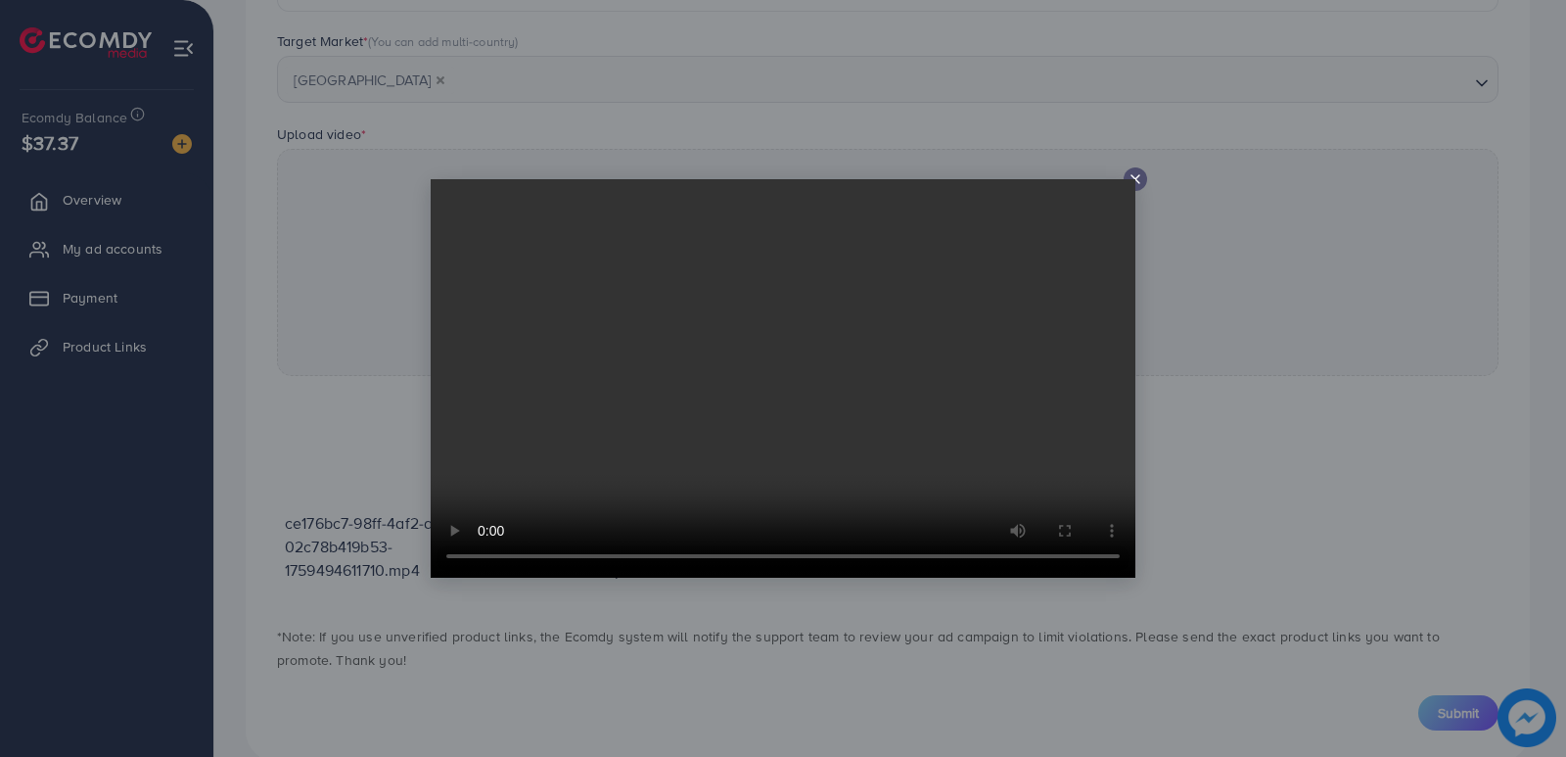
click at [1133, 173] on icon at bounding box center [1136, 179] width 16 height 16
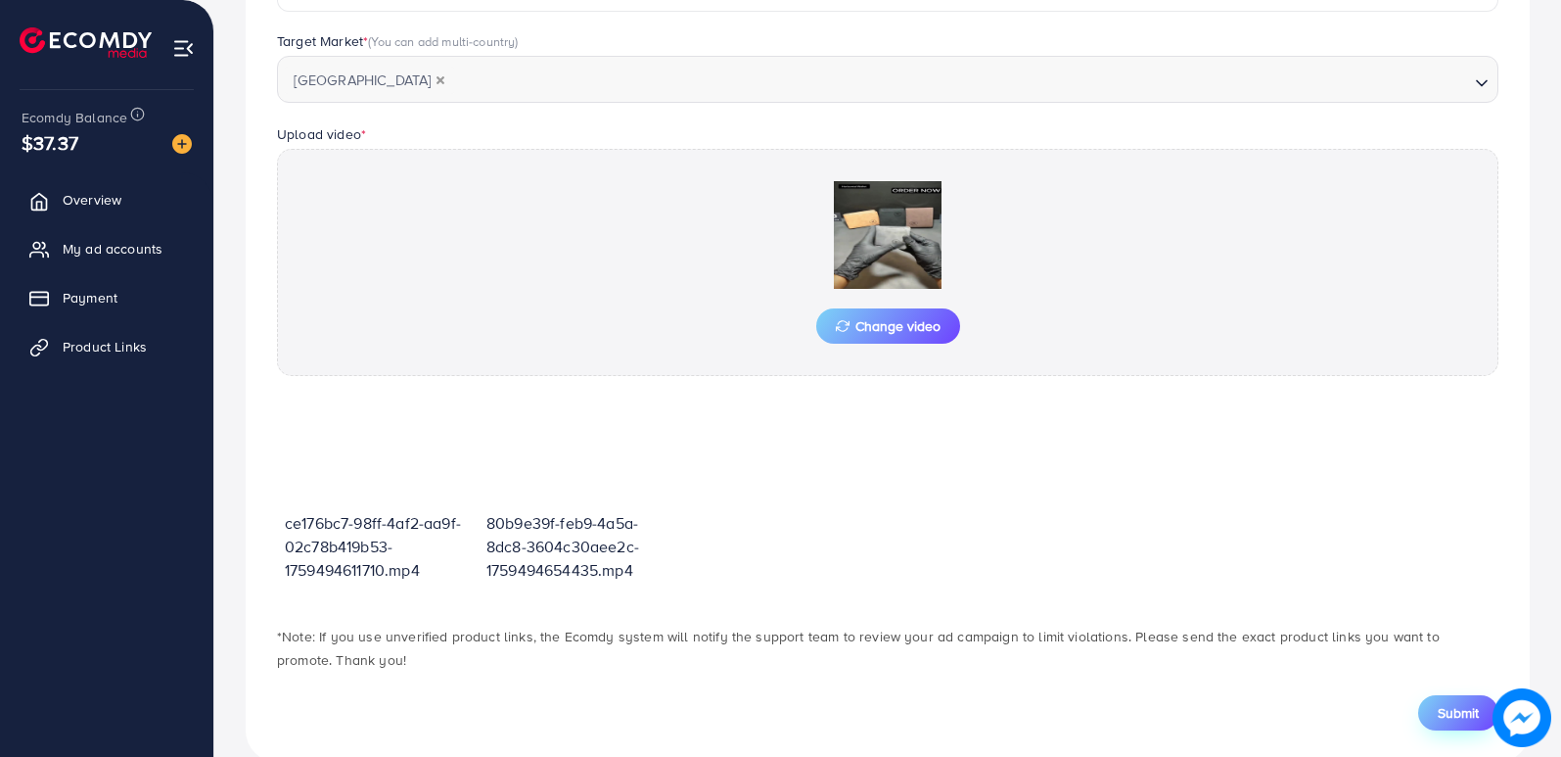
click at [1458, 717] on span "Submit" at bounding box center [1458, 713] width 41 height 20
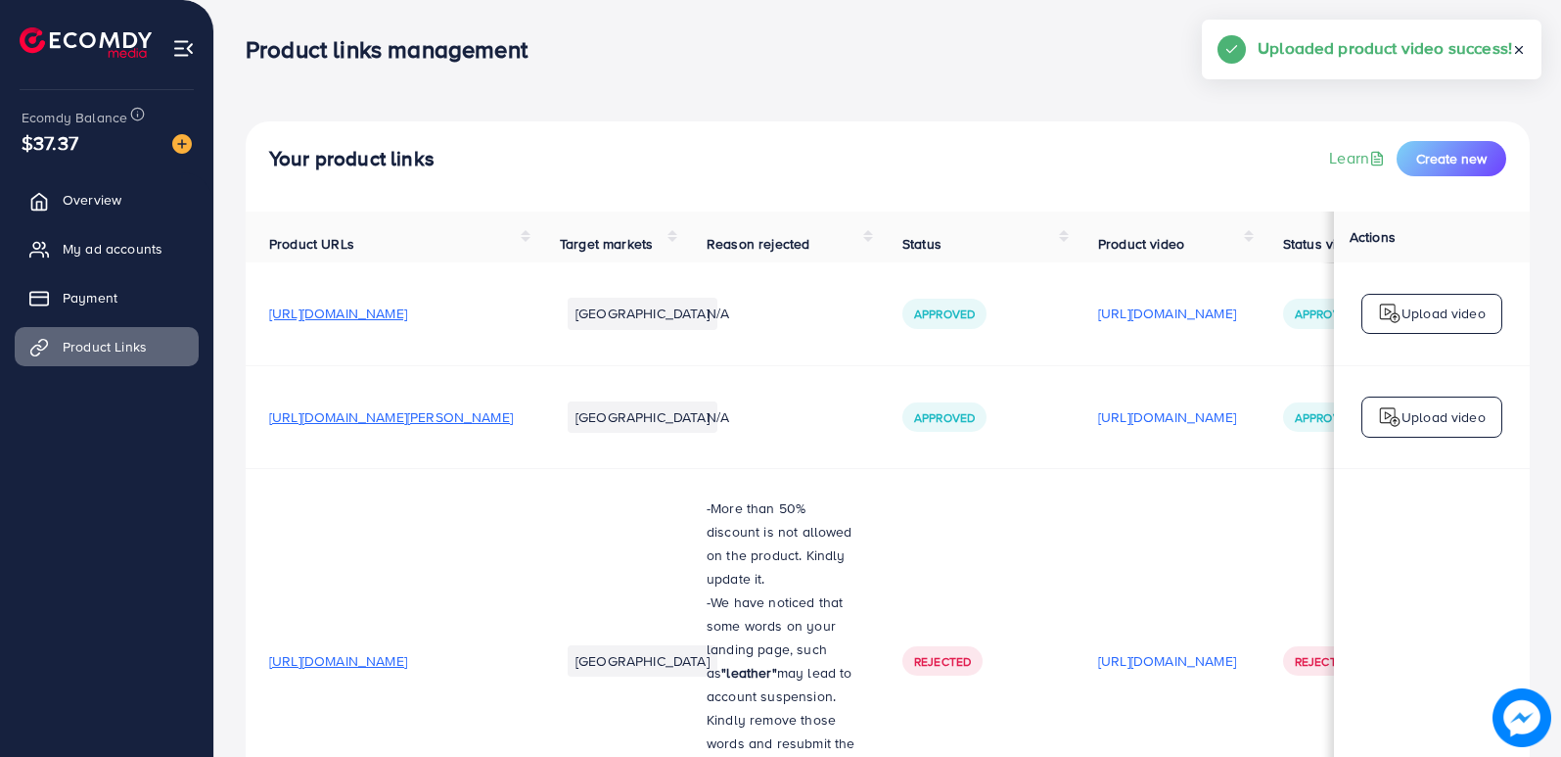
scroll to position [1, 0]
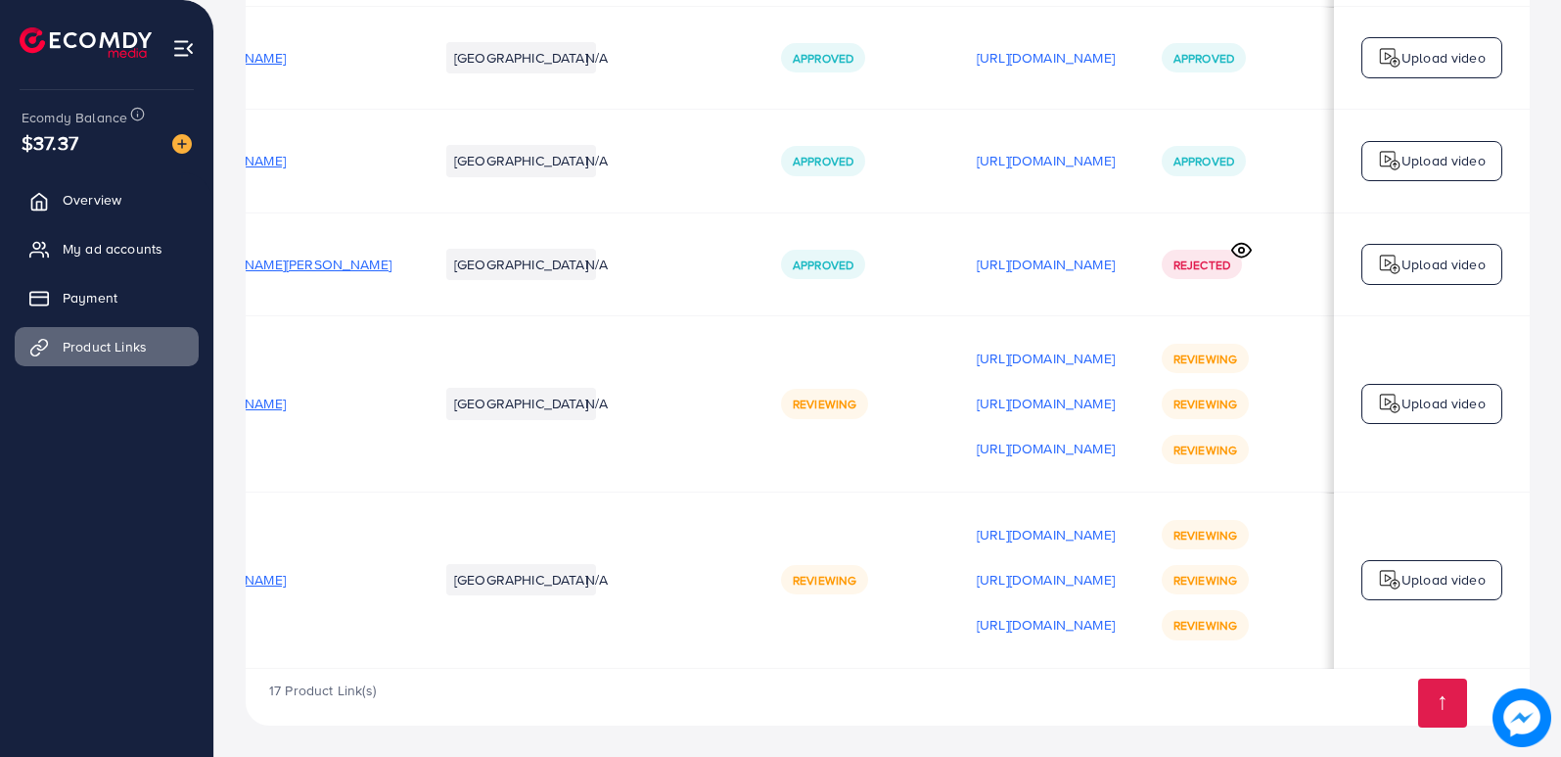
scroll to position [0, 266]
